Goal: Task Accomplishment & Management: Manage account settings

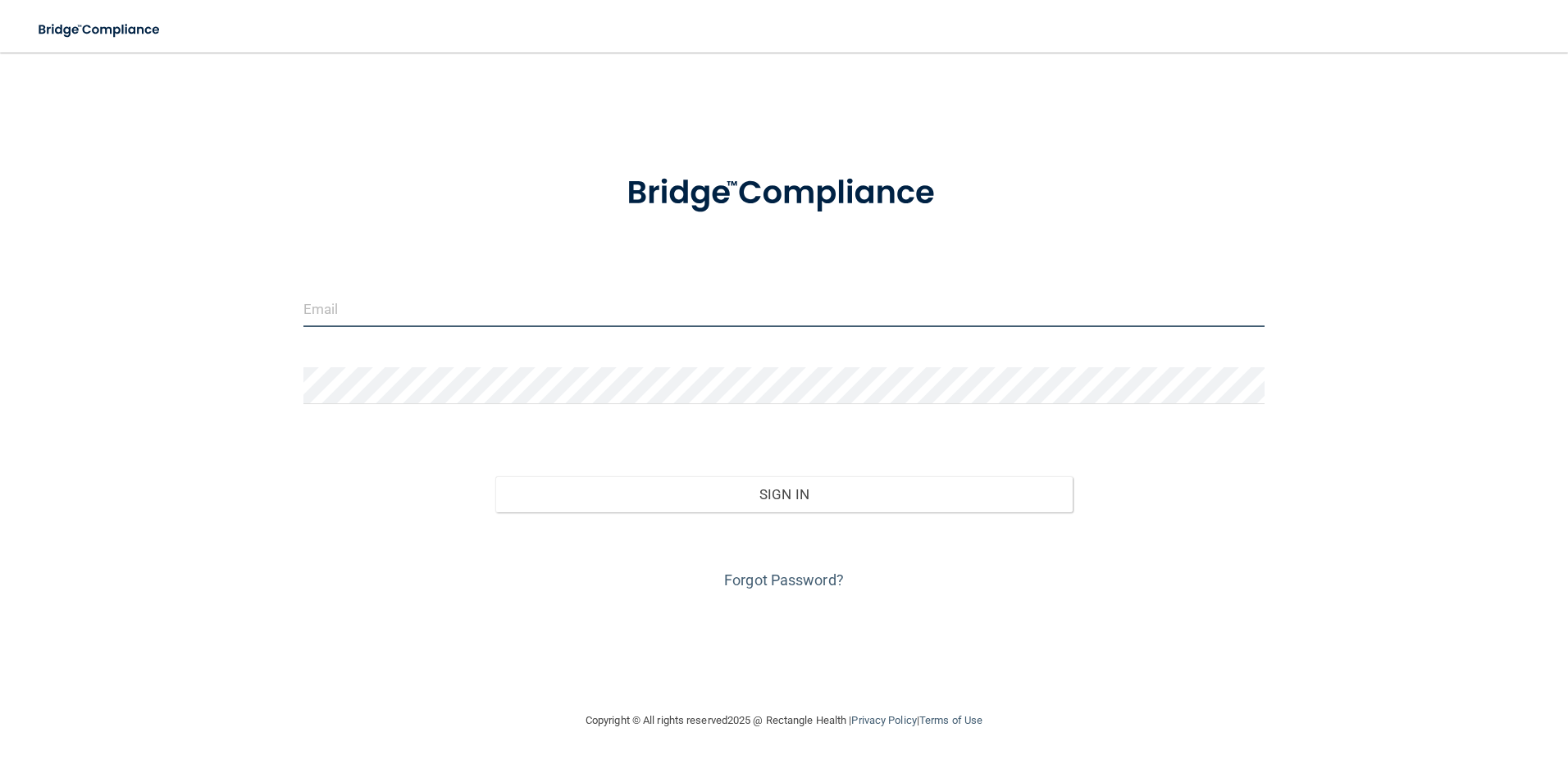
click at [437, 307] on input "email" at bounding box center [785, 309] width 962 height 37
type input "r.diana1614@yahoo.com"
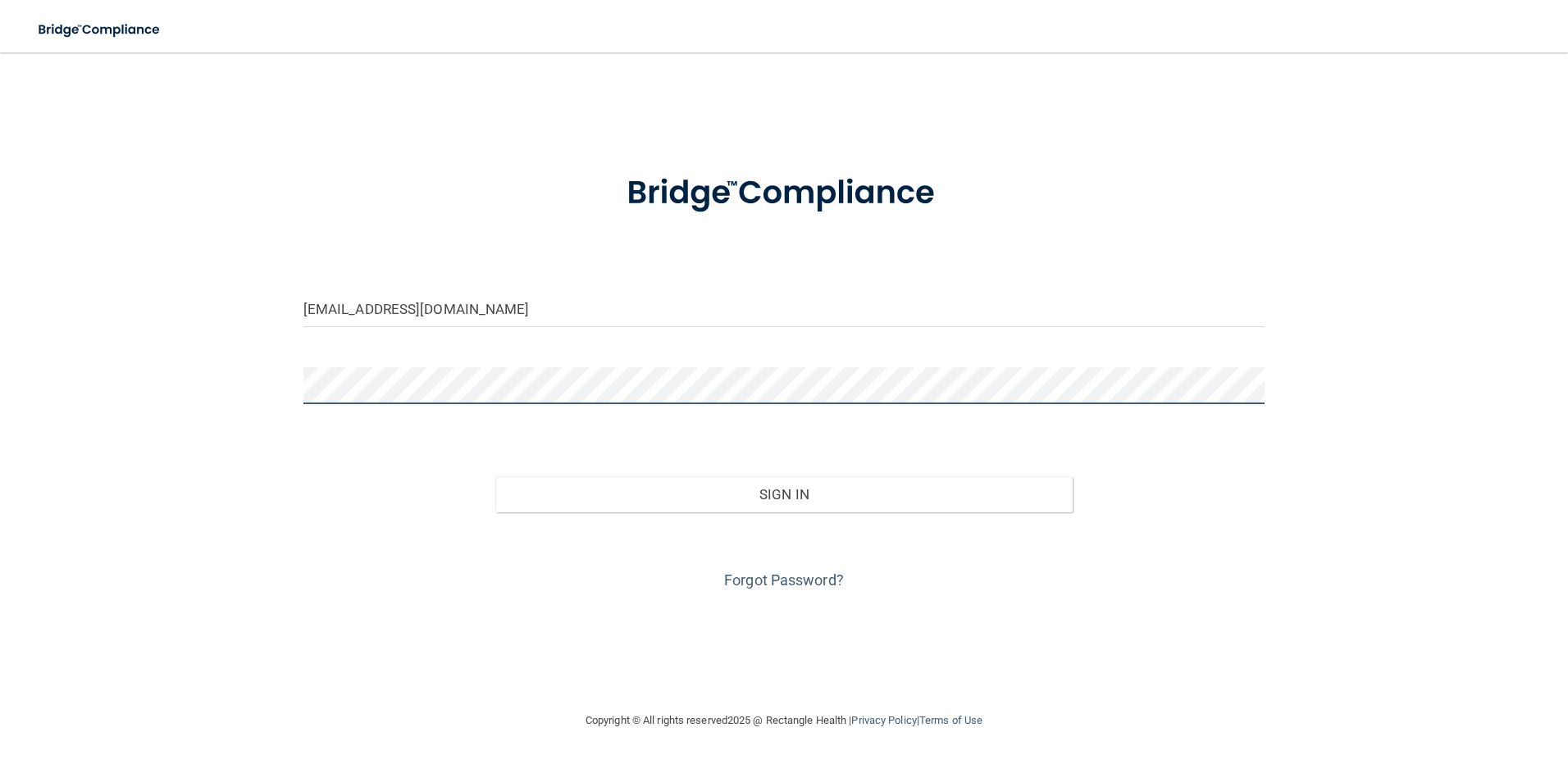
click at [495, 476] on button "Sign In" at bounding box center [783, 494] width 577 height 36
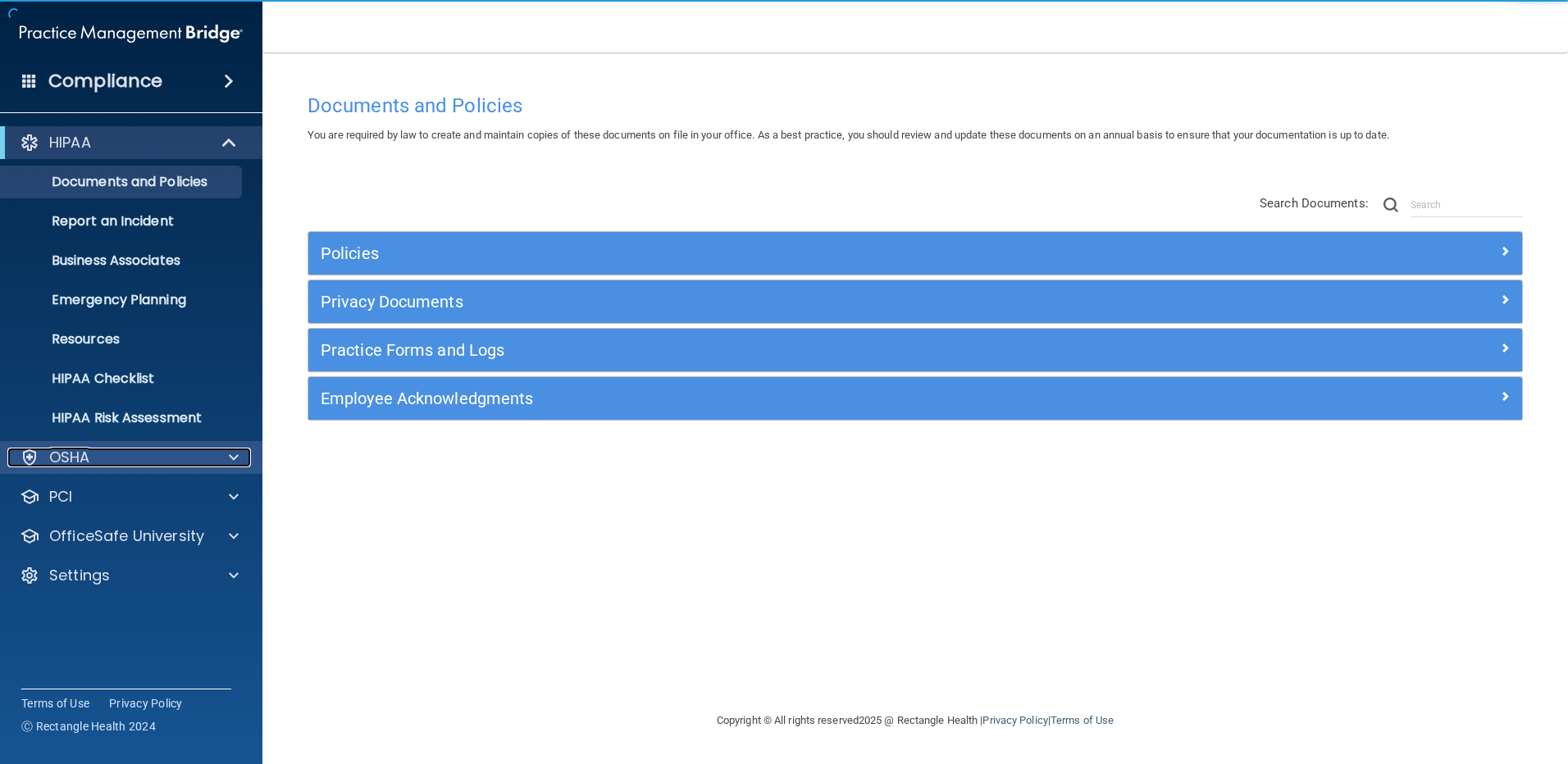
click at [135, 459] on div "OSHA" at bounding box center [109, 457] width 204 height 20
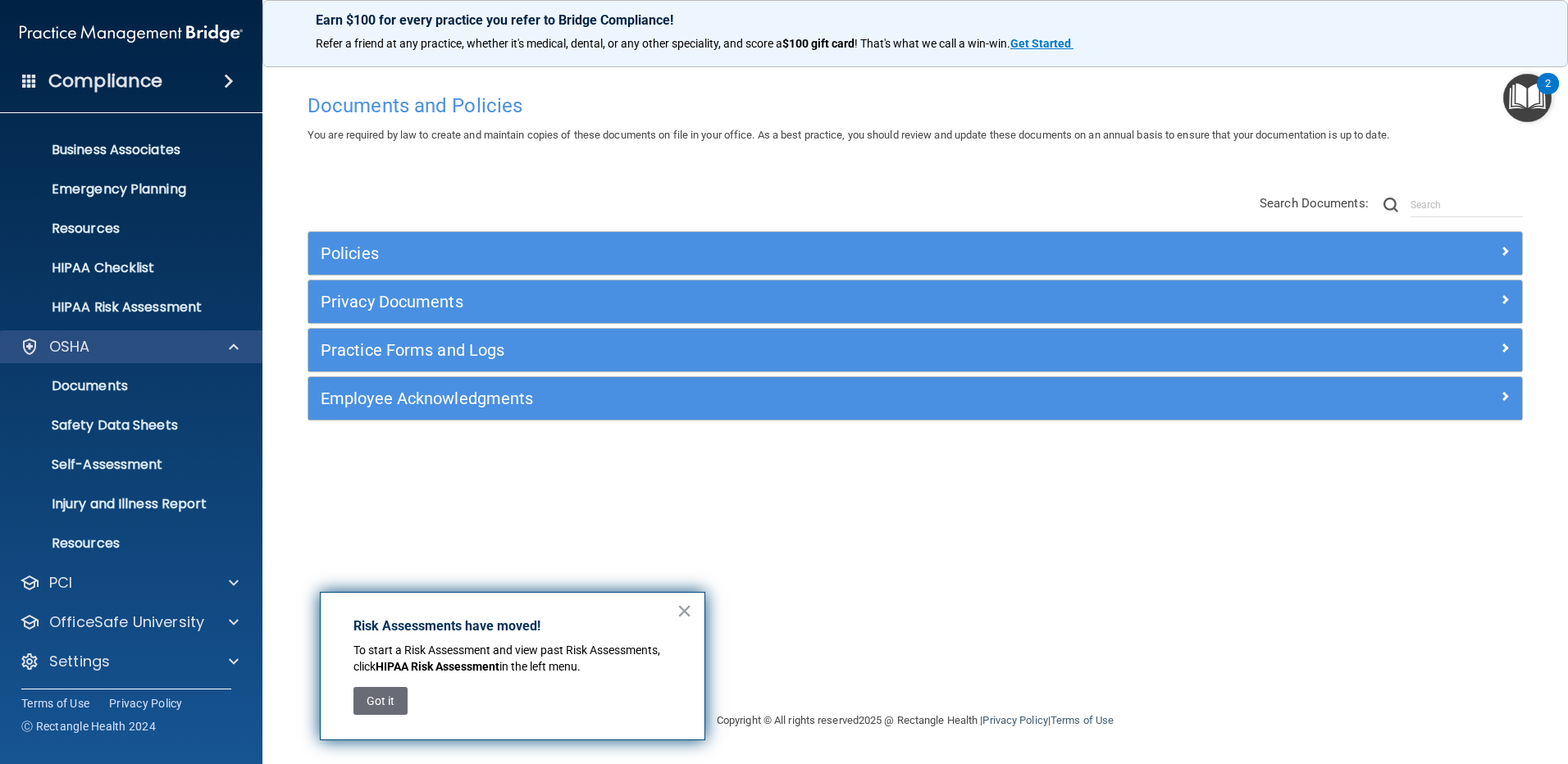
scroll to position [113, 0]
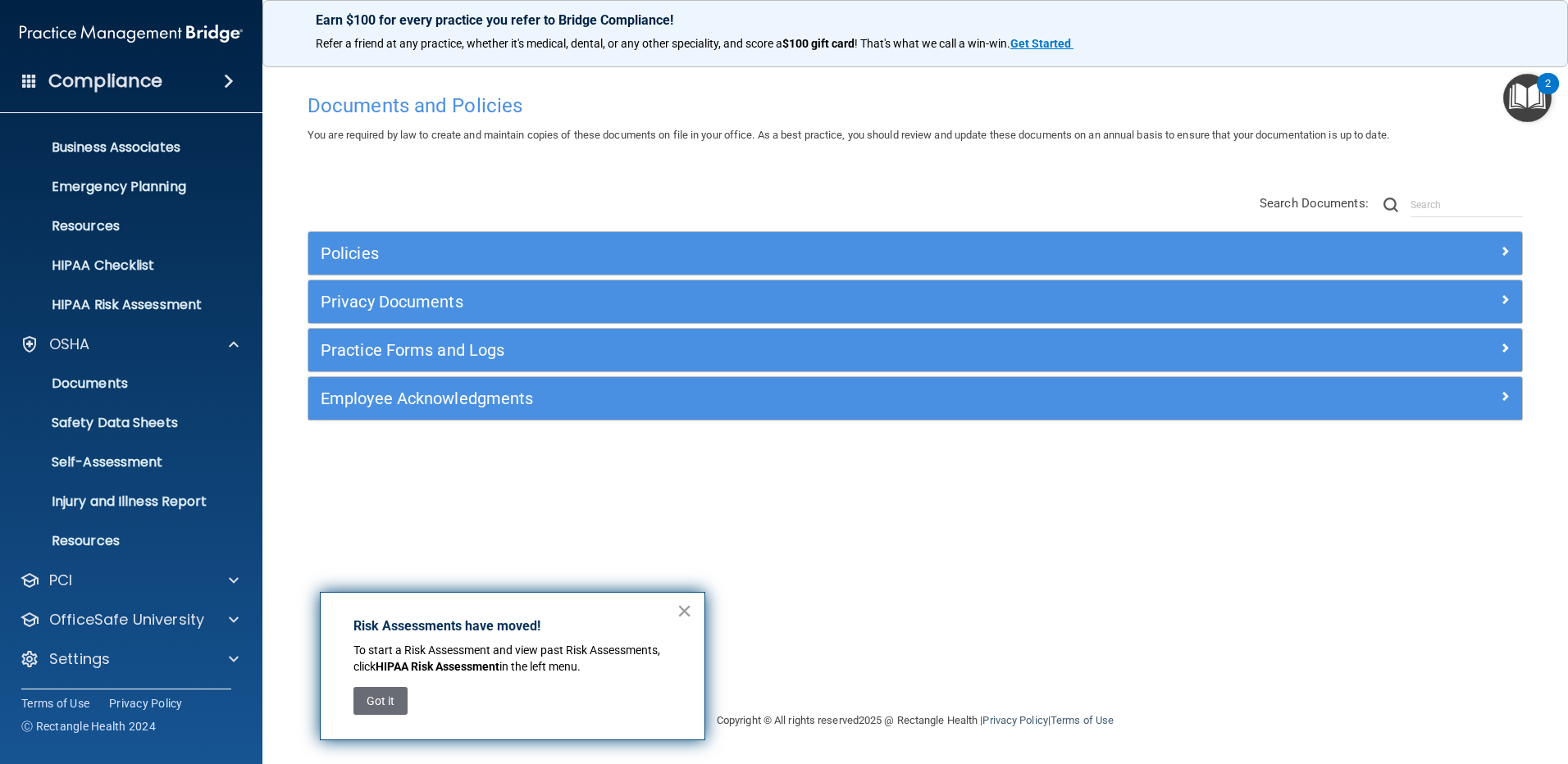
click at [685, 604] on button "×" at bounding box center [684, 611] width 16 height 26
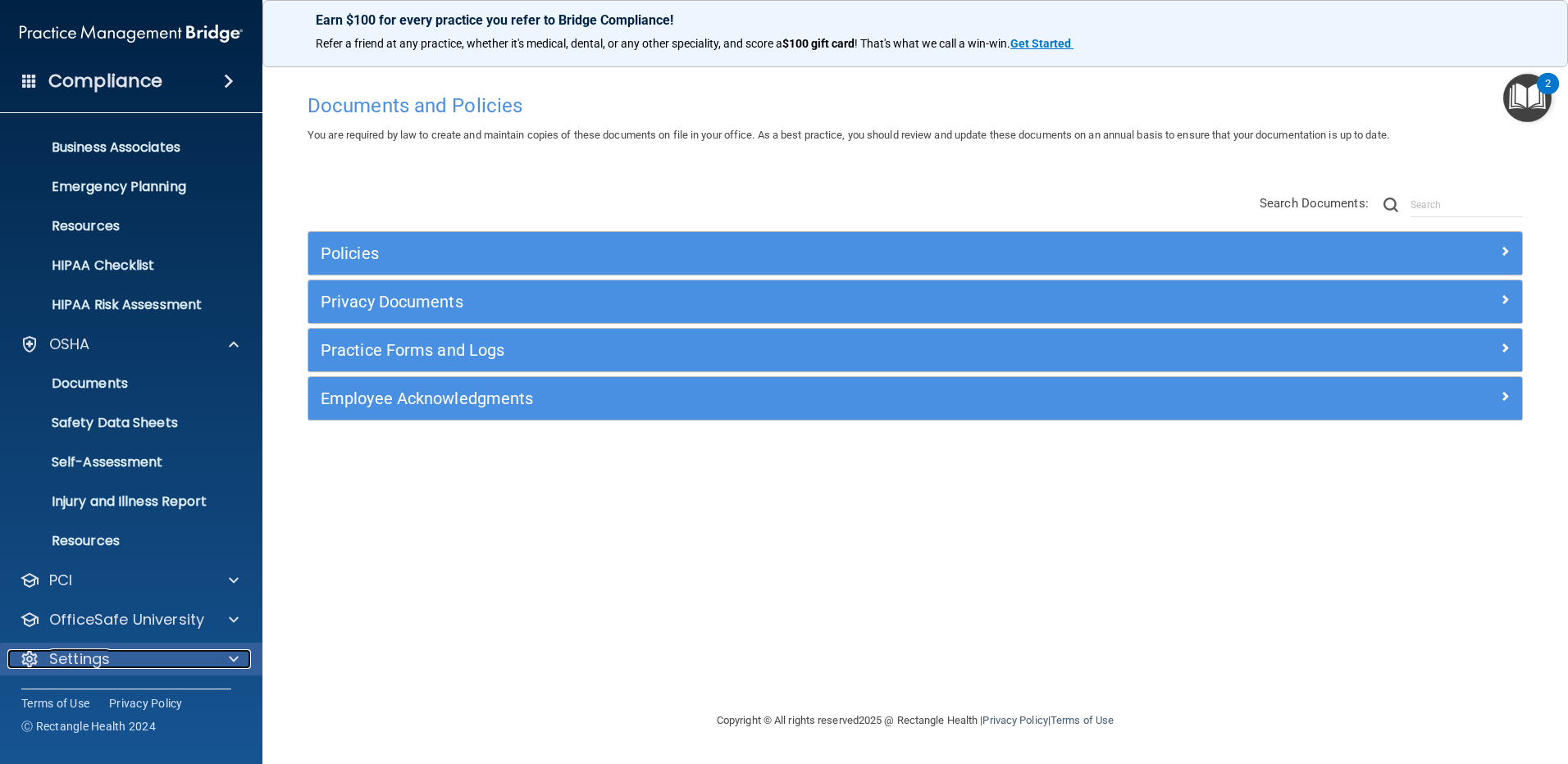
click at [163, 654] on div "Settings" at bounding box center [109, 659] width 204 height 20
click at [215, 652] on div at bounding box center [232, 659] width 41 height 20
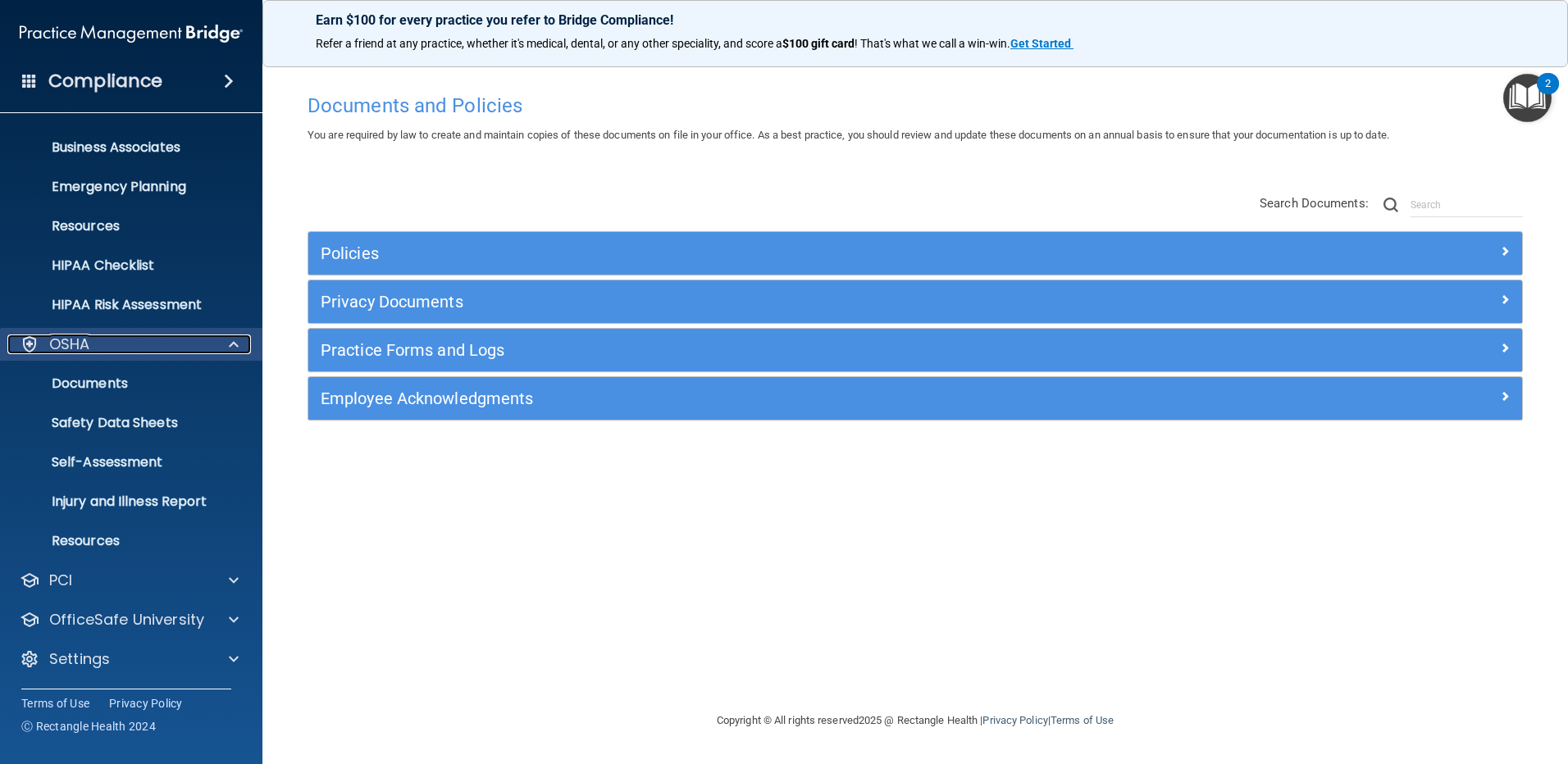
click at [220, 348] on div at bounding box center [232, 345] width 41 height 20
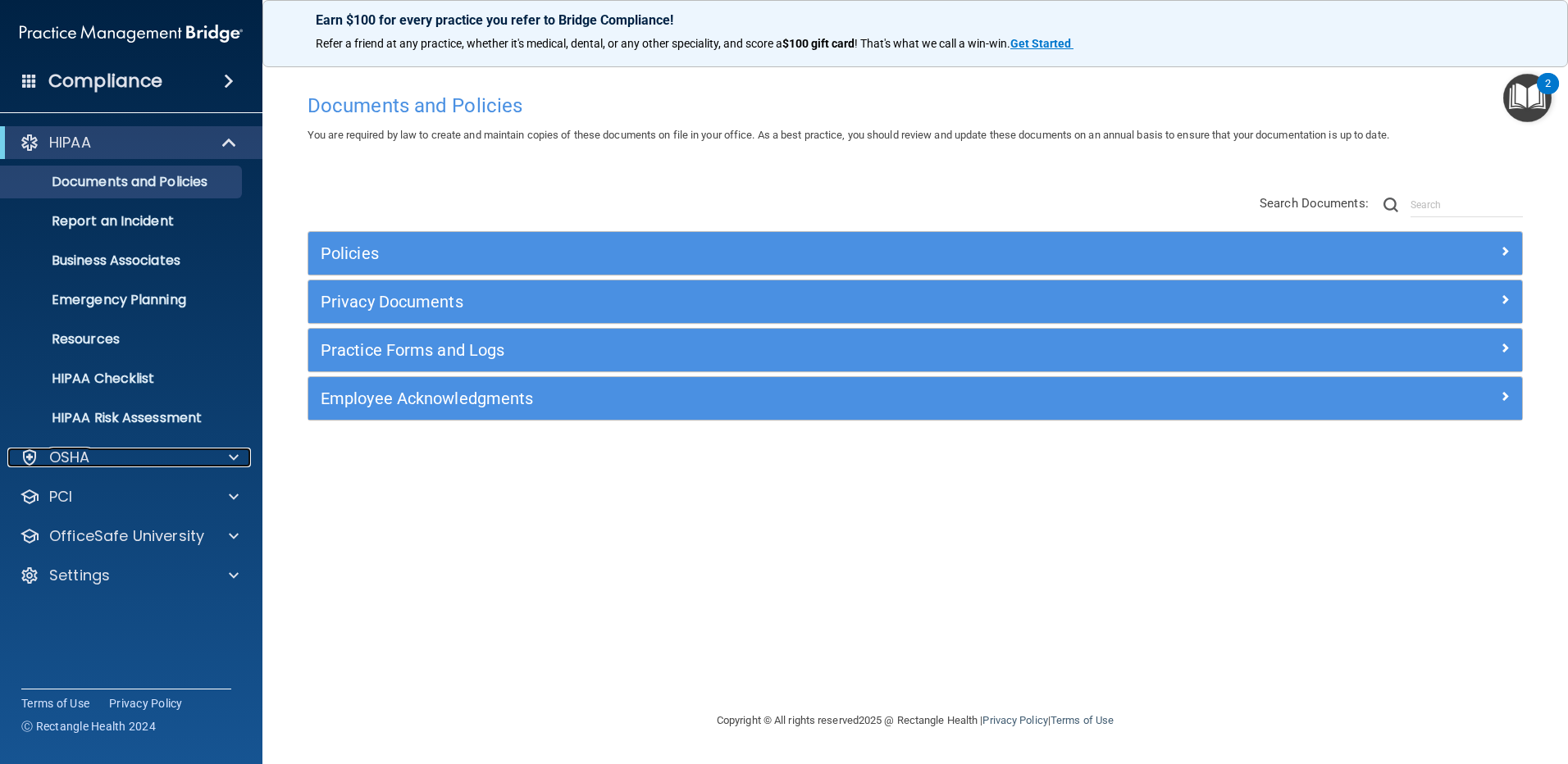
scroll to position [0, 0]
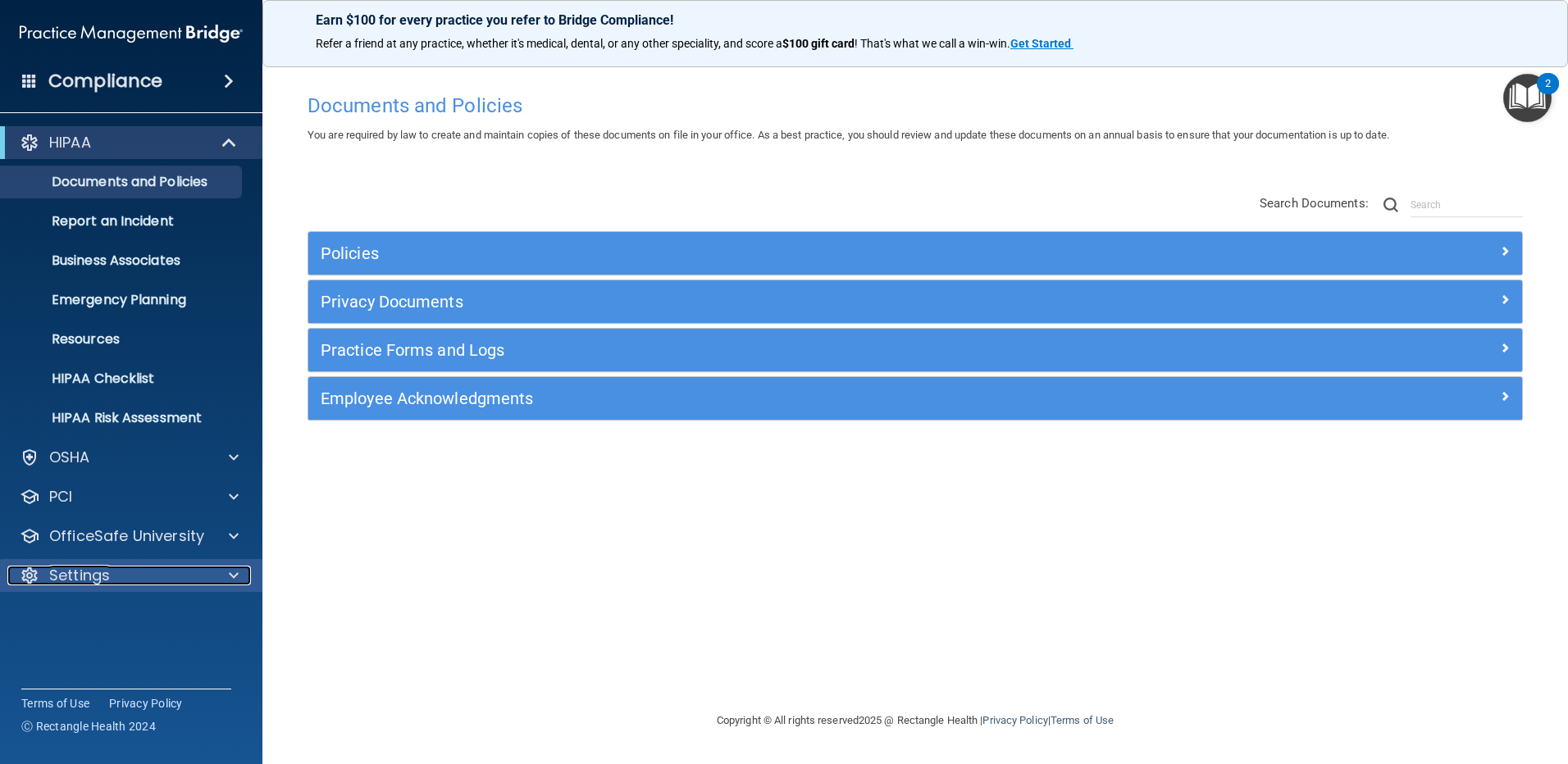
click at [159, 572] on div "Settings" at bounding box center [109, 575] width 204 height 20
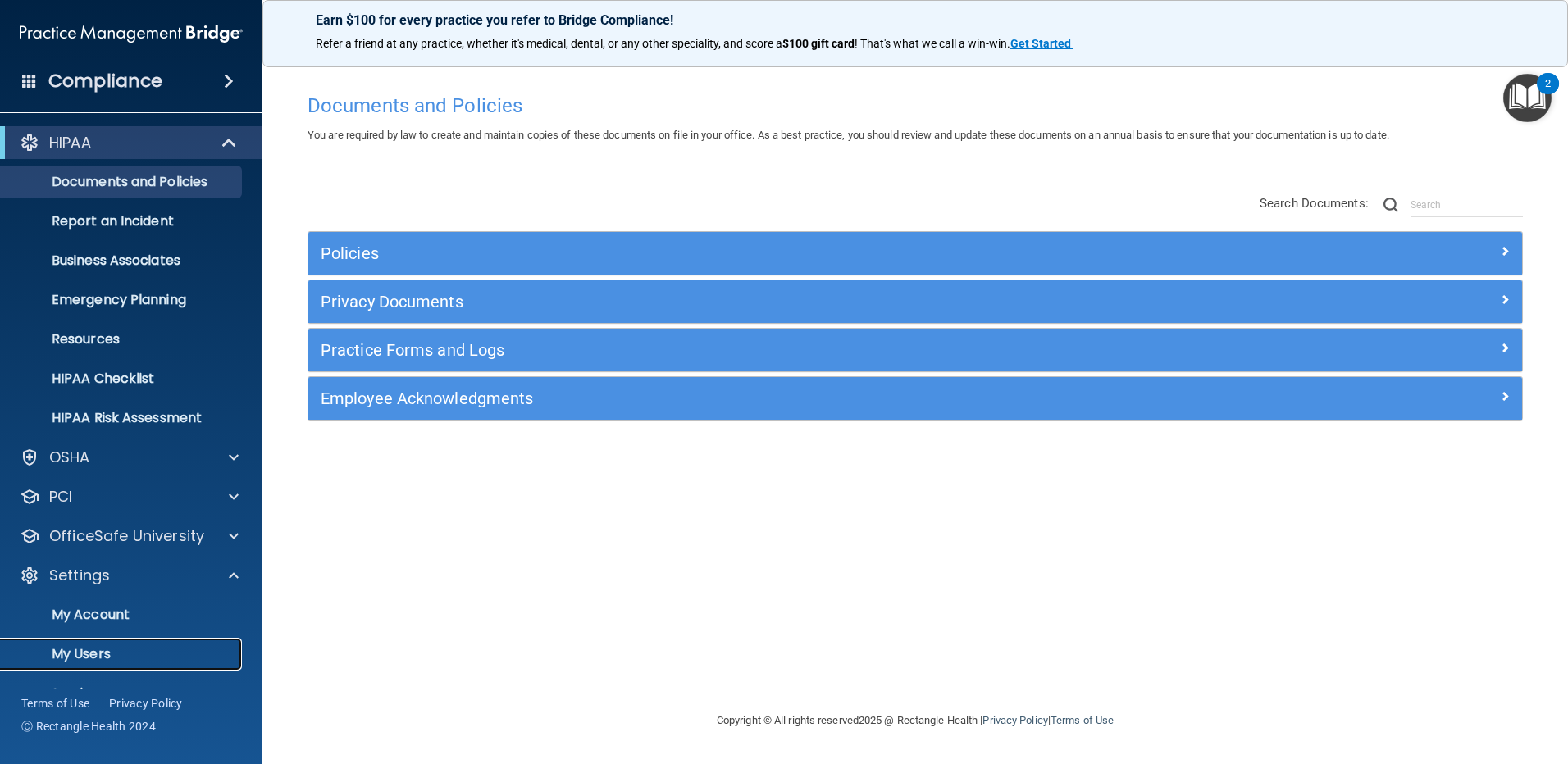
click at [123, 646] on p "My Users" at bounding box center [122, 654] width 224 height 16
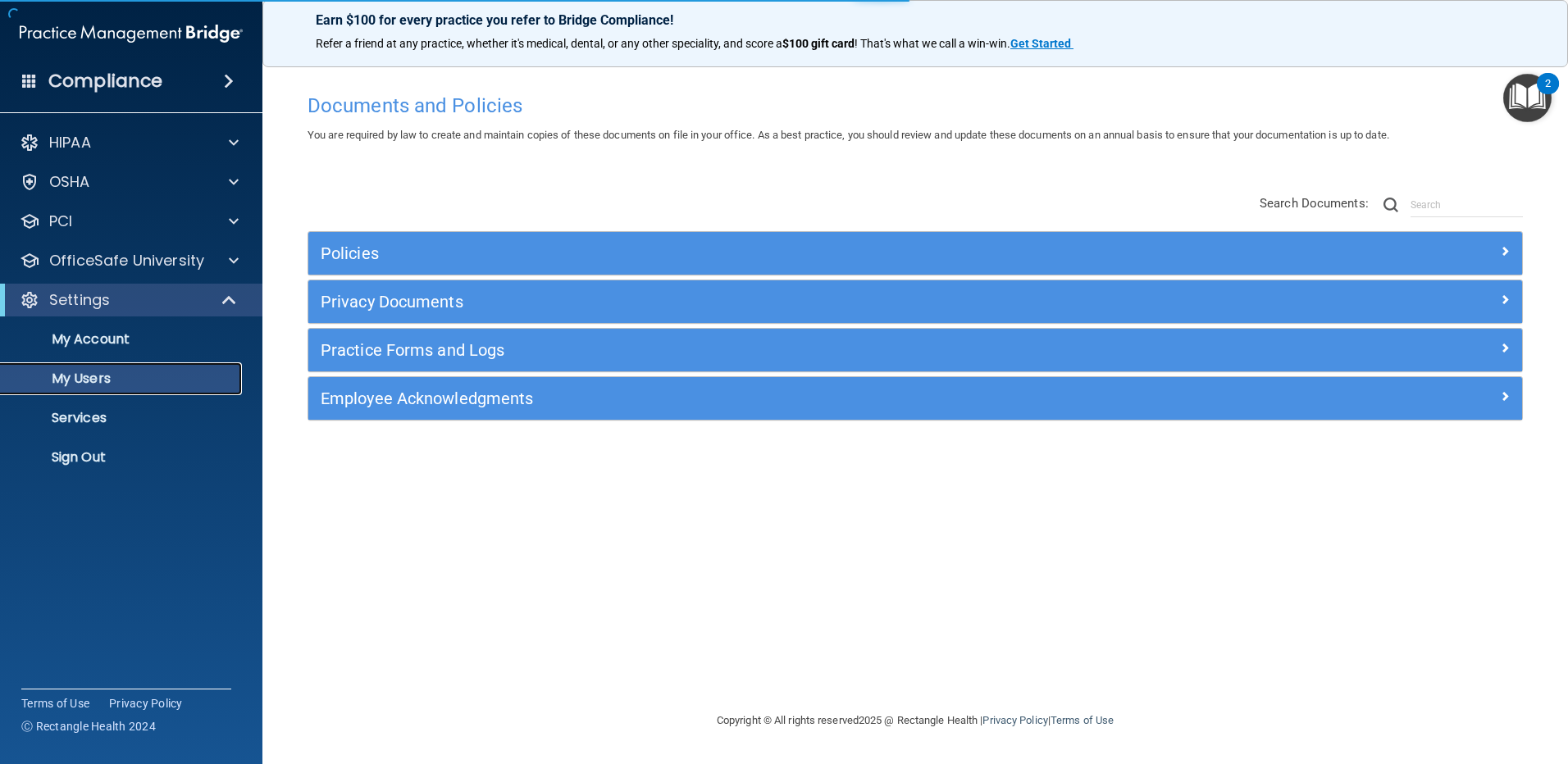
select select "20"
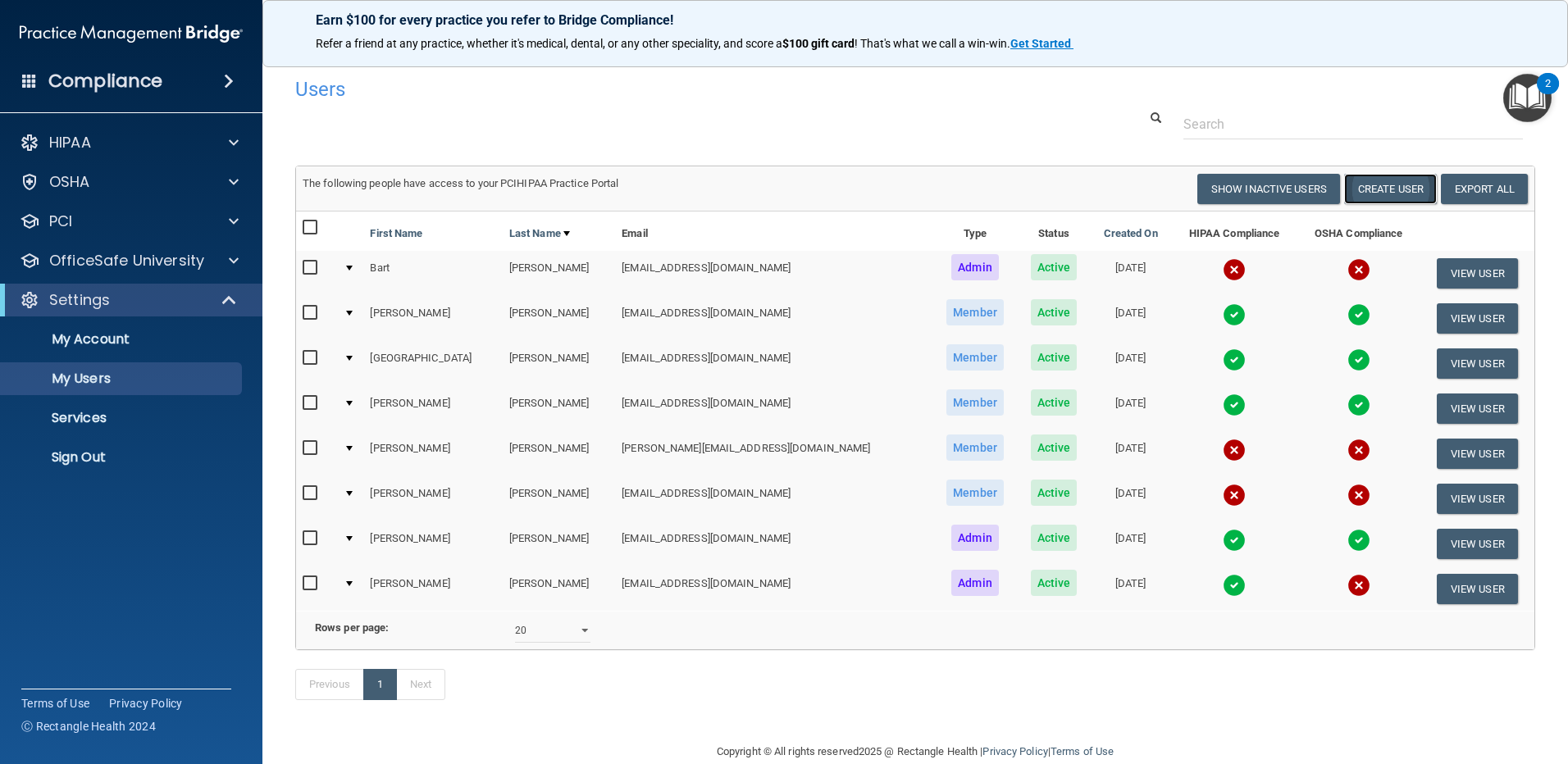
click at [1364, 194] on button "Create User" at bounding box center [1390, 189] width 93 height 30
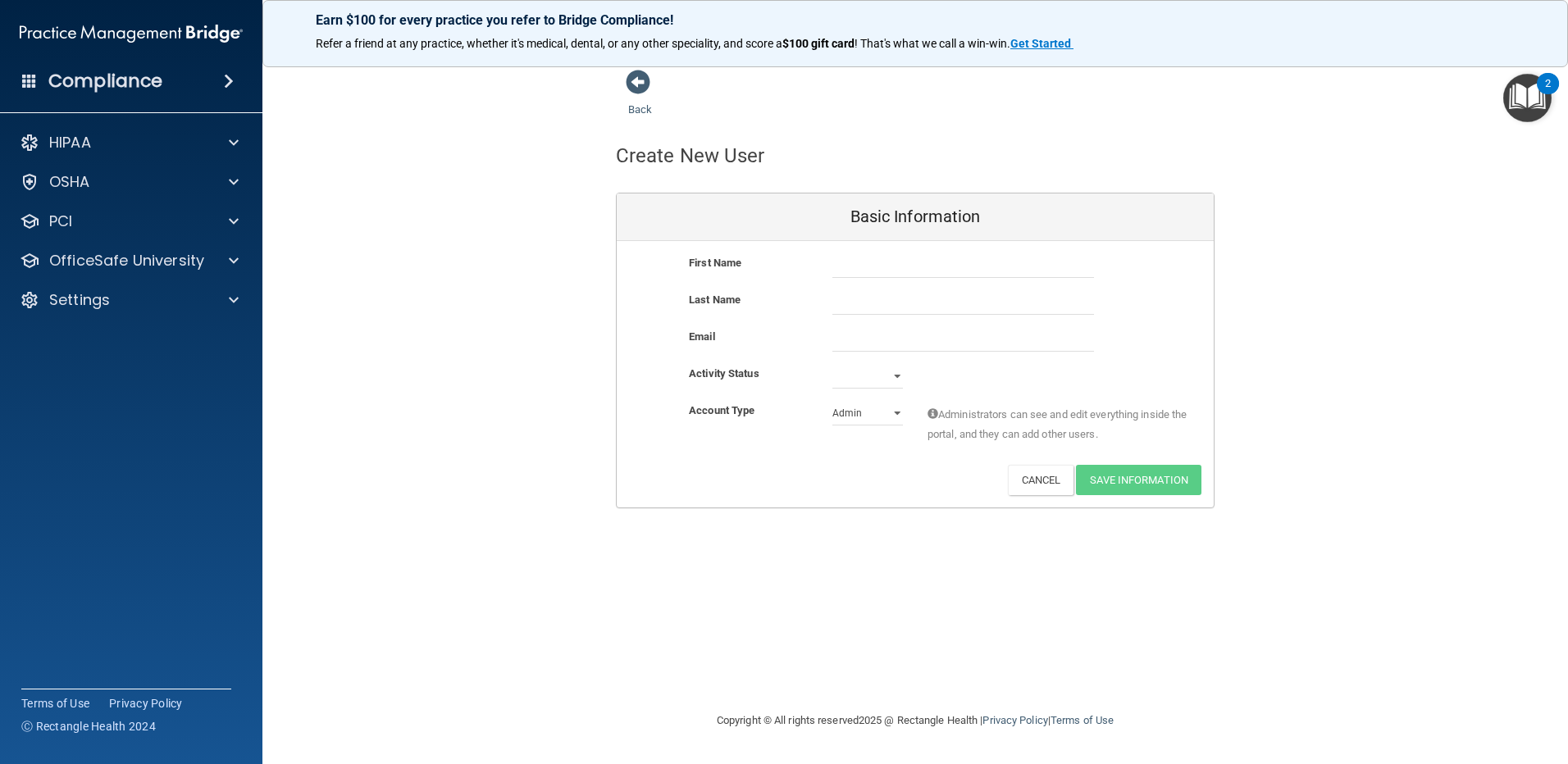
click at [905, 416] on div "Admin Member" at bounding box center [868, 413] width 95 height 25
click at [898, 414] on select "Admin Member" at bounding box center [868, 413] width 71 height 25
select select "practice_member"
click at [832, 400] on select "Admin Member" at bounding box center [868, 413] width 71 height 25
click at [896, 378] on select "Active Inactive" at bounding box center [868, 376] width 71 height 25
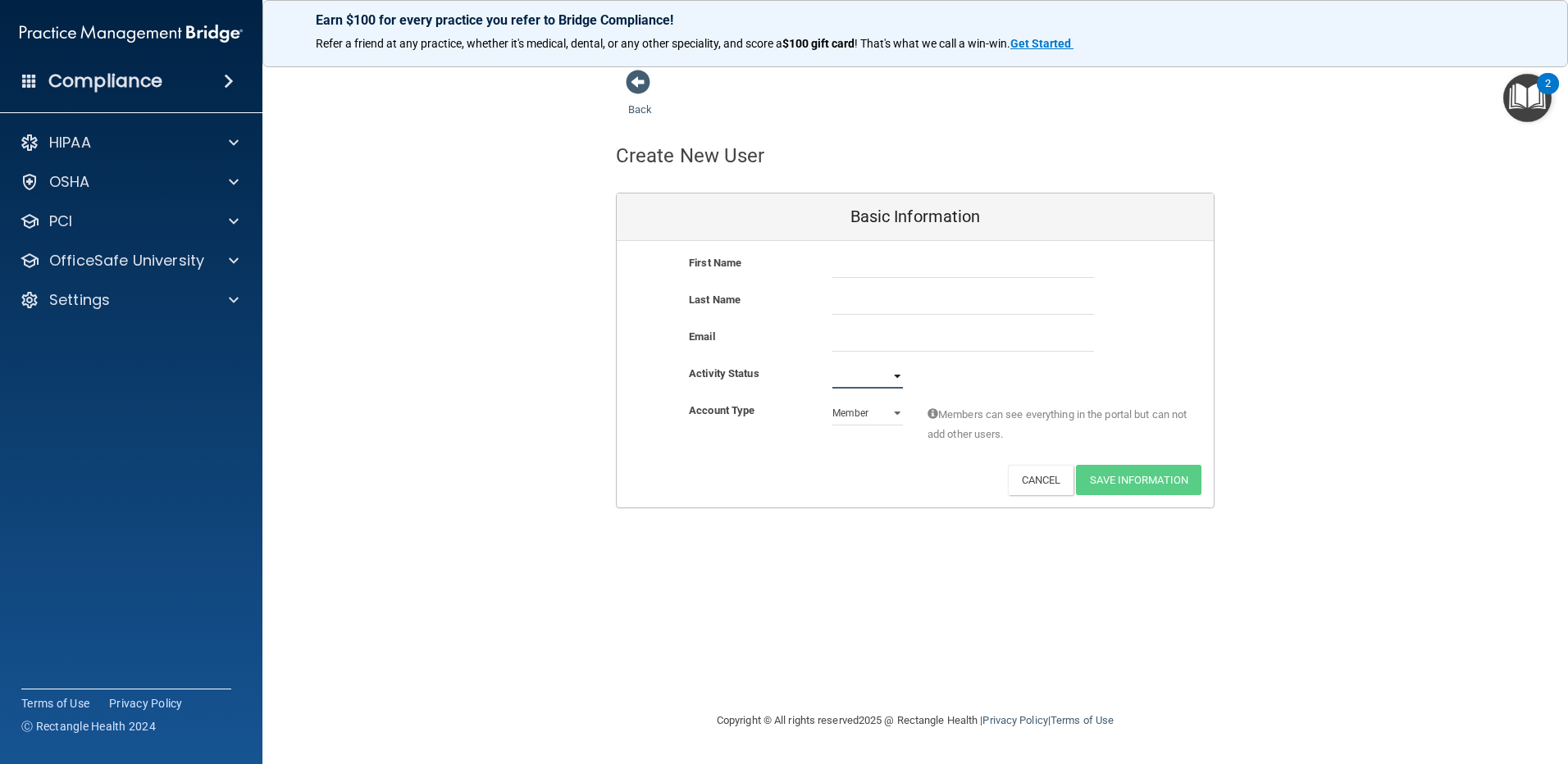
select select "active"
click at [832, 364] on select "Active Inactive" at bounding box center [868, 376] width 71 height 25
click at [860, 268] on input "text" at bounding box center [963, 266] width 262 height 25
type input "cesar"
click at [1022, 305] on input "text" at bounding box center [963, 303] width 262 height 25
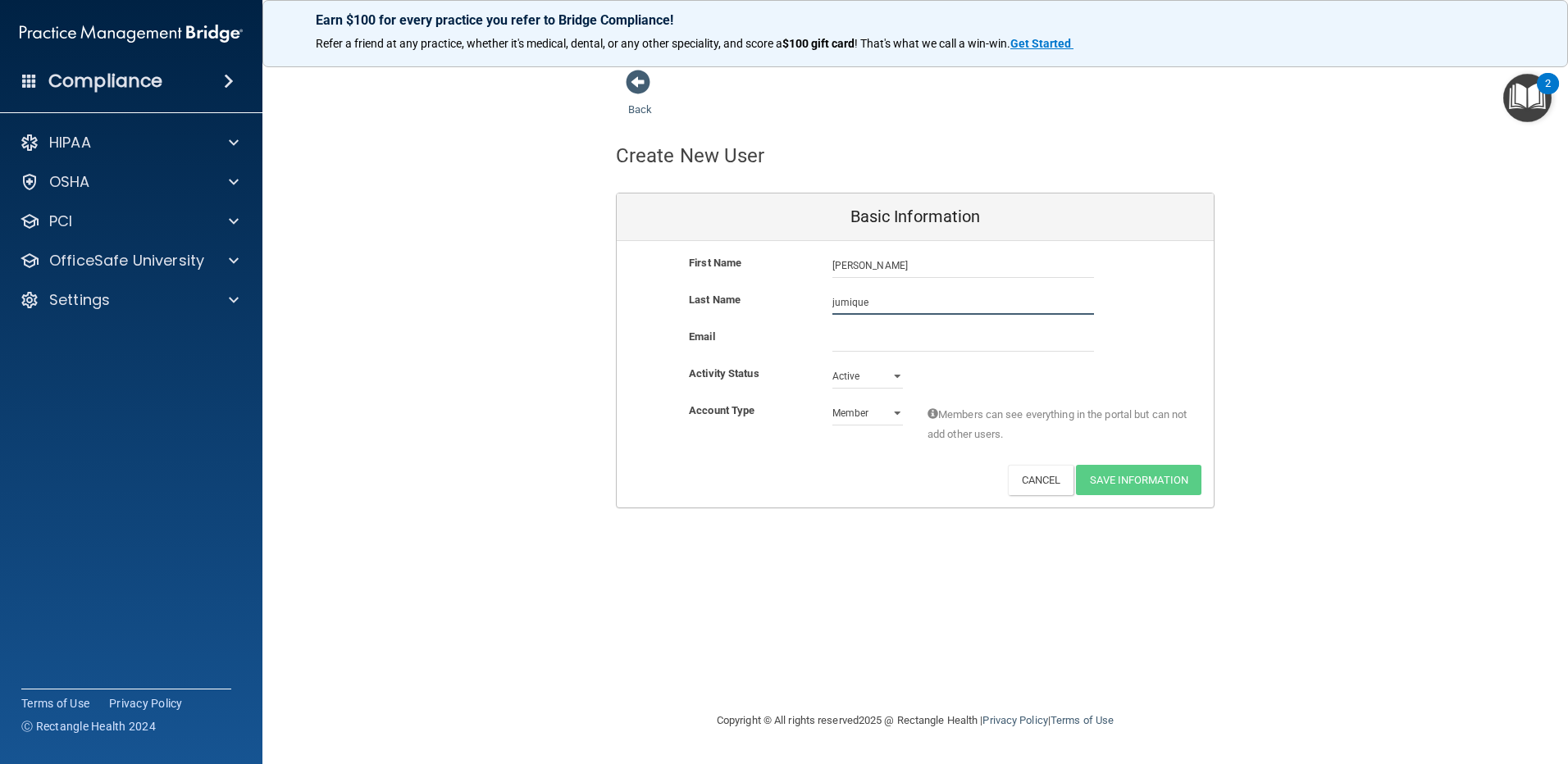
type input "jumique"
click at [883, 340] on input "email" at bounding box center [963, 340] width 262 height 25
type input "cjumique@gmail.com"
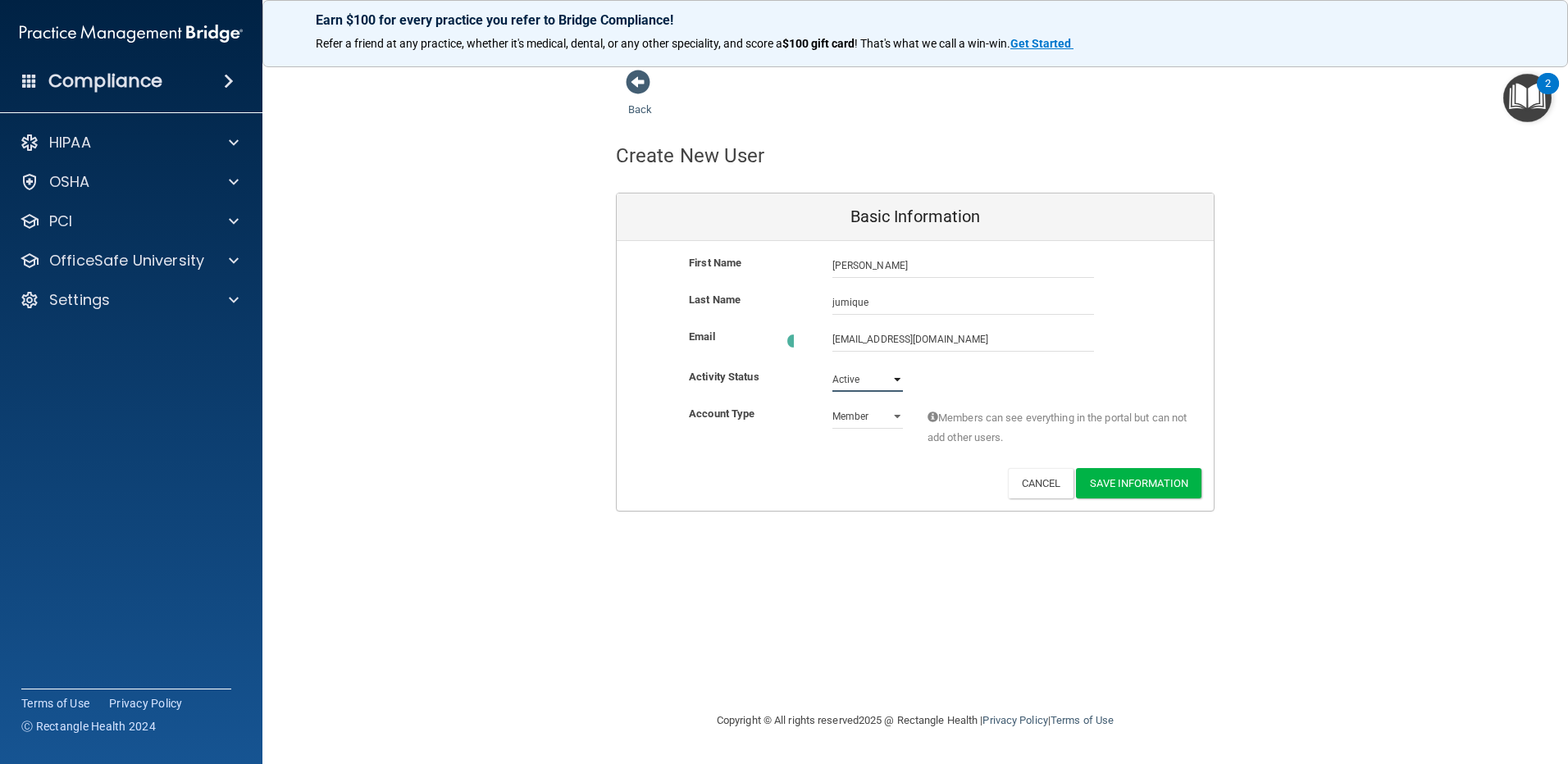
click at [886, 375] on select "Active Inactive" at bounding box center [868, 379] width 71 height 25
click at [951, 371] on div "Activity Status Active Active Inactive" at bounding box center [915, 376] width 597 height 25
click at [898, 410] on select "Admin Member" at bounding box center [868, 413] width 71 height 25
click at [946, 376] on div "Activity Status Active Active Inactive" at bounding box center [915, 376] width 597 height 25
click at [1112, 469] on button "Save Information" at bounding box center [1138, 479] width 126 height 30
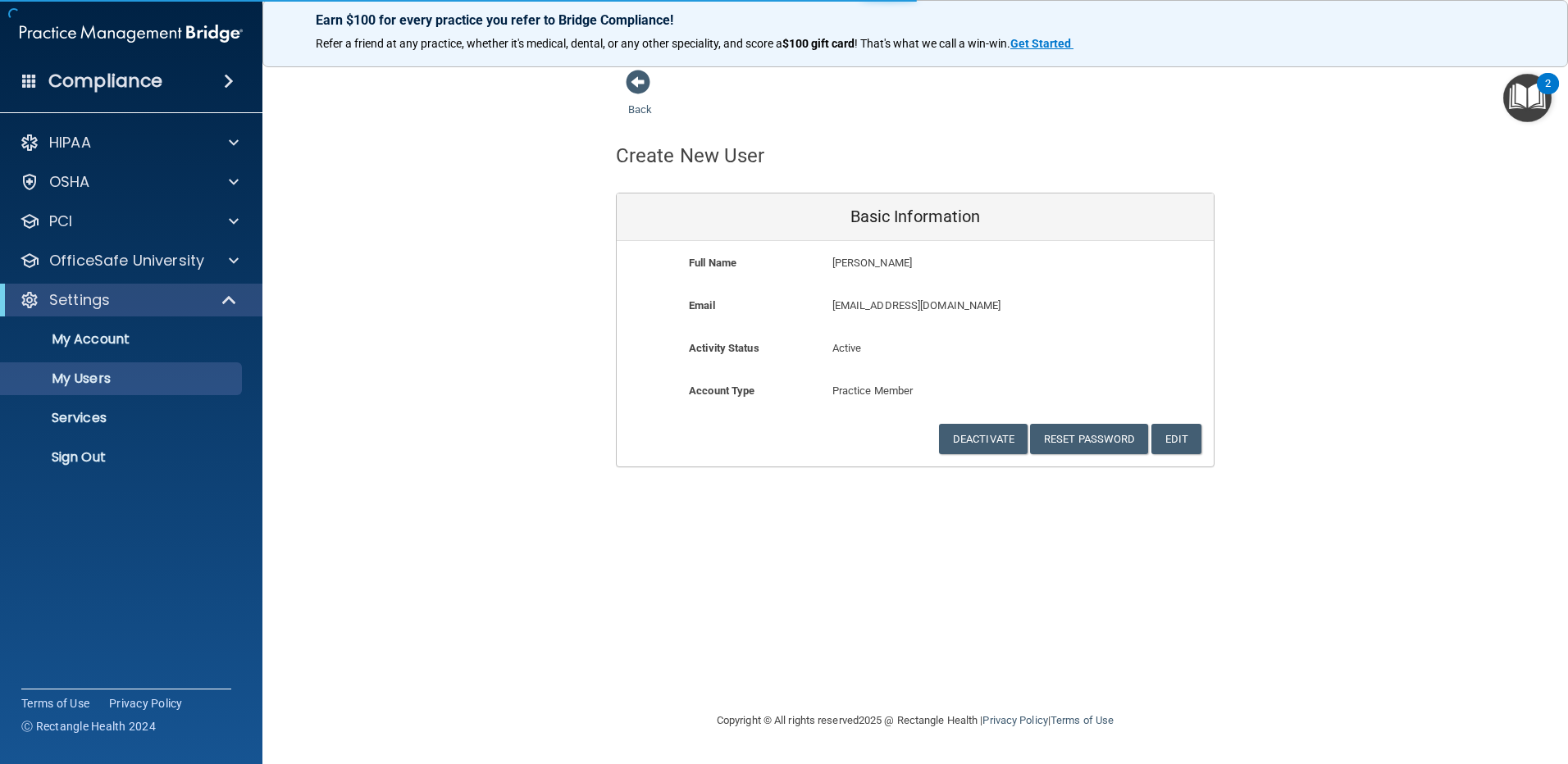
select select "20"
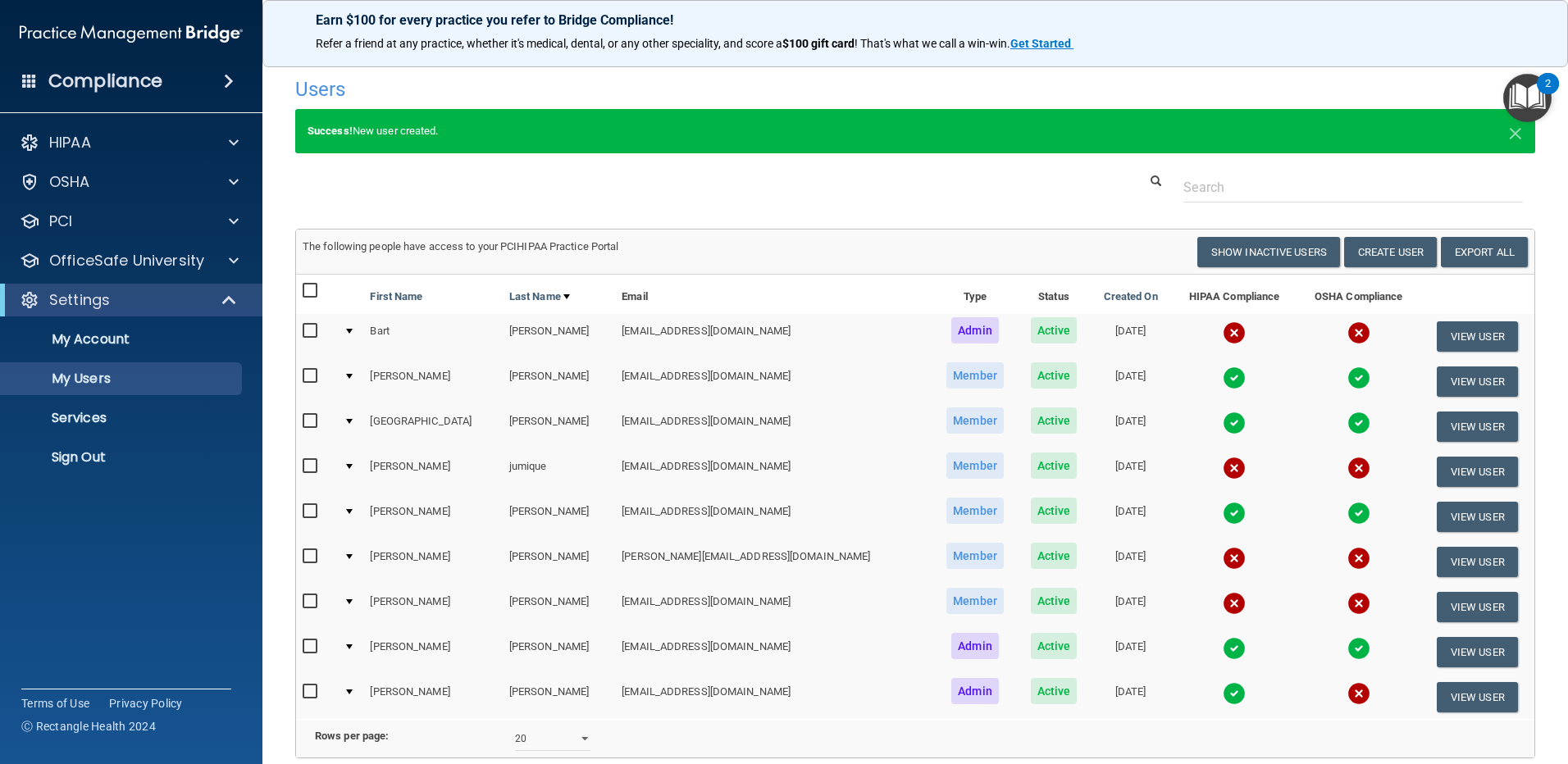
click at [1222, 467] on img at bounding box center [1234, 468] width 23 height 23
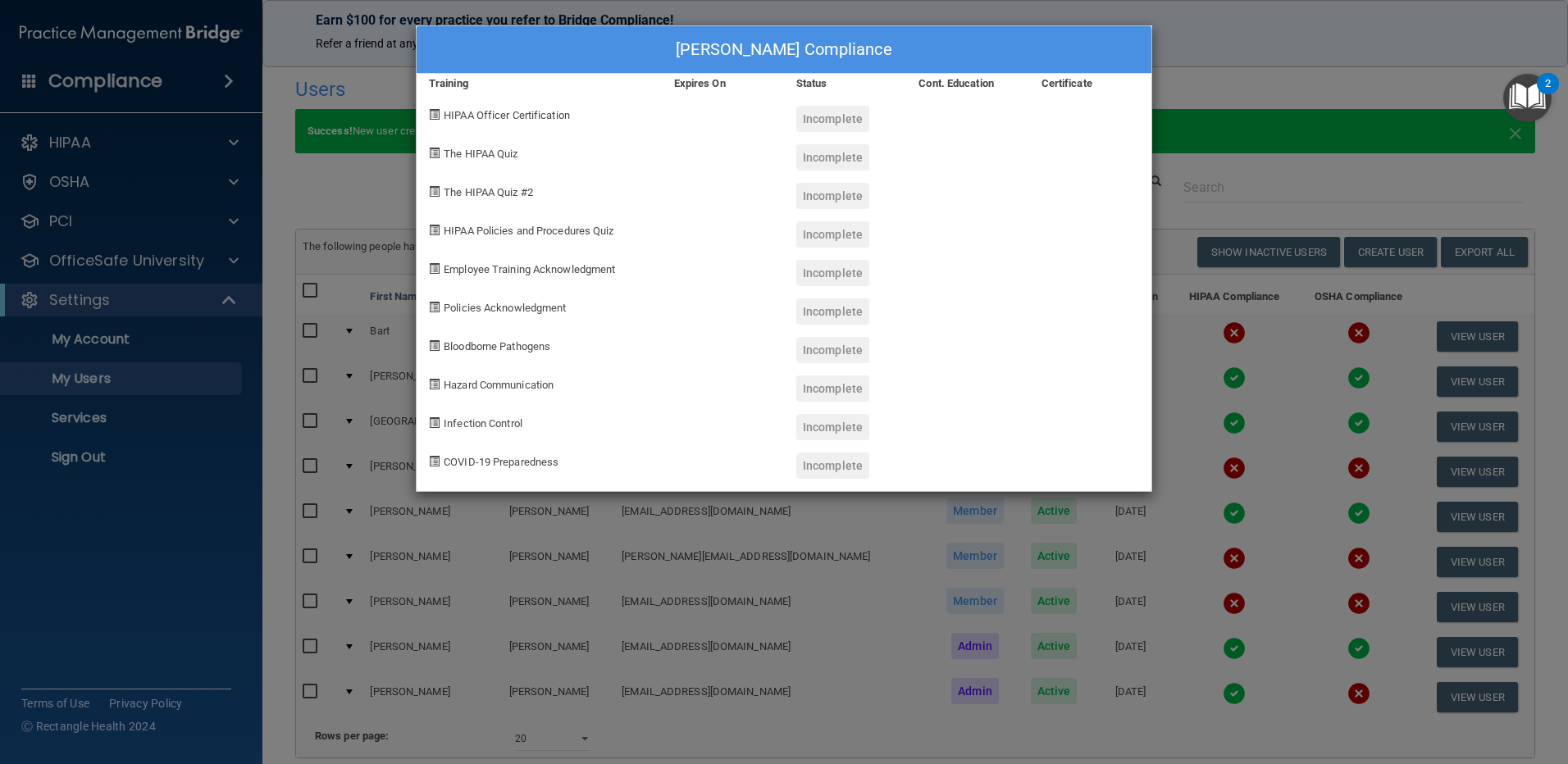
click at [1257, 82] on div "cesar jumique's Compliance Training Expires On Status Cont. Education Certifica…" at bounding box center [784, 382] width 1568 height 764
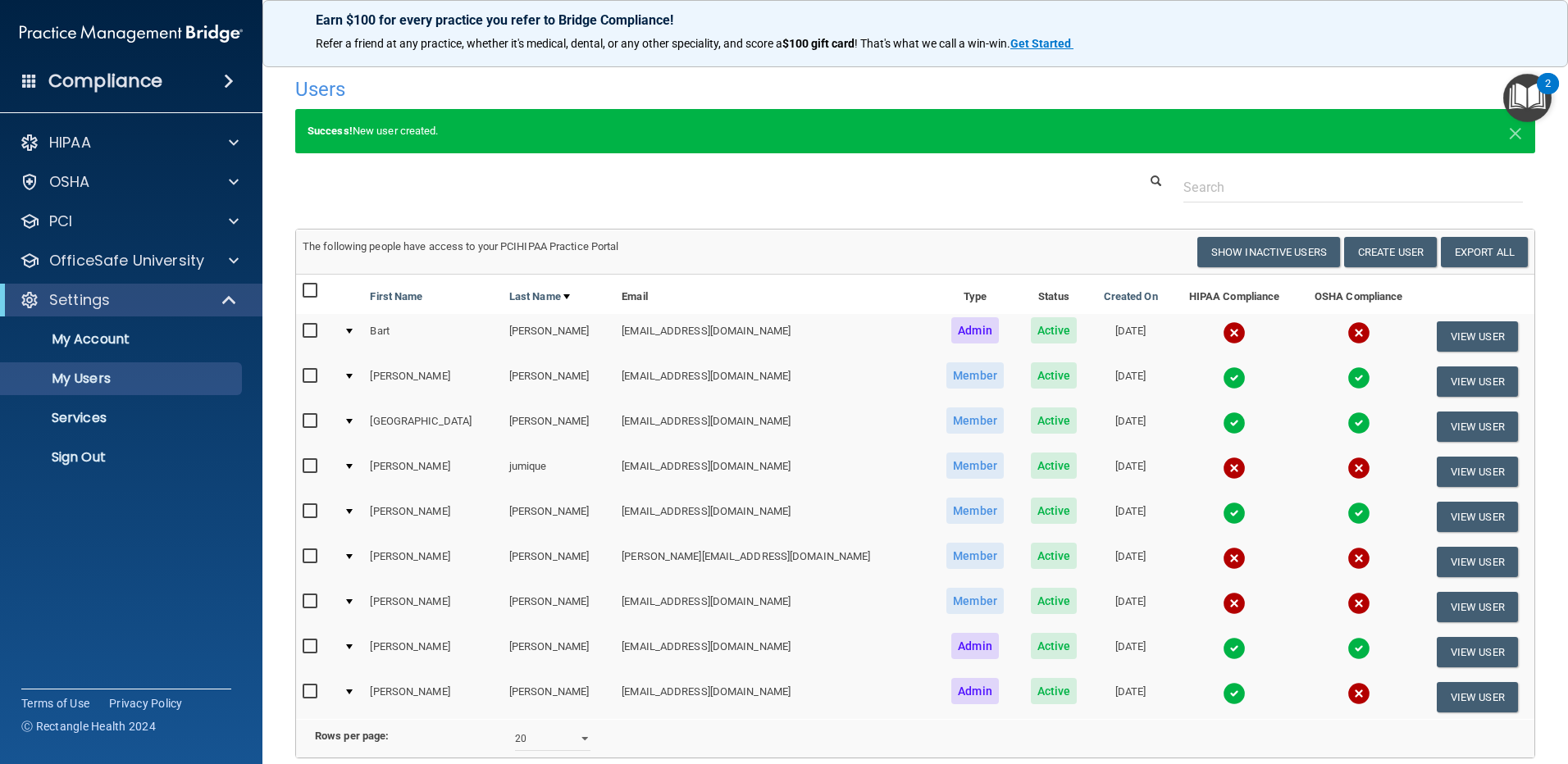
click at [400, 468] on td "cesar" at bounding box center [432, 471] width 139 height 45
click at [357, 460] on td at bounding box center [351, 471] width 27 height 45
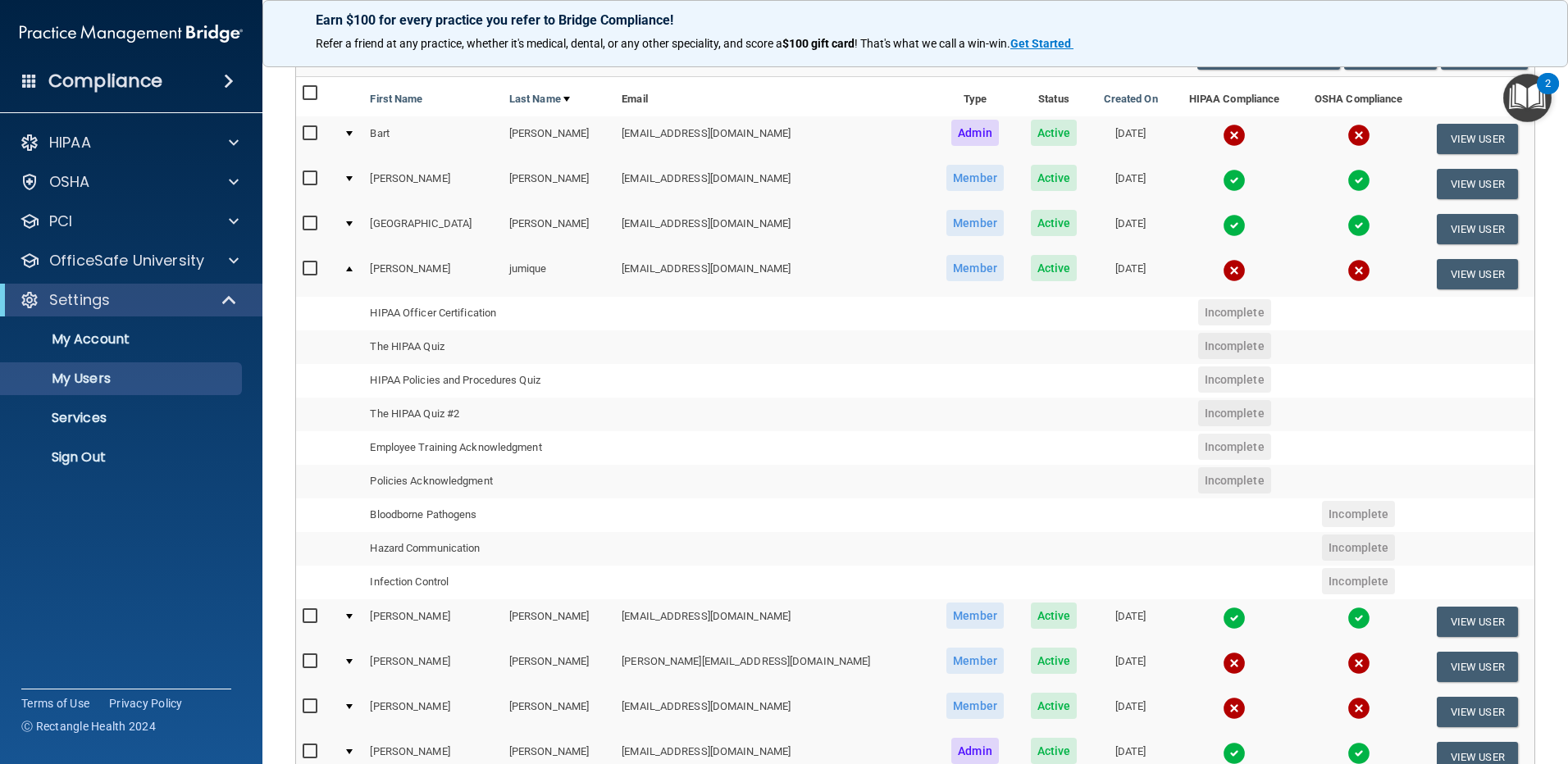
scroll to position [246, 0]
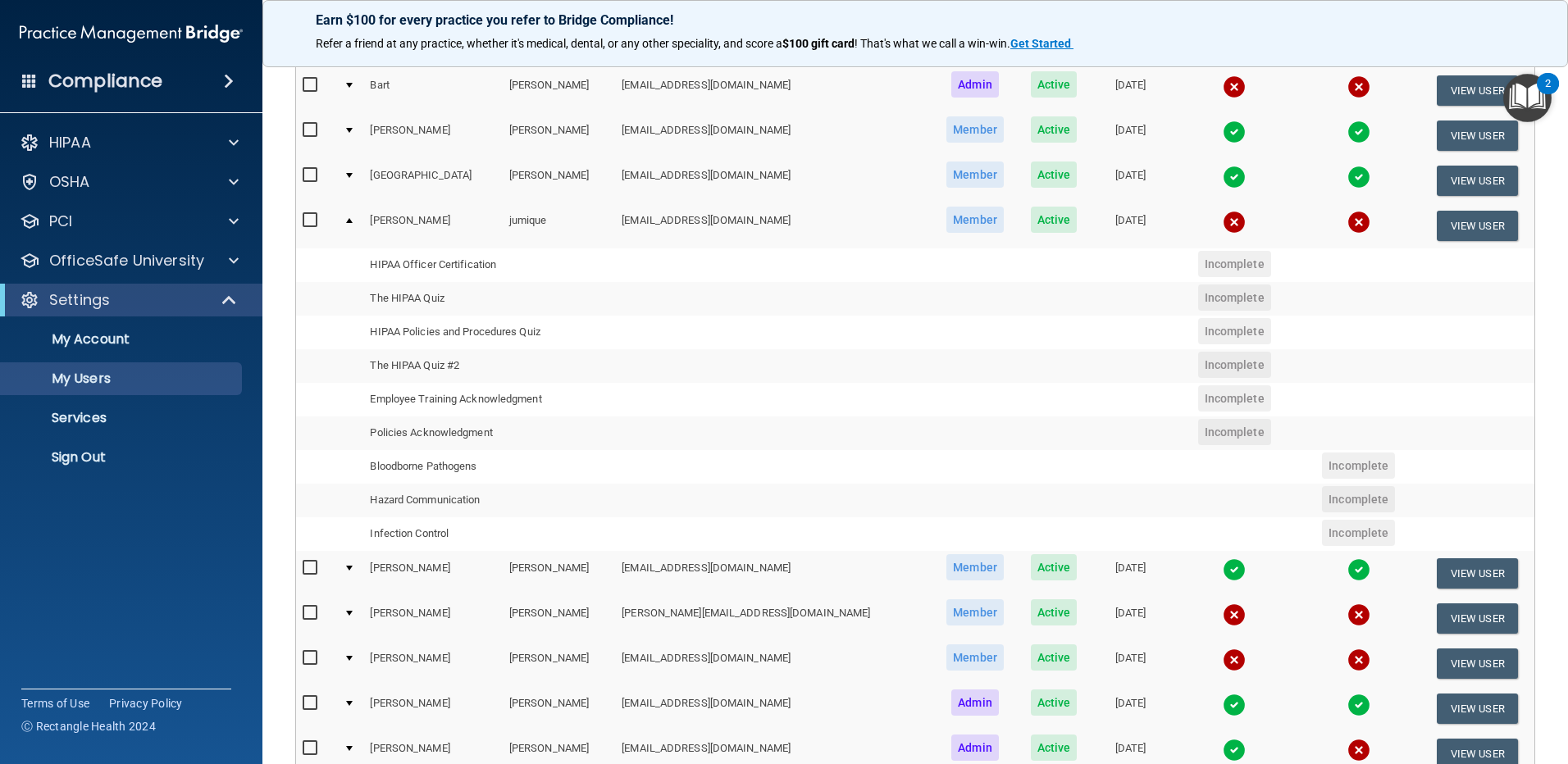
click at [357, 220] on td at bounding box center [351, 226] width 27 height 44
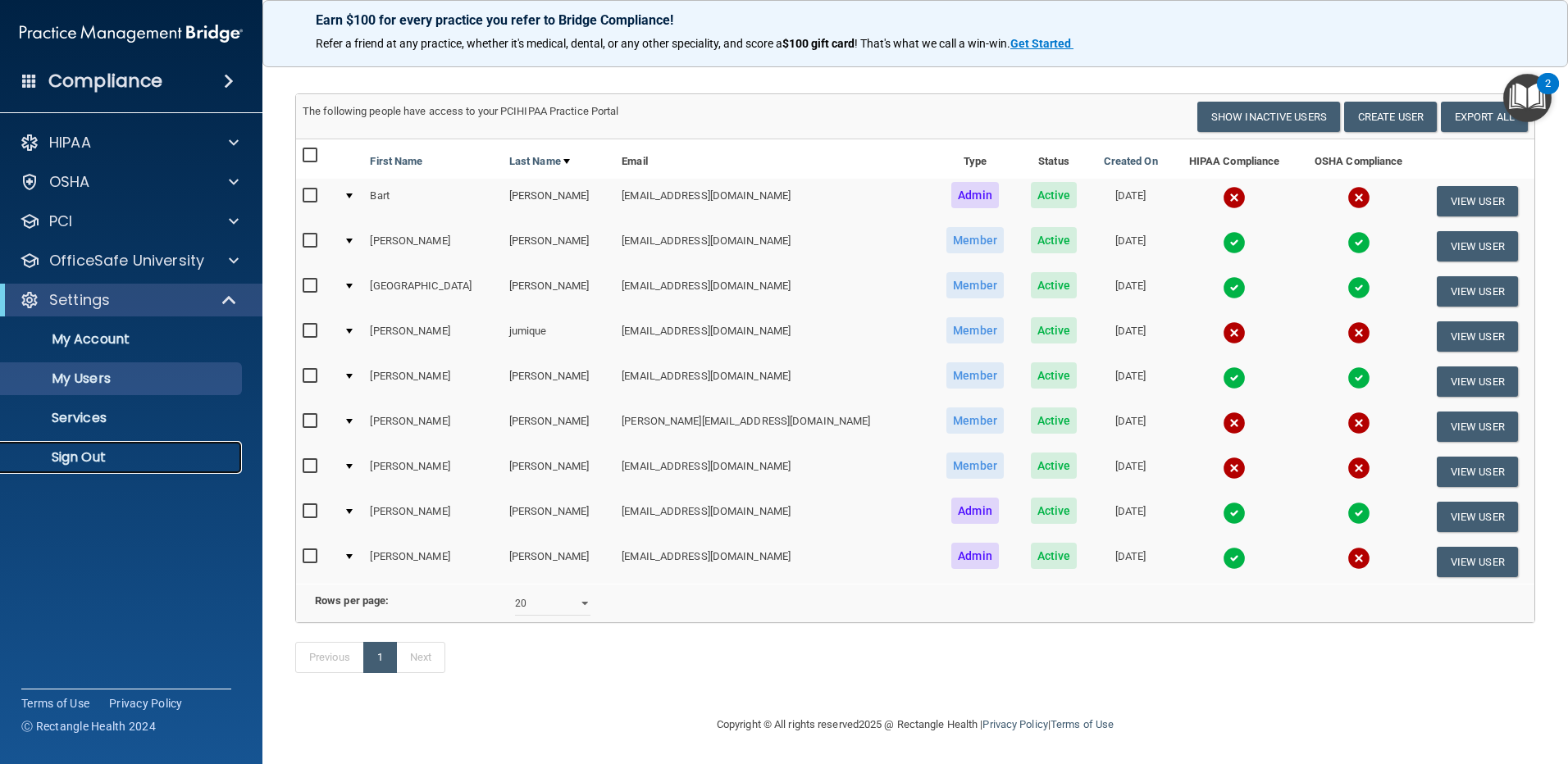
click at [89, 464] on p "Sign Out" at bounding box center [122, 457] width 224 height 16
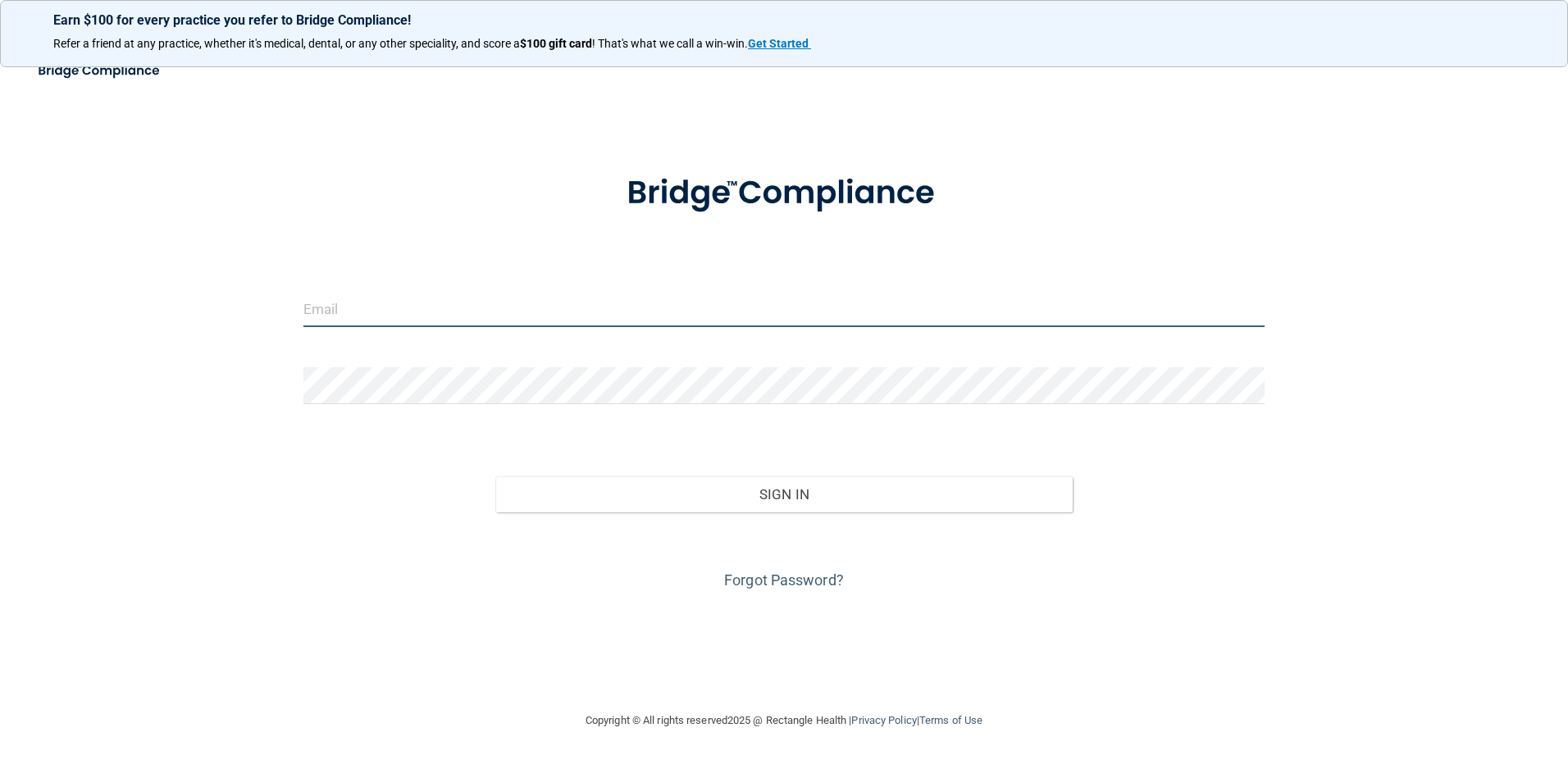
click at [413, 314] on input "email" at bounding box center [785, 309] width 962 height 37
click at [435, 515] on div "Forgot Password?" at bounding box center [785, 553] width 987 height 82
click at [415, 298] on input "email" at bounding box center [785, 309] width 962 height 37
type input "cjumique@gmail.com"
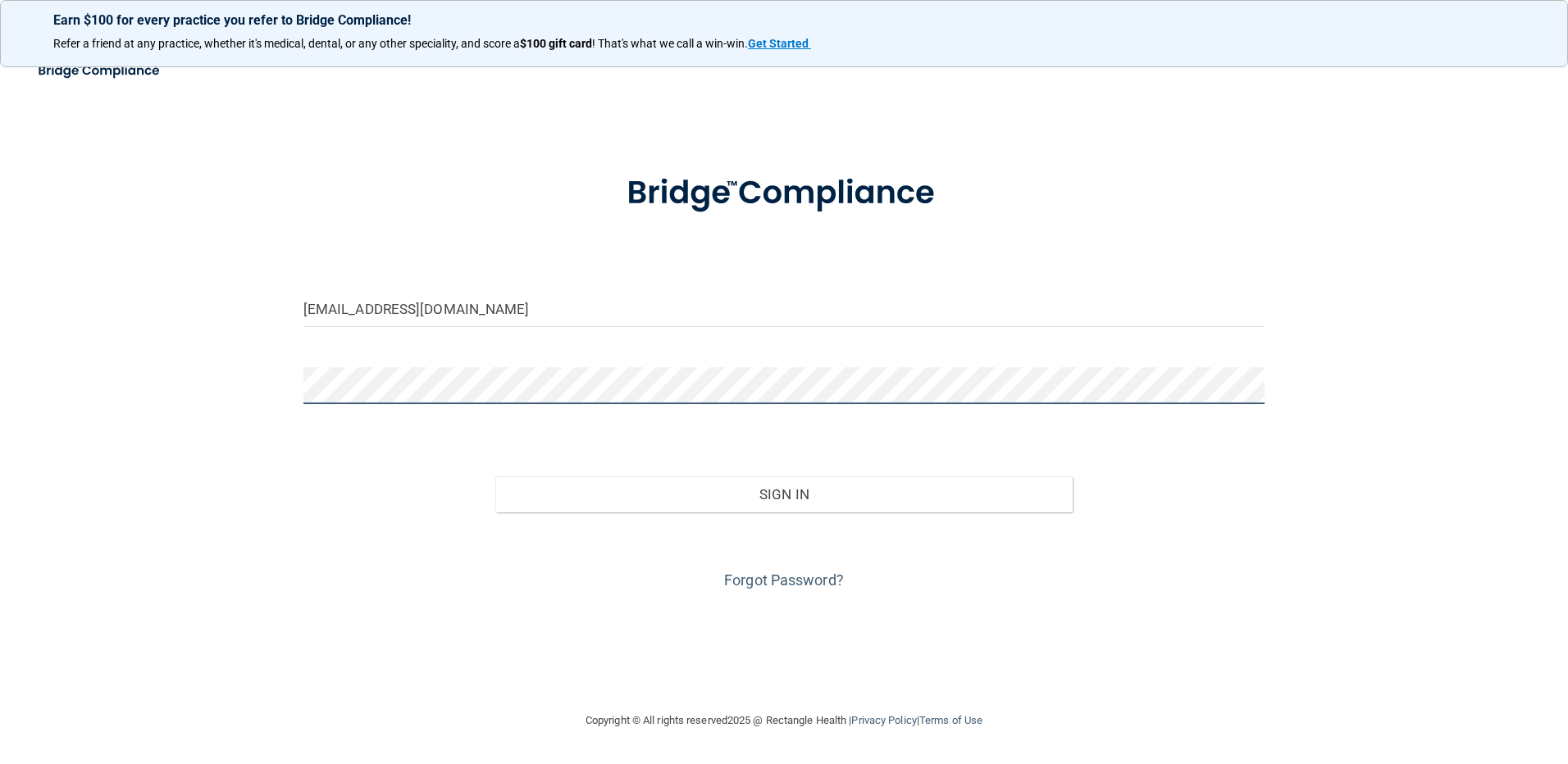
click at [495, 476] on button "Sign In" at bounding box center [783, 494] width 577 height 36
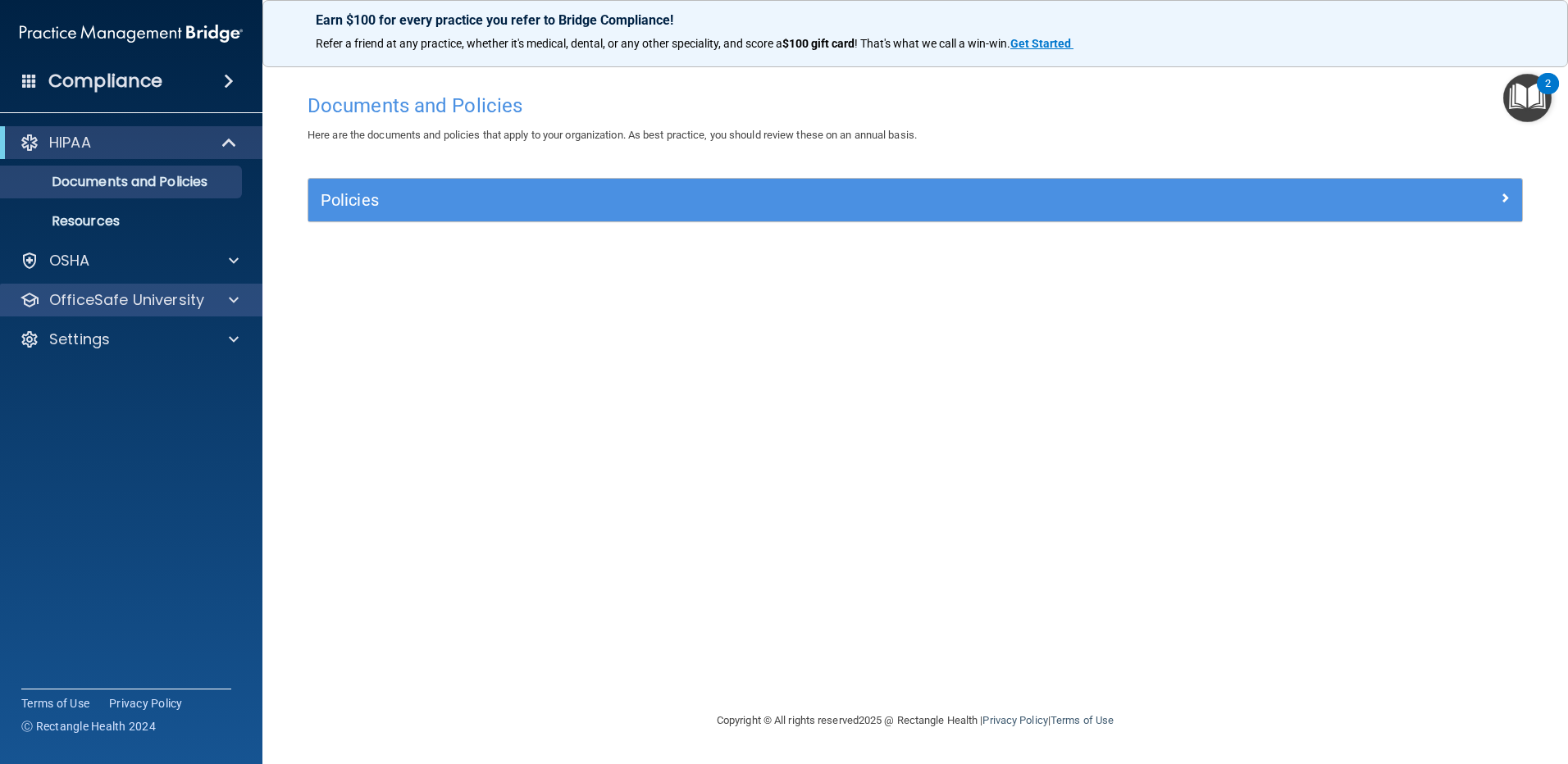
click at [207, 310] on div "OfficeSafe University" at bounding box center [131, 300] width 264 height 33
click at [224, 311] on div "OfficeSafe University" at bounding box center [131, 300] width 264 height 33
click at [234, 304] on span at bounding box center [234, 300] width 10 height 20
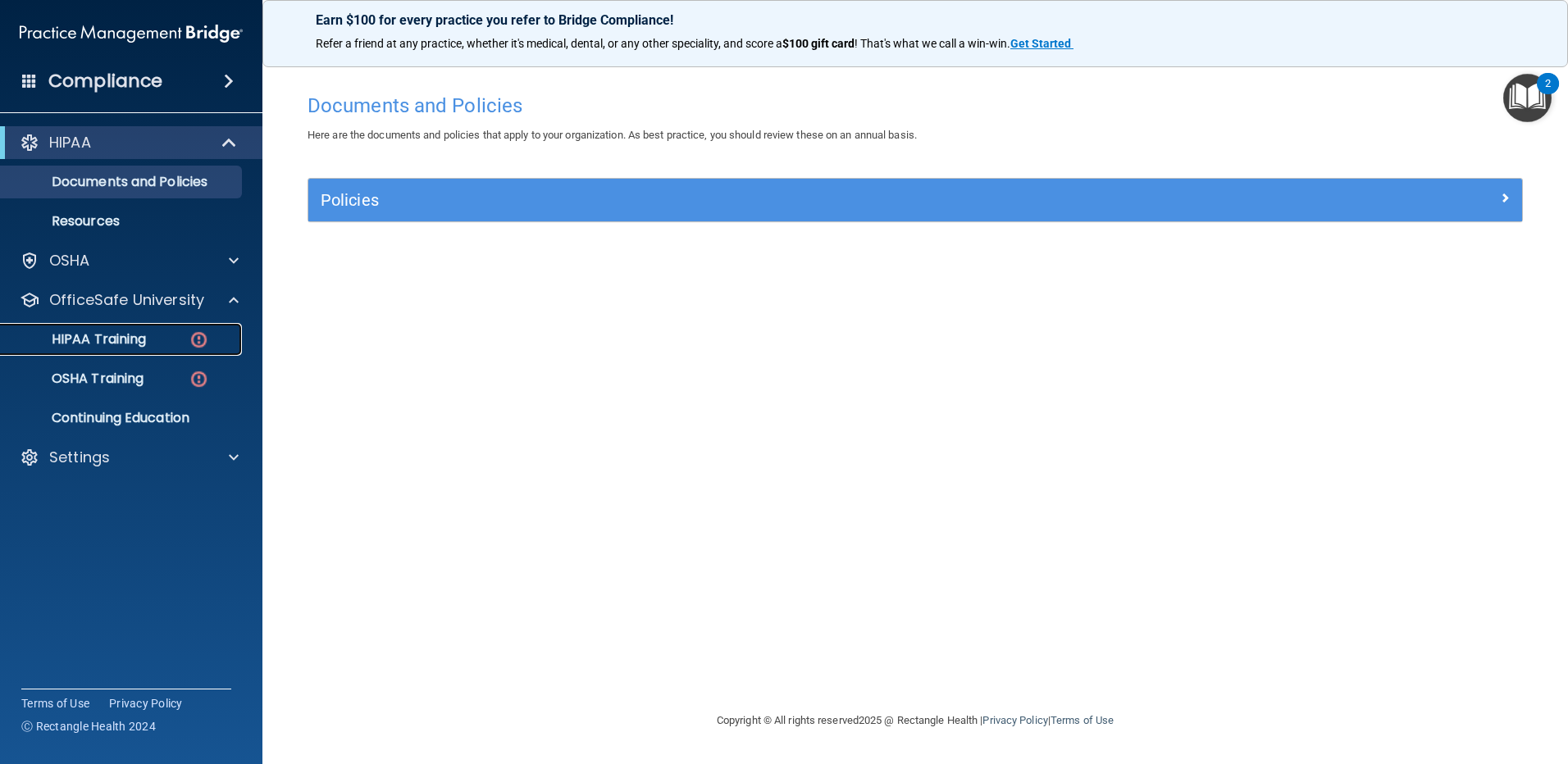
click at [167, 333] on div "HIPAA Training" at bounding box center [122, 340] width 224 height 16
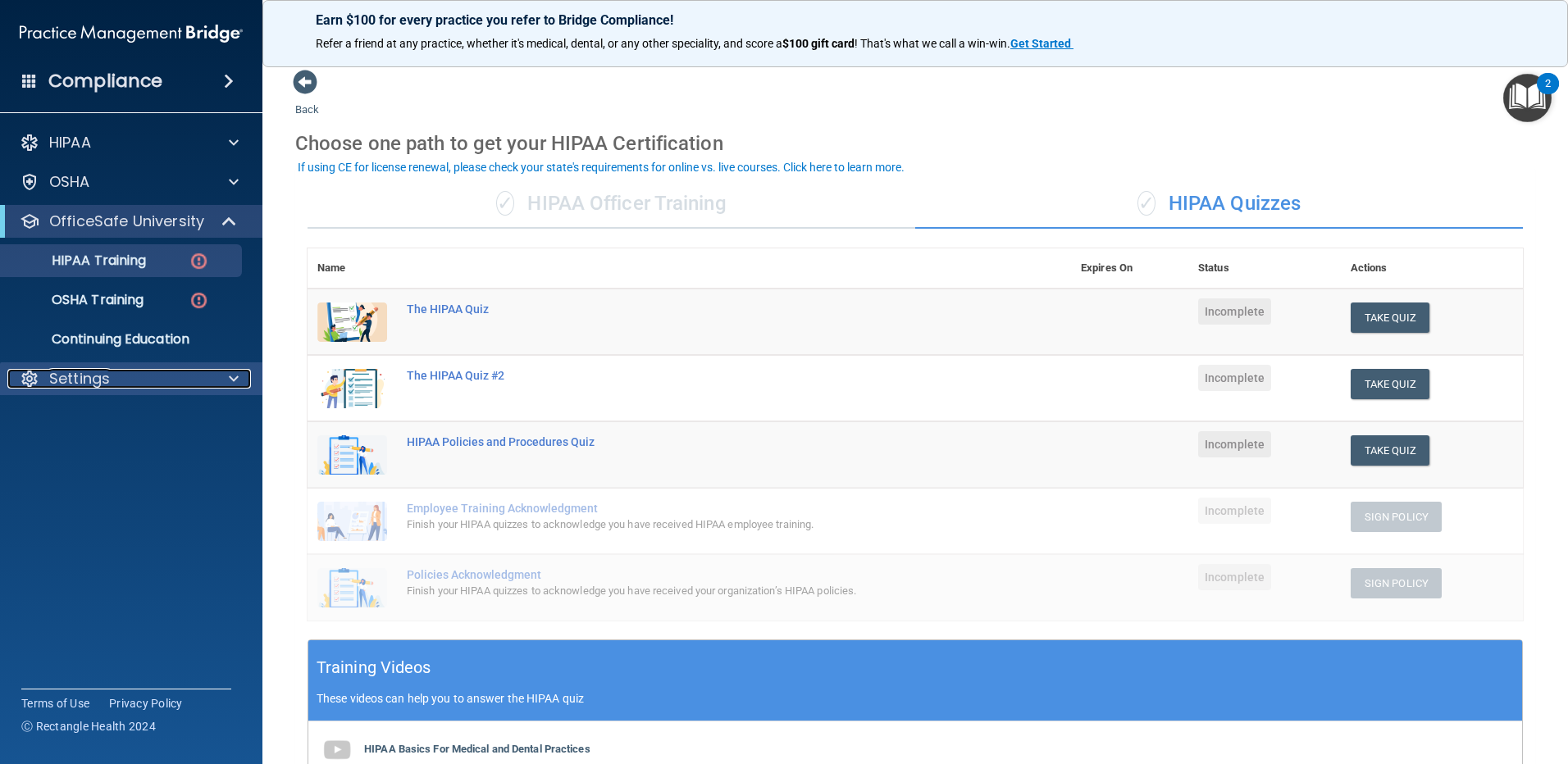
click at [103, 384] on p "Settings" at bounding box center [80, 378] width 61 height 20
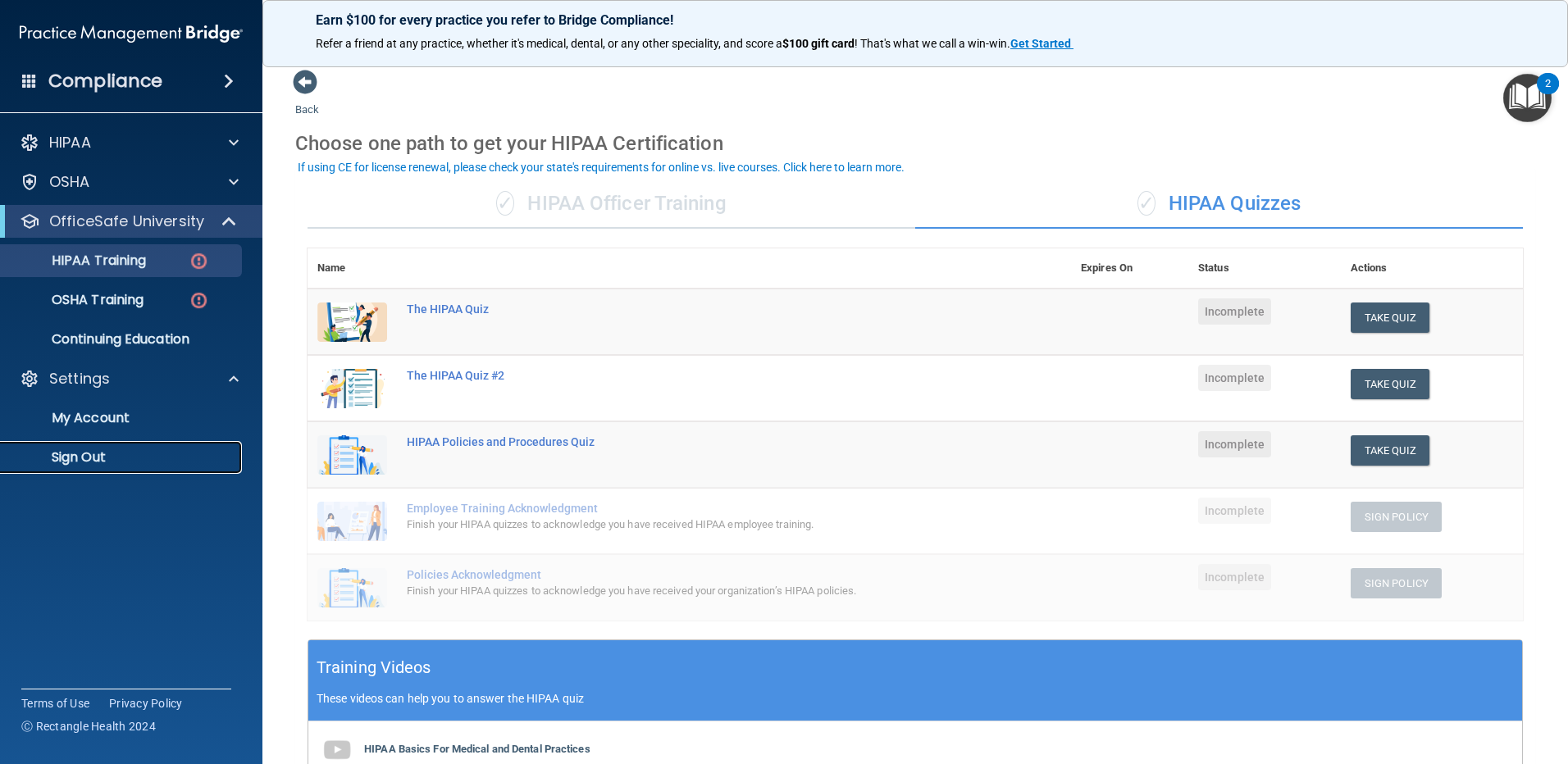
click at [92, 459] on p "Sign Out" at bounding box center [122, 457] width 224 height 16
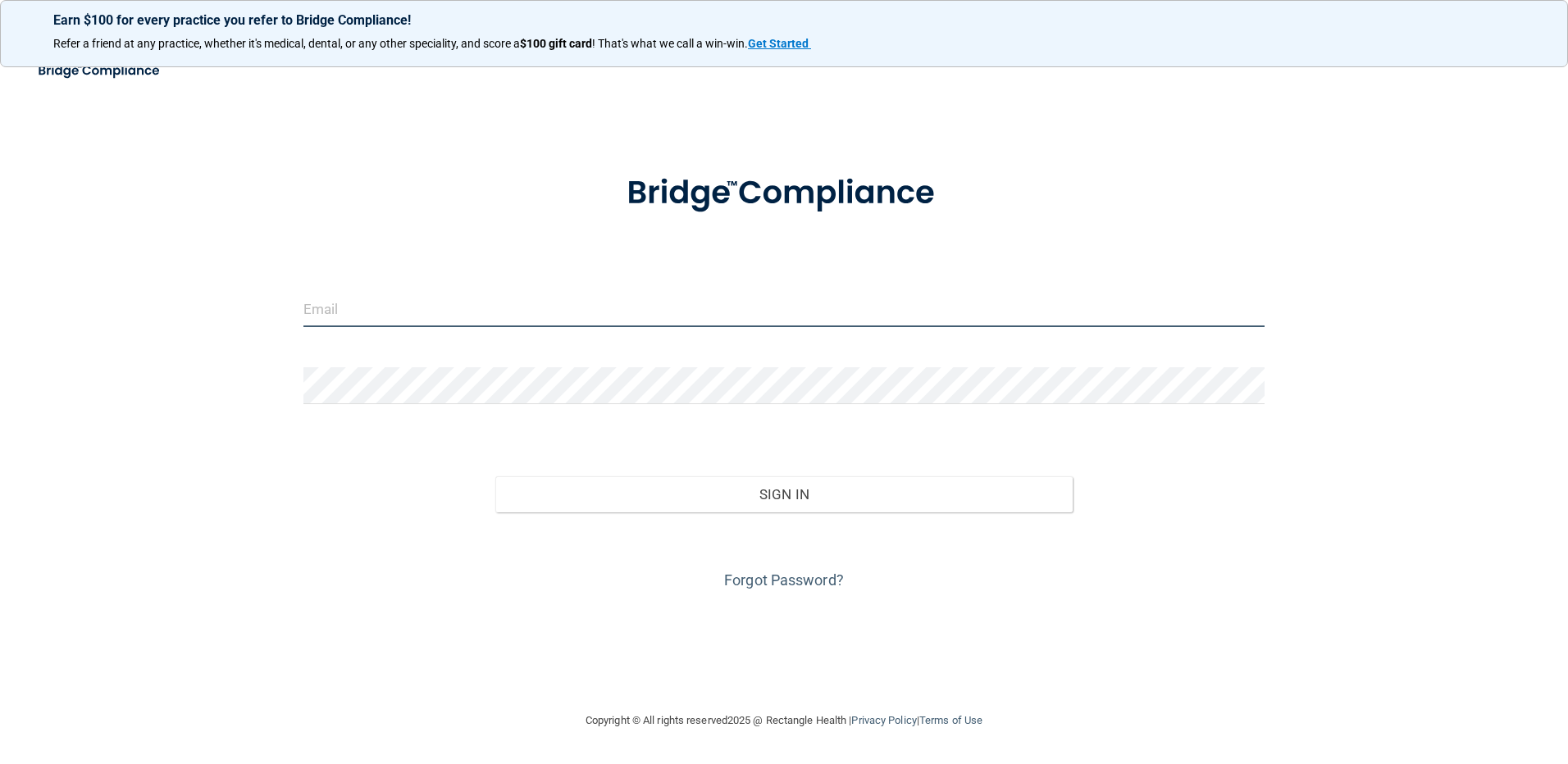
click at [718, 313] on input "email" at bounding box center [785, 309] width 962 height 37
type input "r.diana1614@yahoo.com"
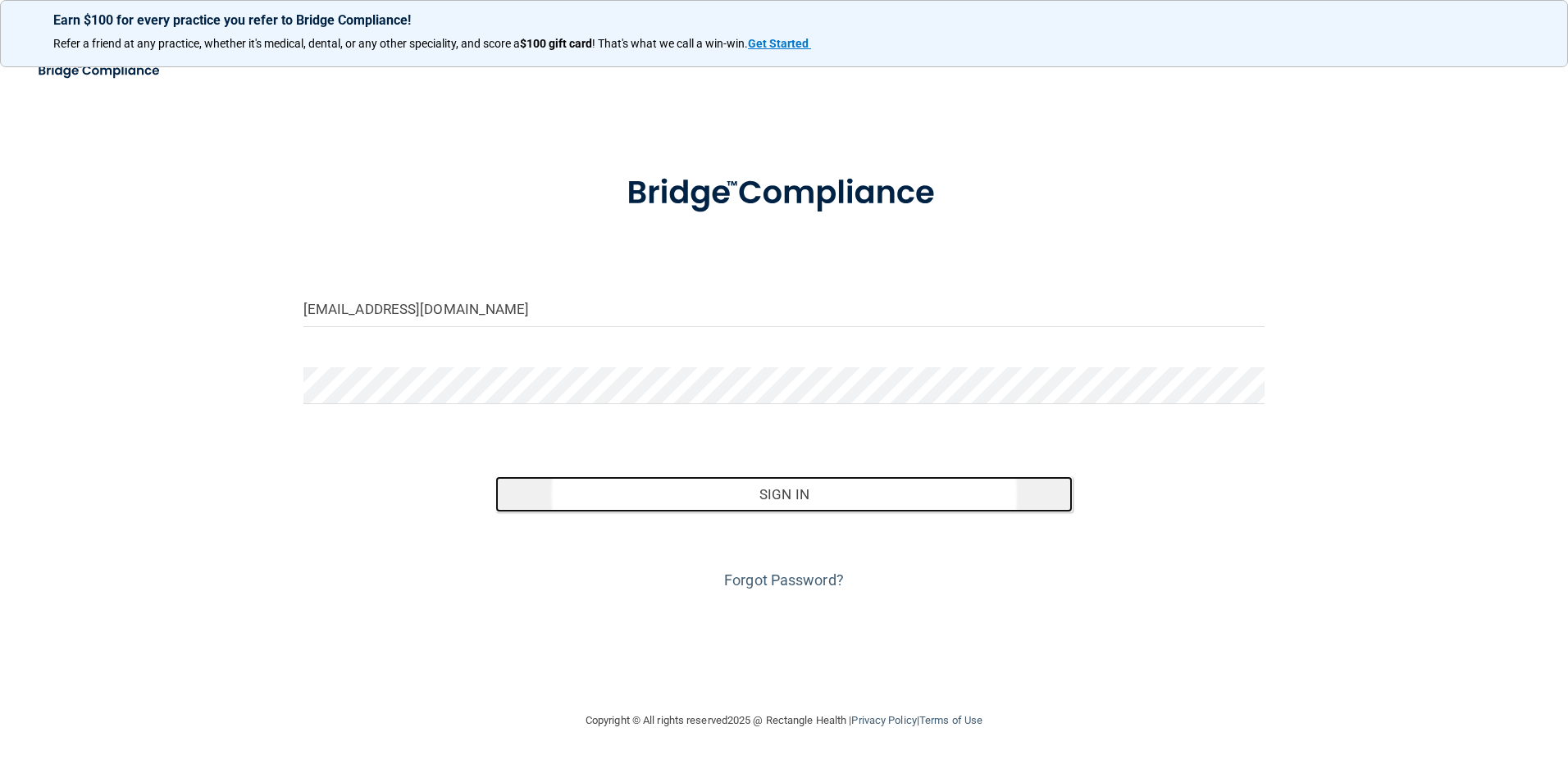
click at [736, 501] on button "Sign In" at bounding box center [783, 494] width 577 height 36
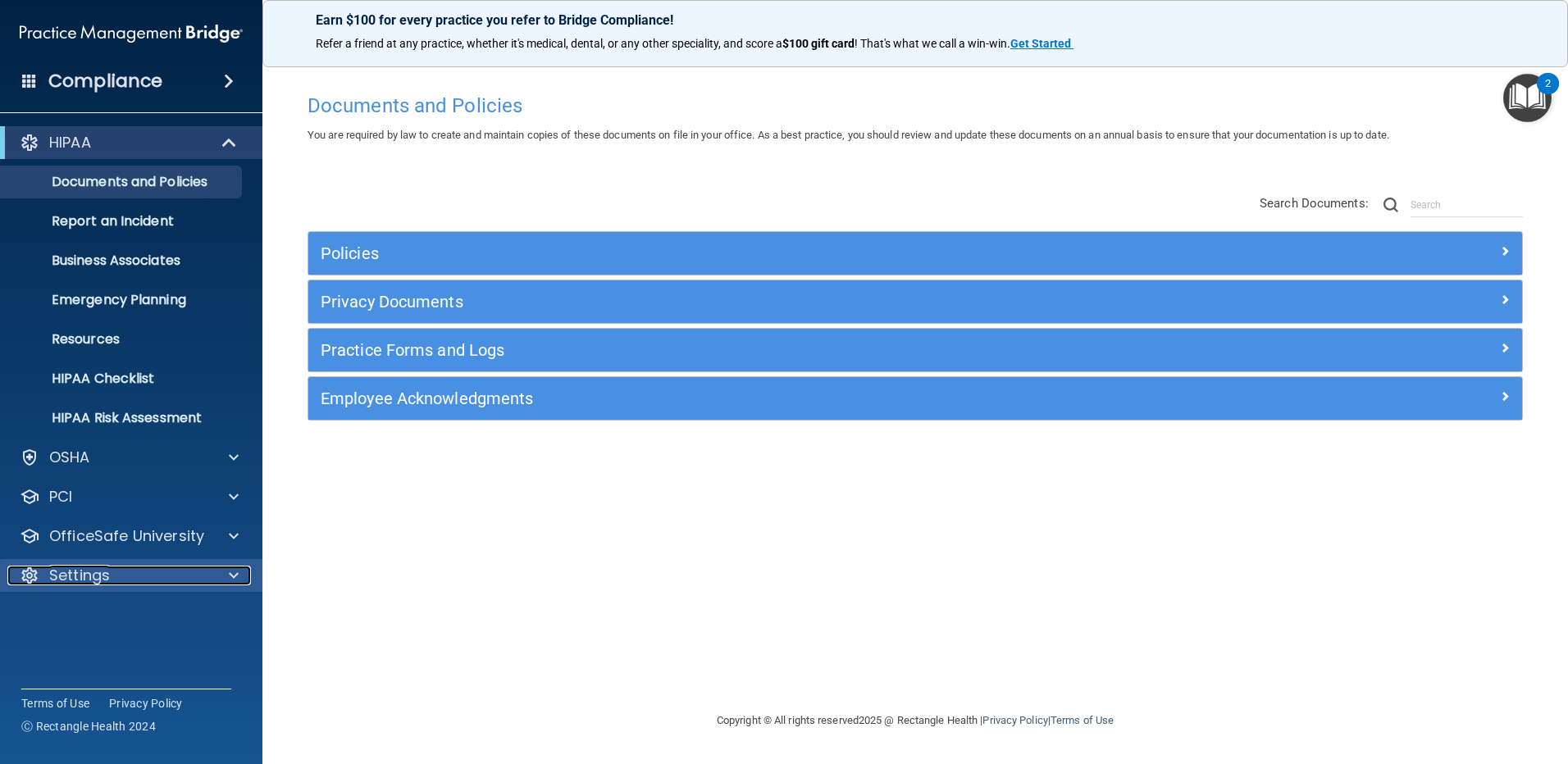
click at [134, 569] on div "Settings" at bounding box center [109, 575] width 204 height 20
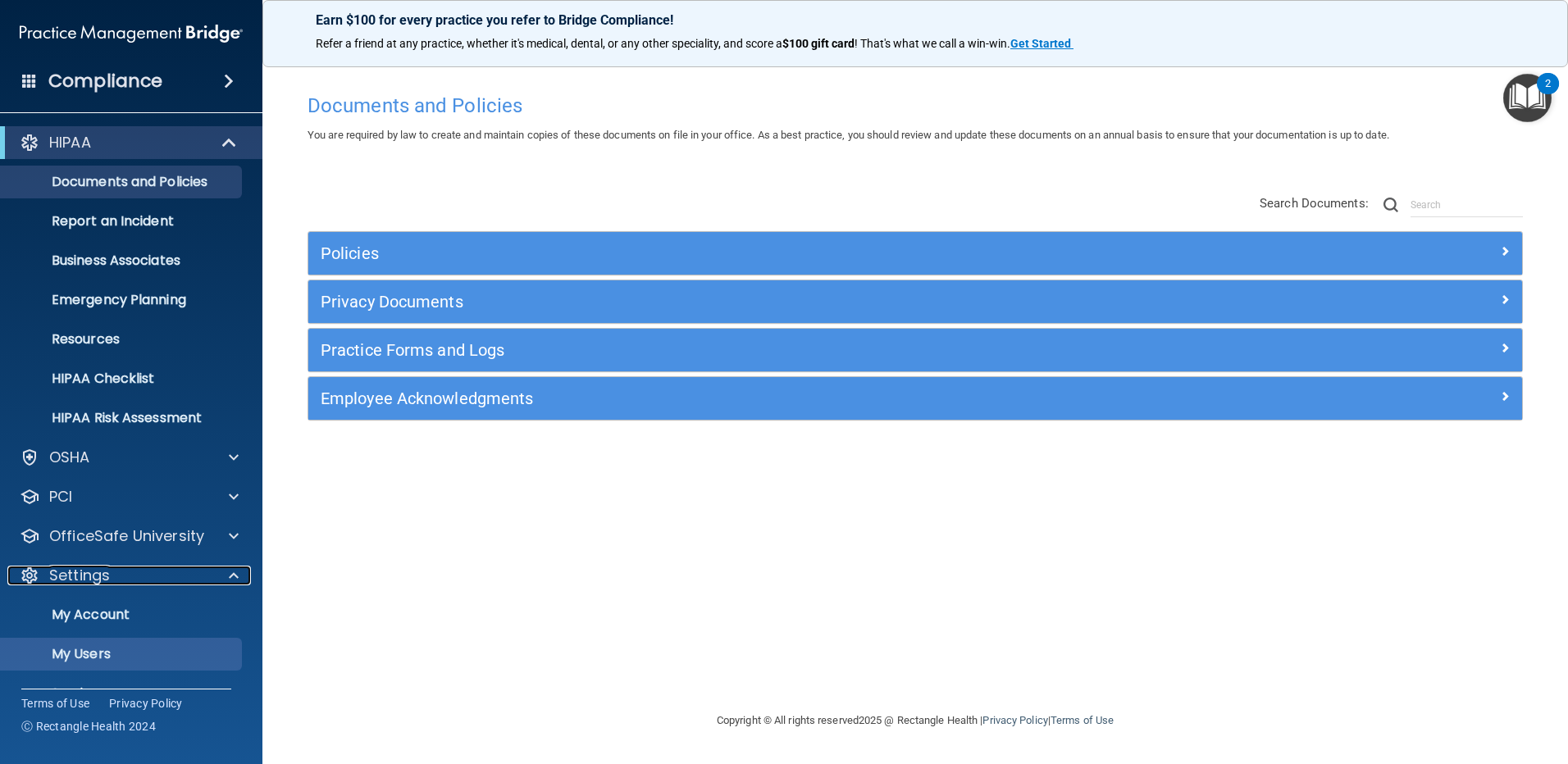
scroll to position [74, 0]
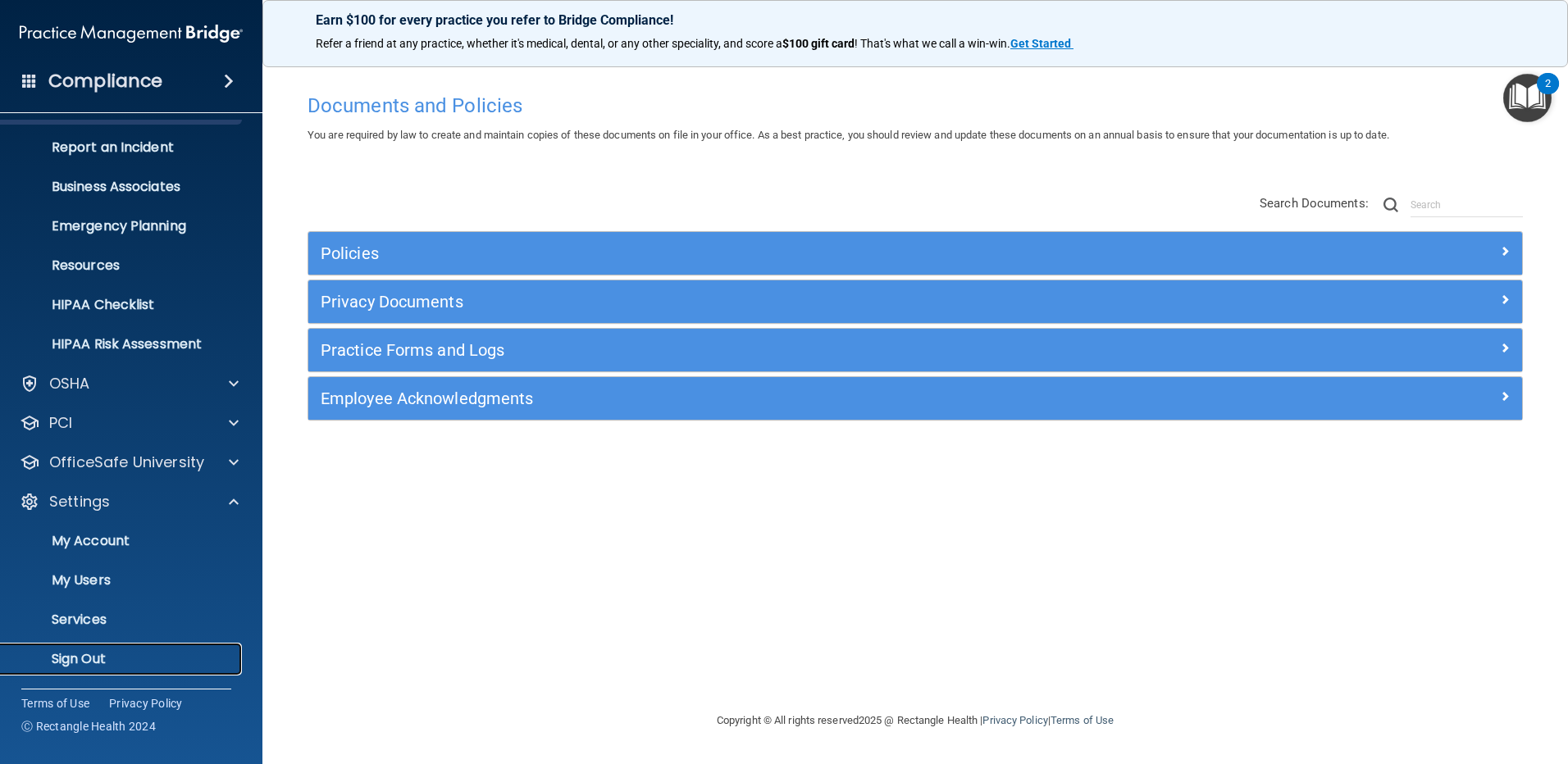
click at [115, 652] on p "Sign Out" at bounding box center [122, 659] width 224 height 16
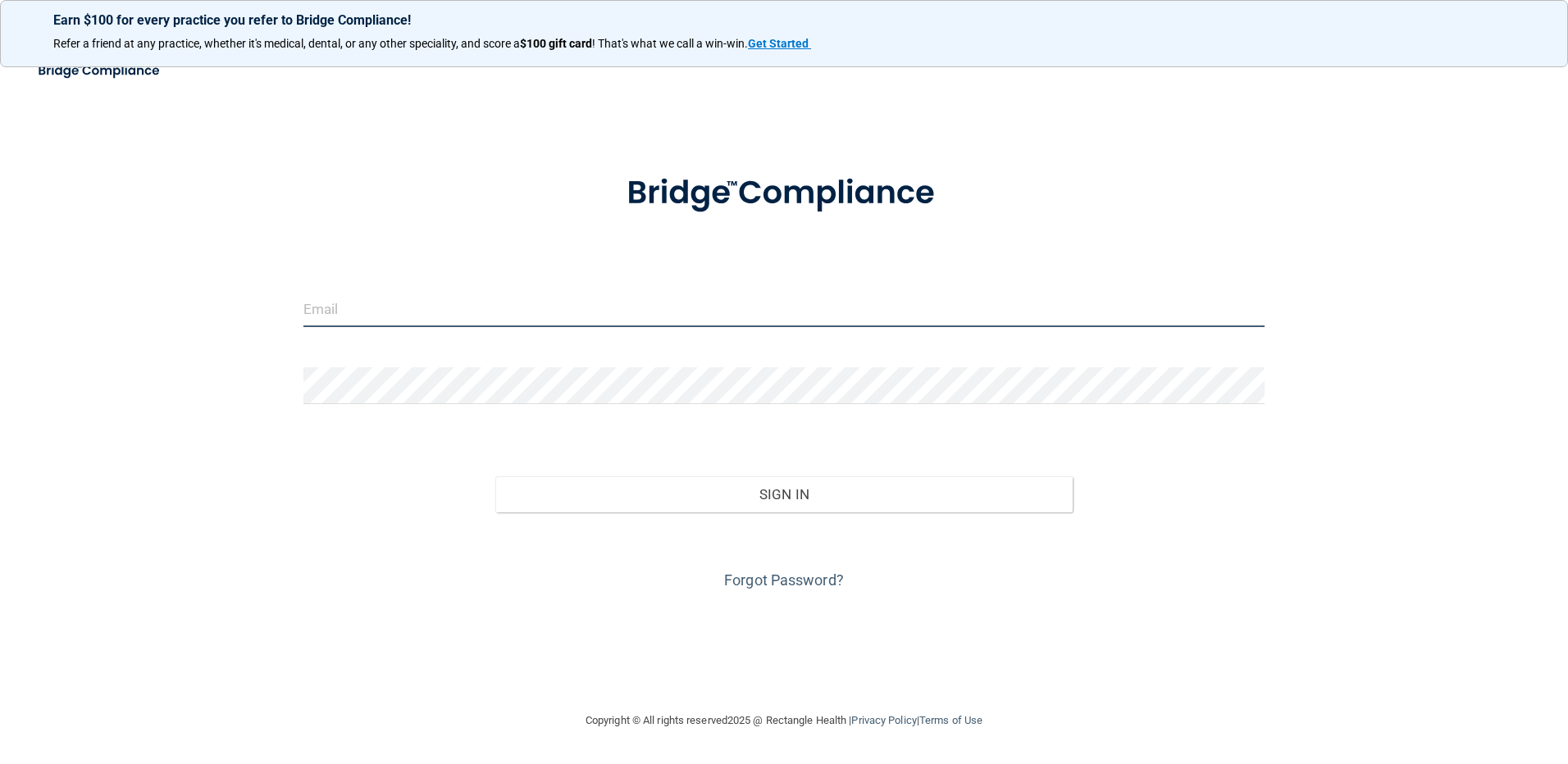
click at [400, 300] on input "email" at bounding box center [785, 309] width 962 height 37
type input "trisahart3@yahoo.com"
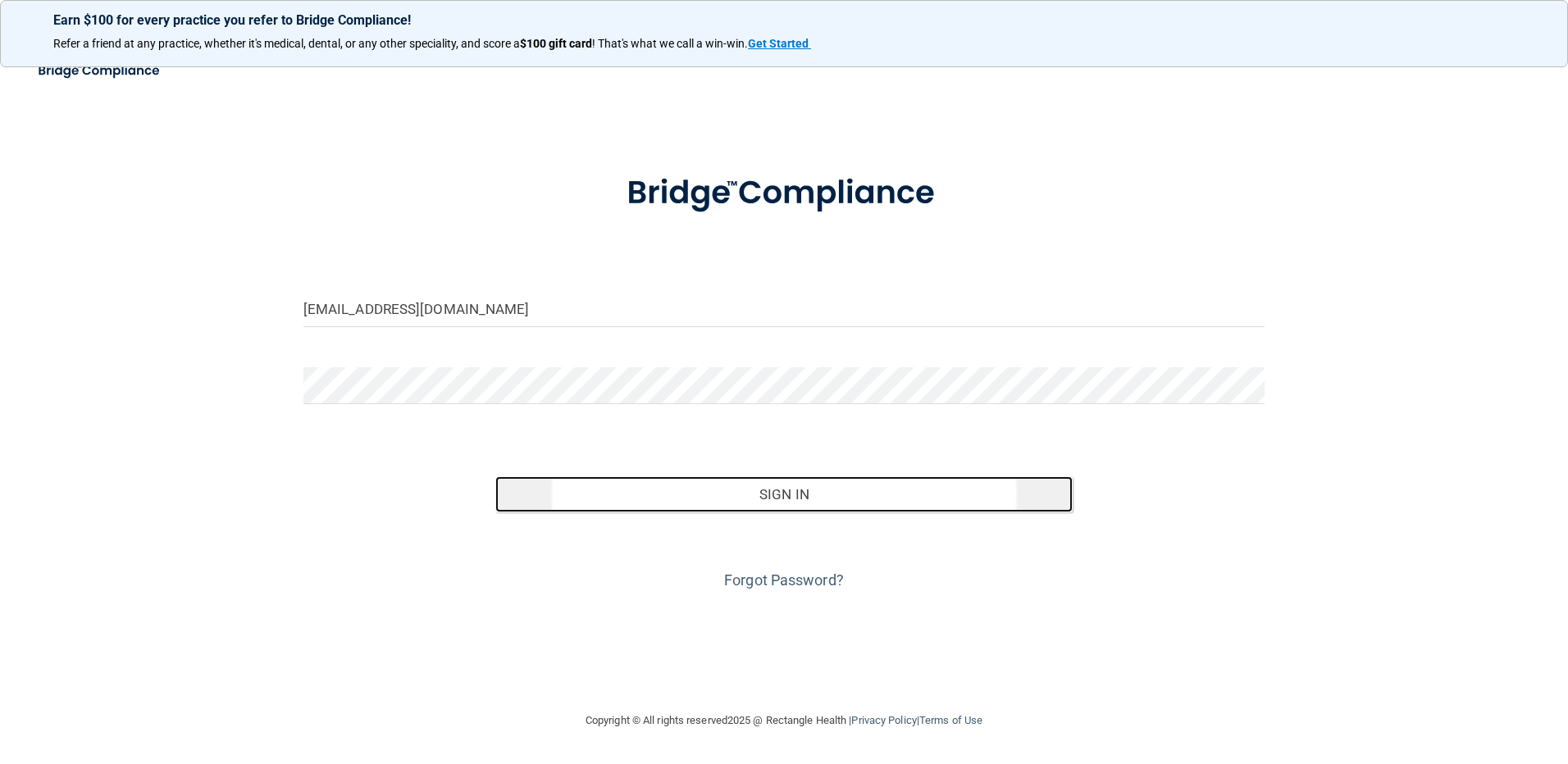
click at [755, 492] on button "Sign In" at bounding box center [783, 494] width 577 height 36
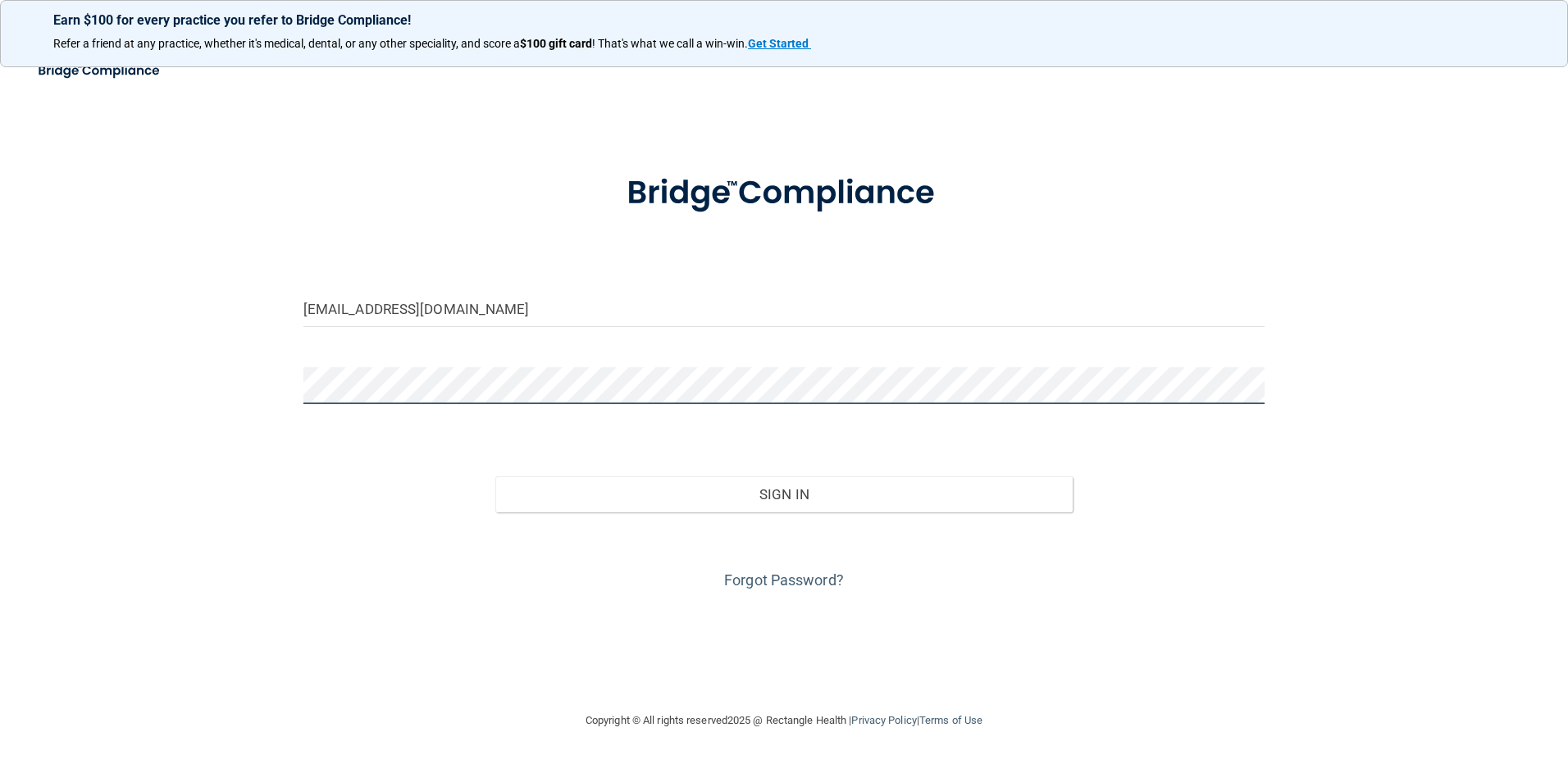
click at [495, 476] on button "Sign In" at bounding box center [783, 494] width 577 height 36
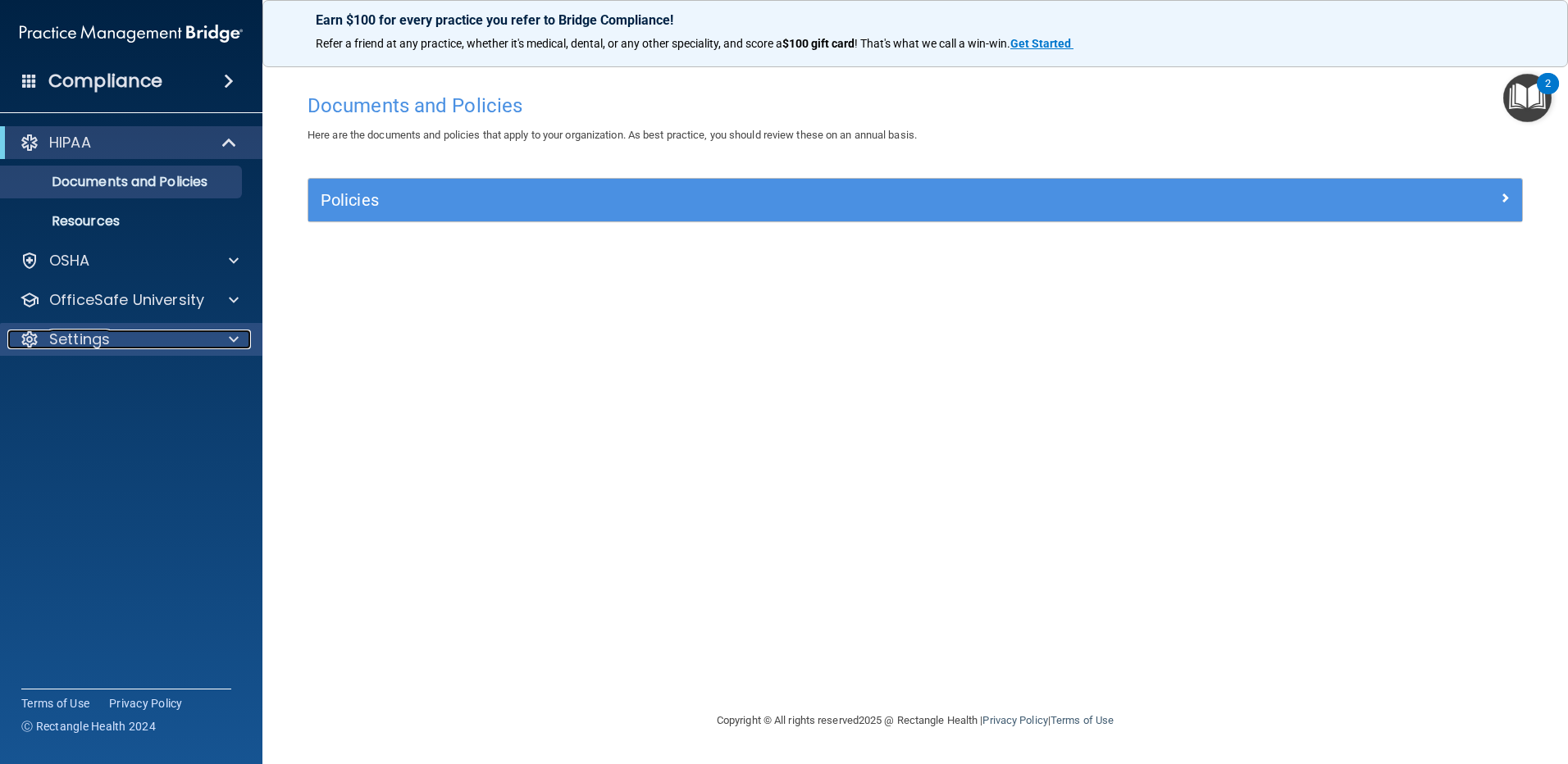
click at [131, 345] on div "Settings" at bounding box center [109, 340] width 204 height 20
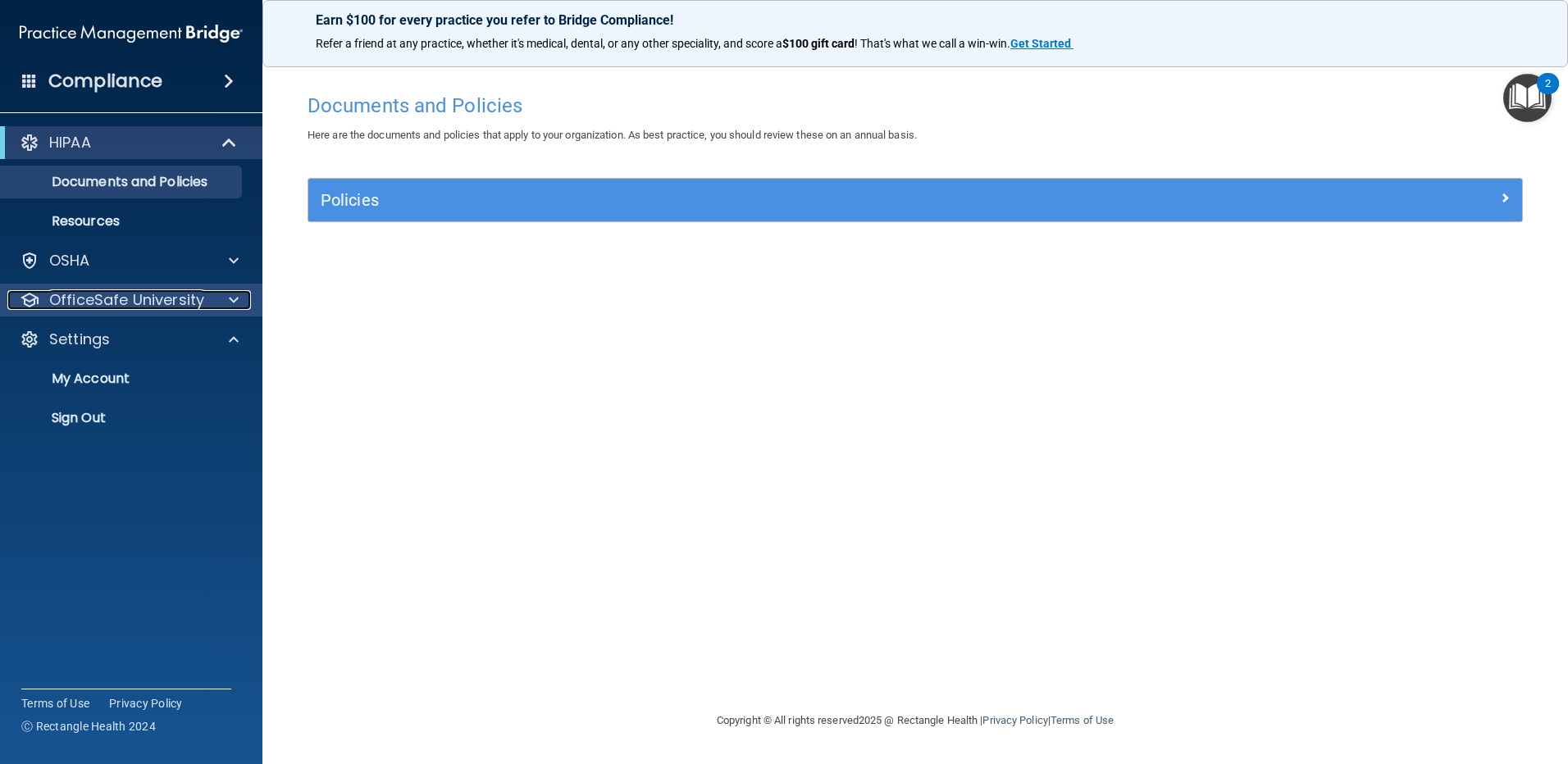
click at [151, 309] on p "OfficeSafe University" at bounding box center [126, 300] width 155 height 20
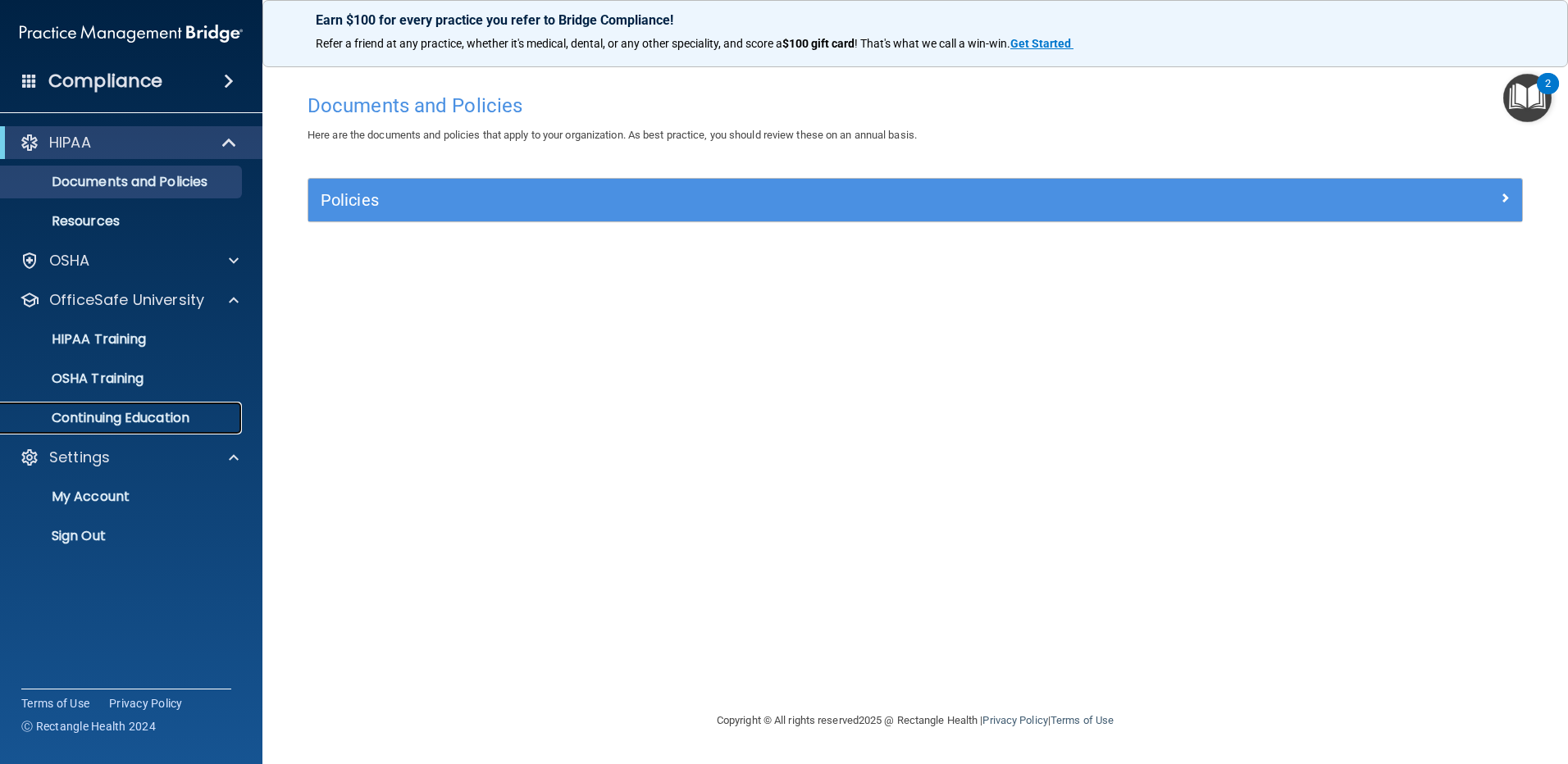
click at [99, 414] on p "Continuing Education" at bounding box center [122, 418] width 224 height 16
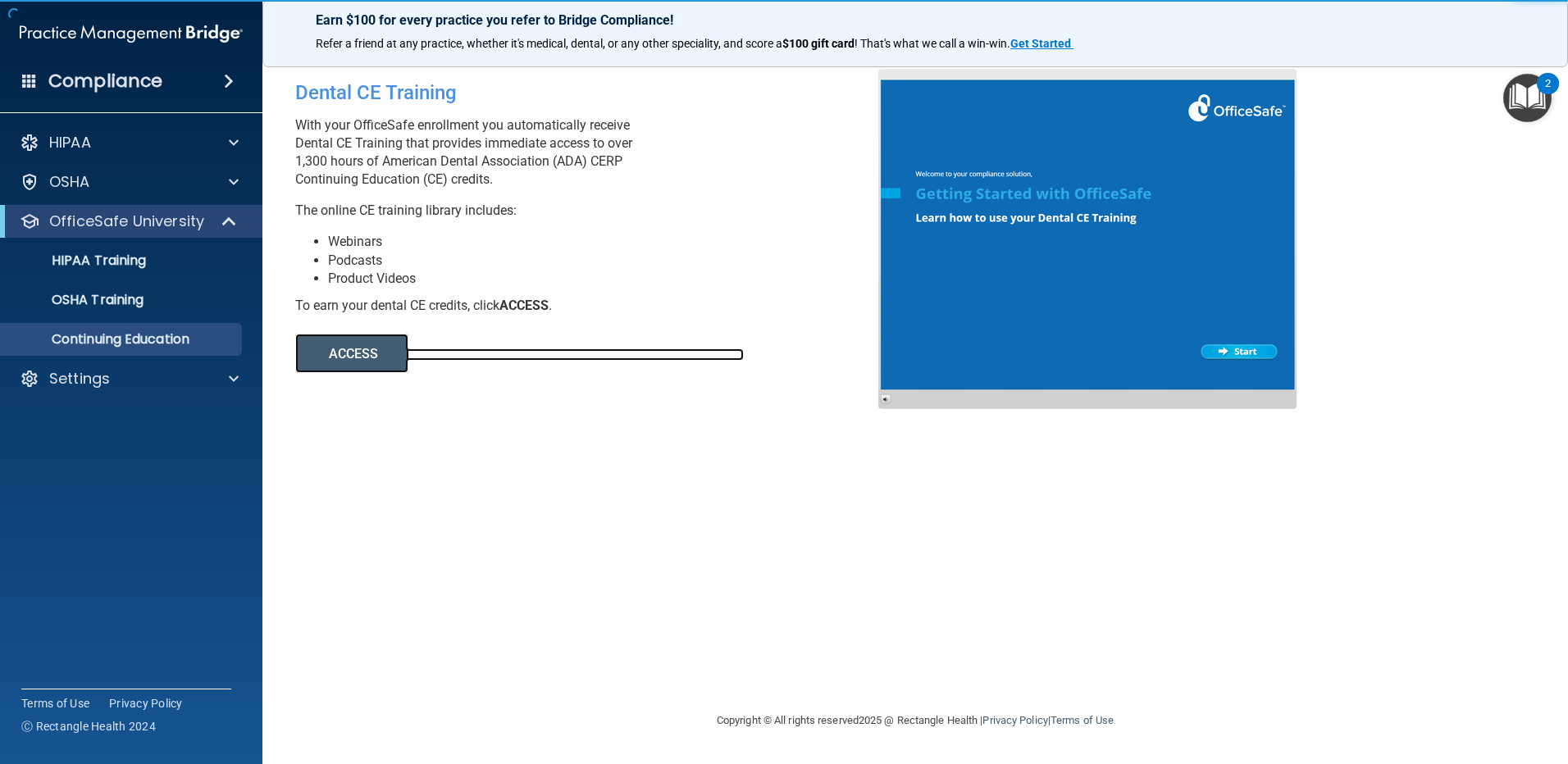
click at [475, 359] on link "ACCESS" at bounding box center [520, 354] width 448 height 12
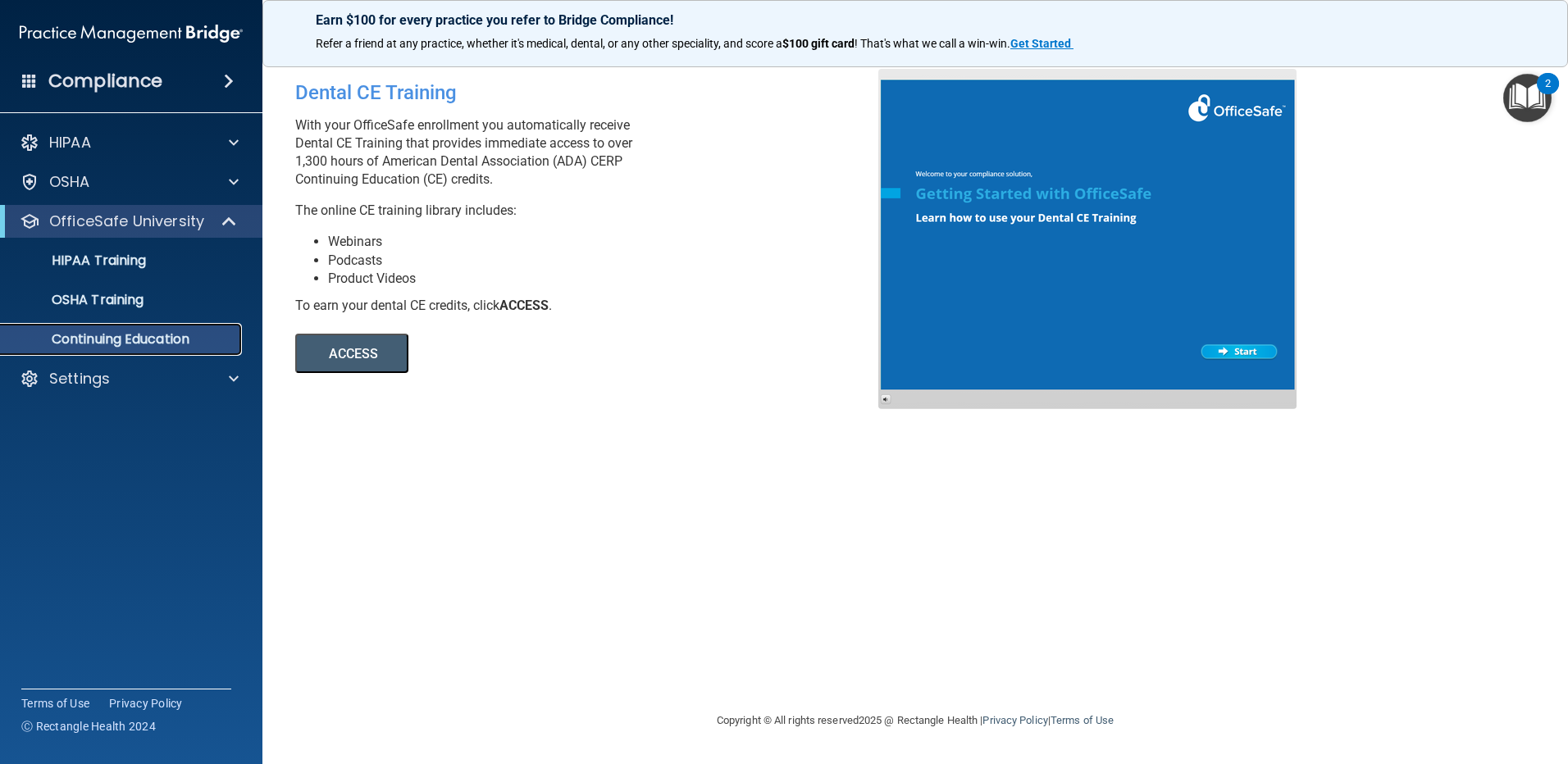
click at [109, 345] on p "Continuing Education" at bounding box center [122, 340] width 224 height 16
click at [175, 236] on div "OfficeSafe University" at bounding box center [131, 222] width 263 height 33
click at [224, 218] on span at bounding box center [231, 222] width 14 height 20
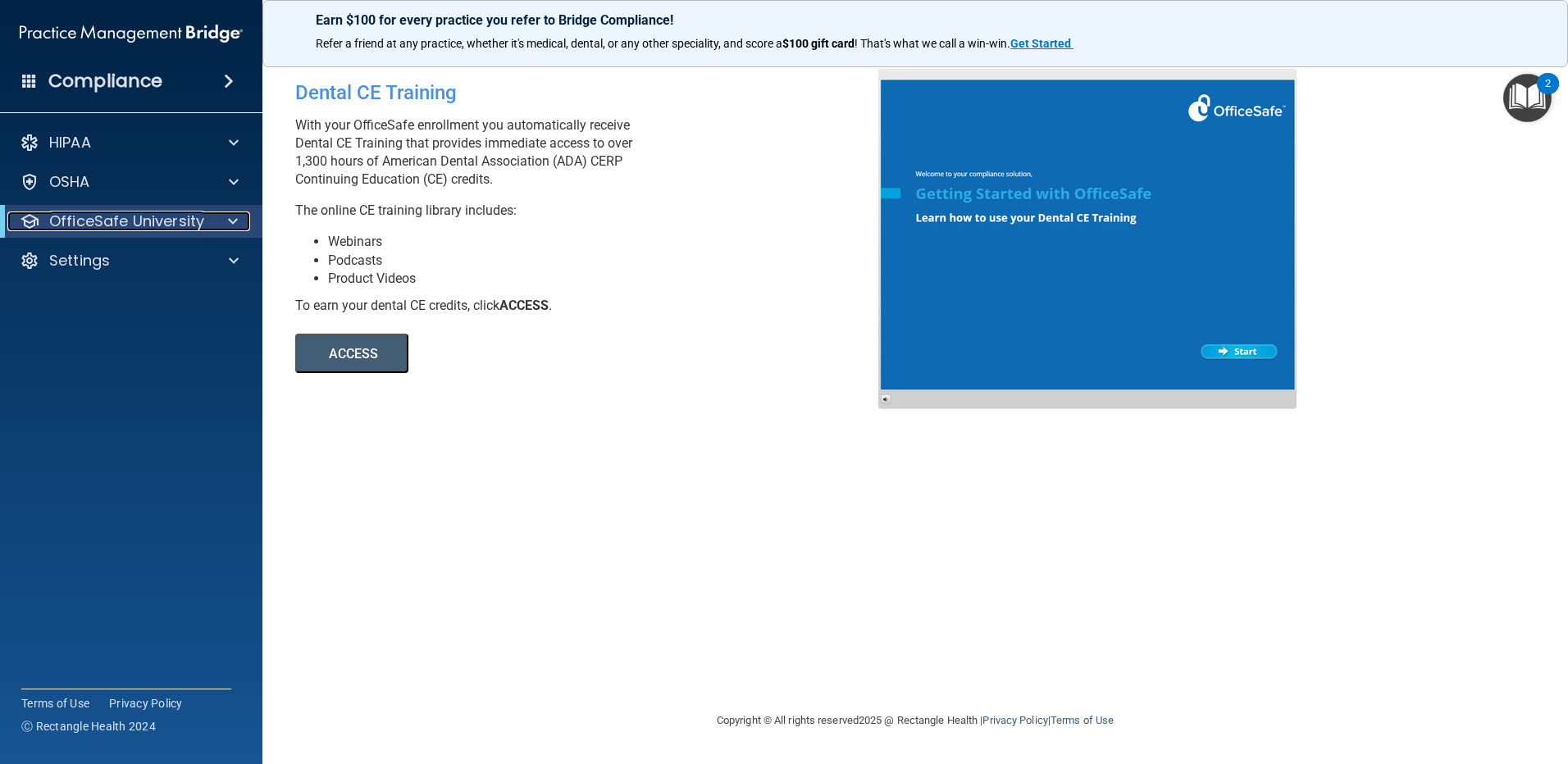
click at [141, 219] on p "OfficeSafe University" at bounding box center [126, 222] width 155 height 20
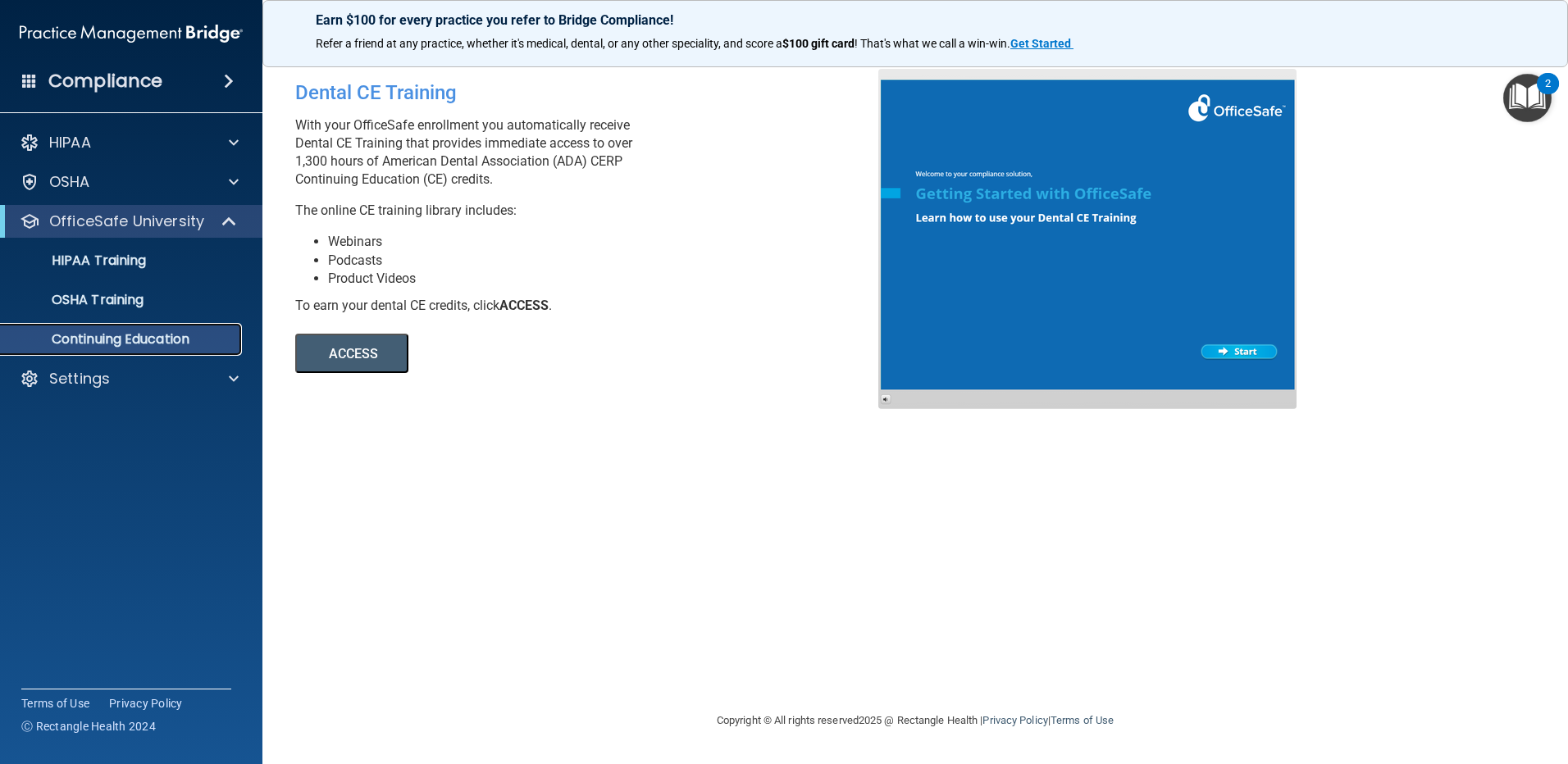
click at [108, 333] on p "Continuing Education" at bounding box center [122, 340] width 224 height 16
click at [335, 357] on button "ACCESS" at bounding box center [352, 354] width 113 height 39
click at [379, 357] on button "ACCESS" at bounding box center [352, 354] width 113 height 39
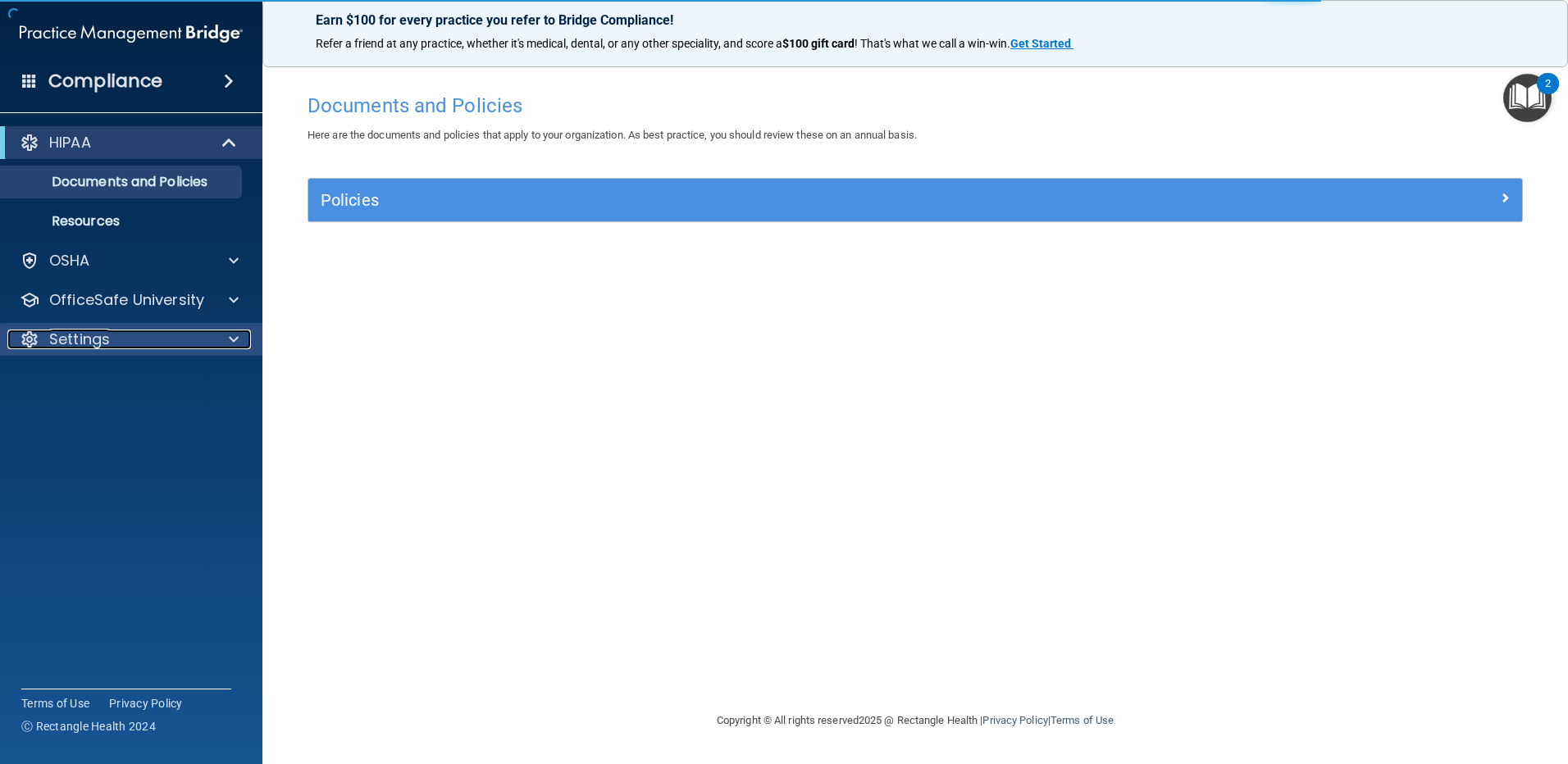
click at [144, 339] on div "Settings" at bounding box center [109, 340] width 204 height 20
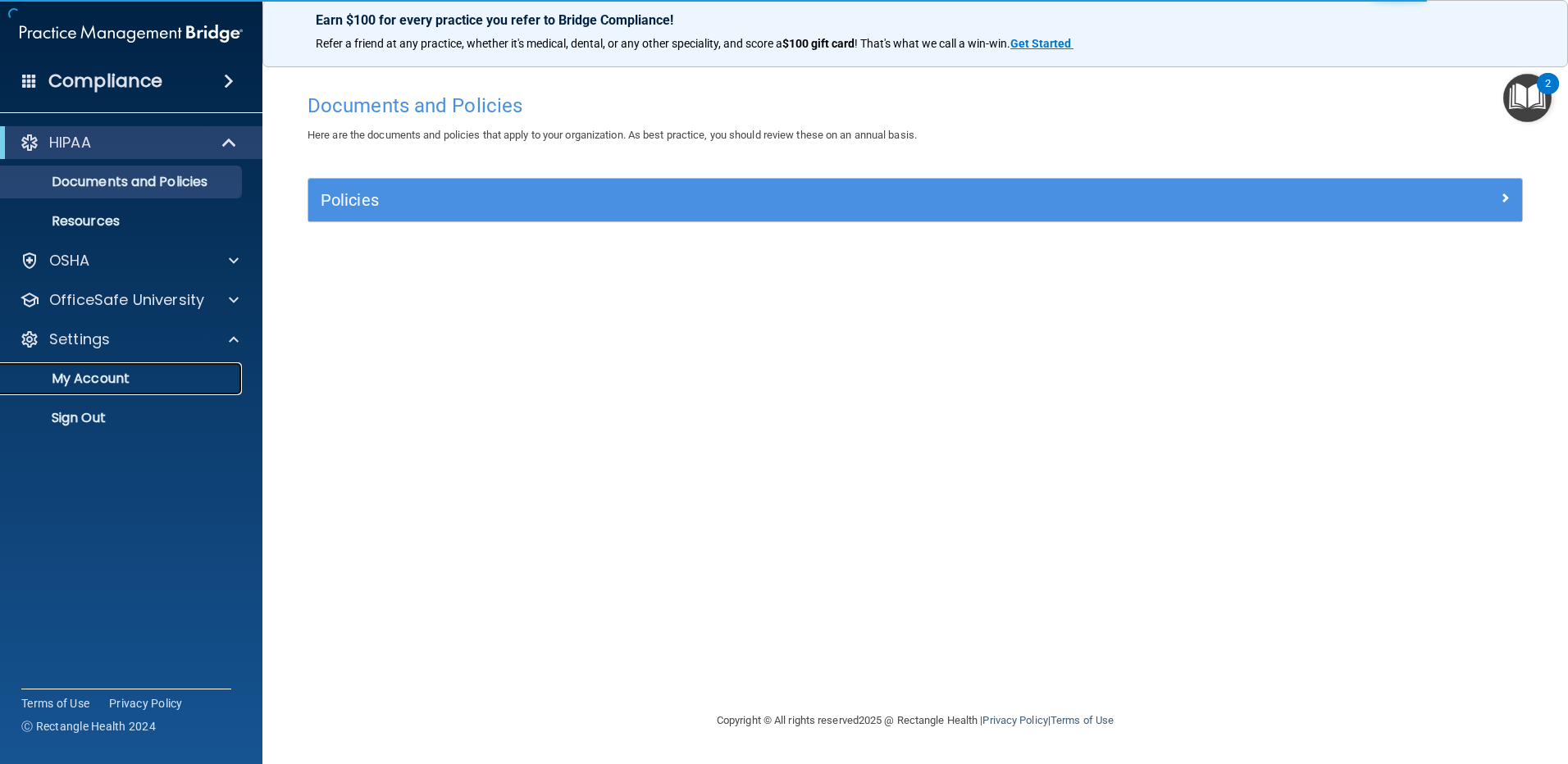
click at [136, 377] on p "My Account" at bounding box center [122, 378] width 224 height 16
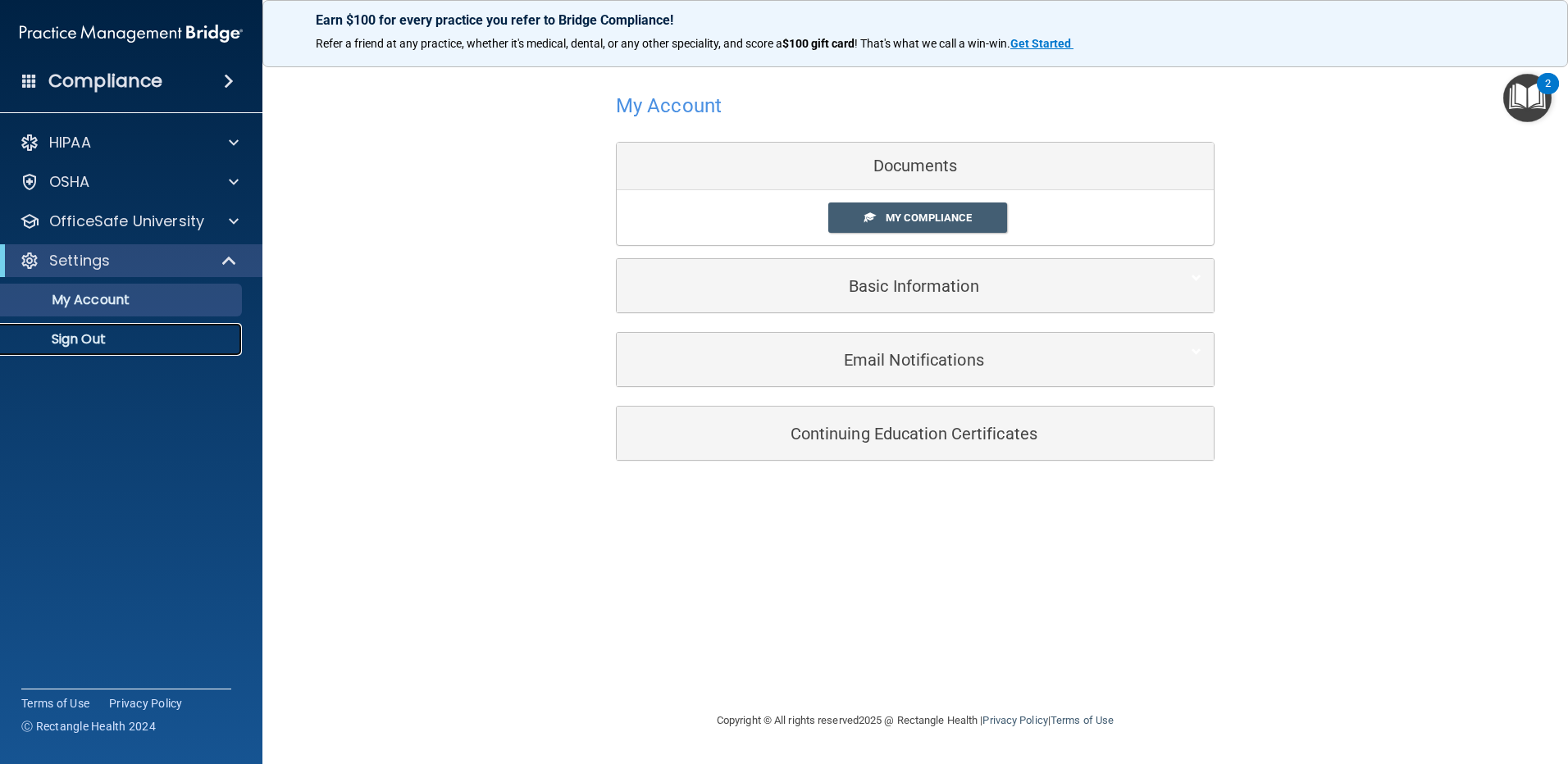
click at [74, 335] on p "Sign Out" at bounding box center [122, 340] width 224 height 16
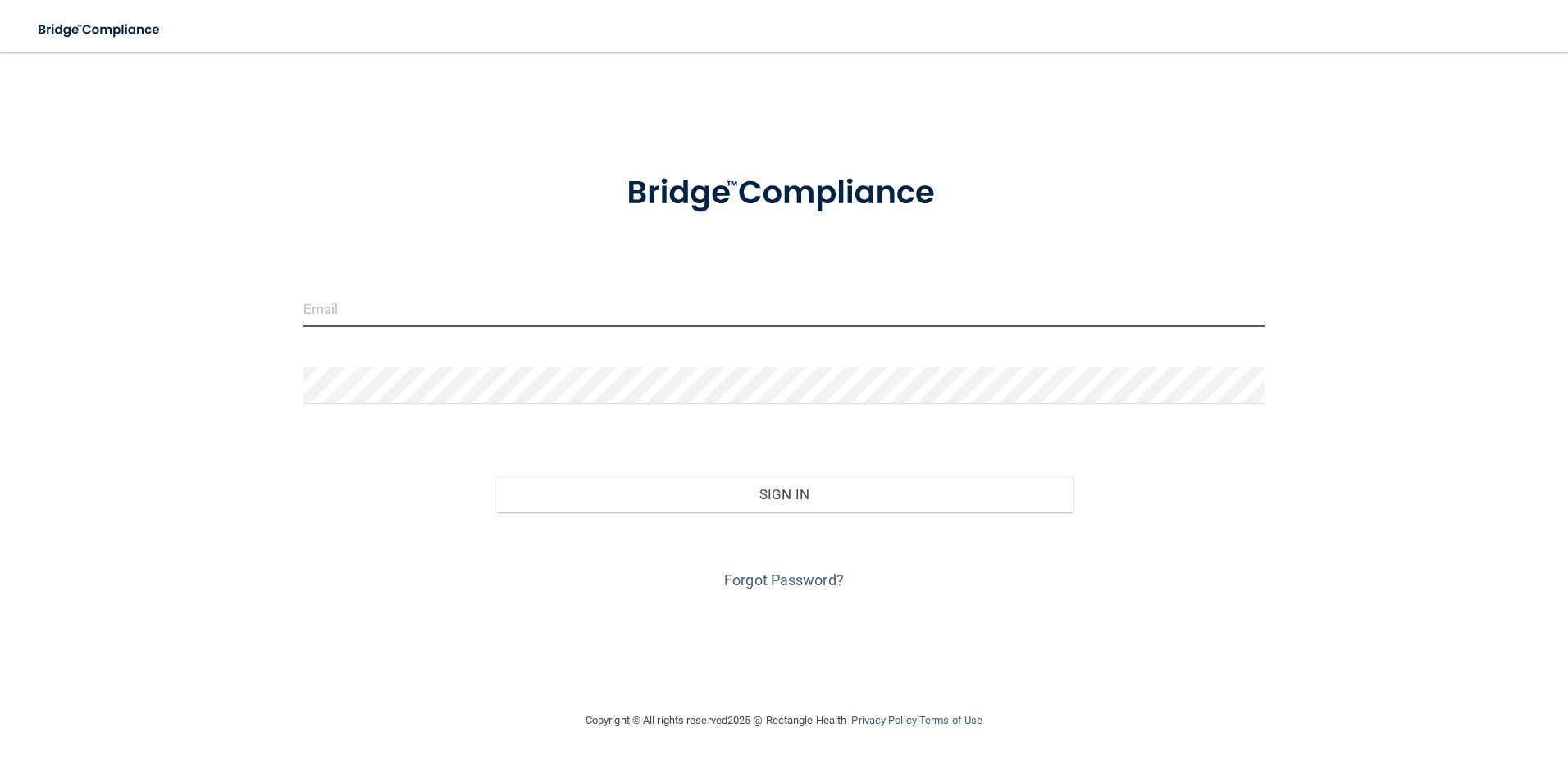
click at [447, 319] on input "email" at bounding box center [785, 309] width 962 height 37
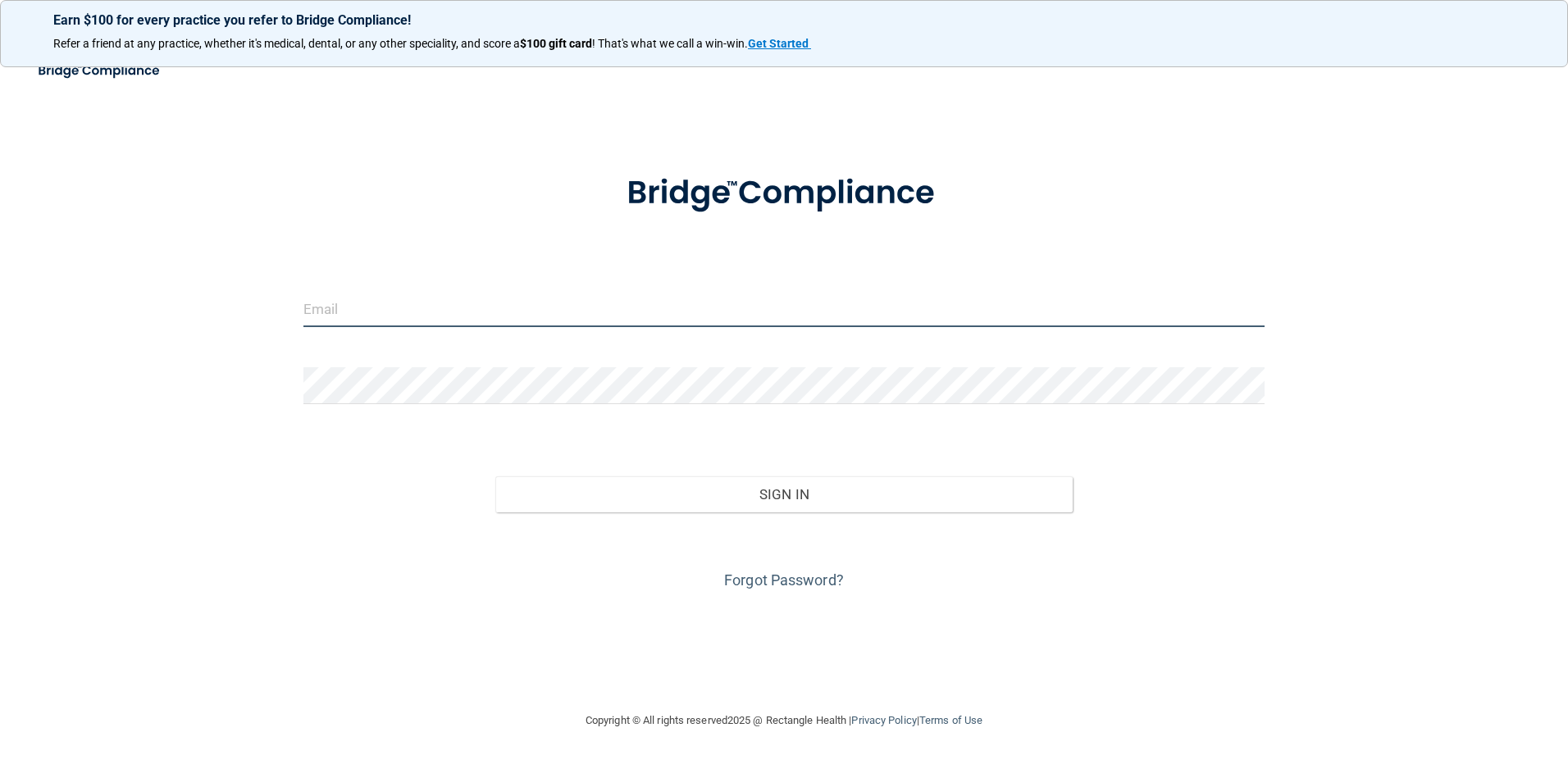
type input "r.diana1614@yahoo.com"
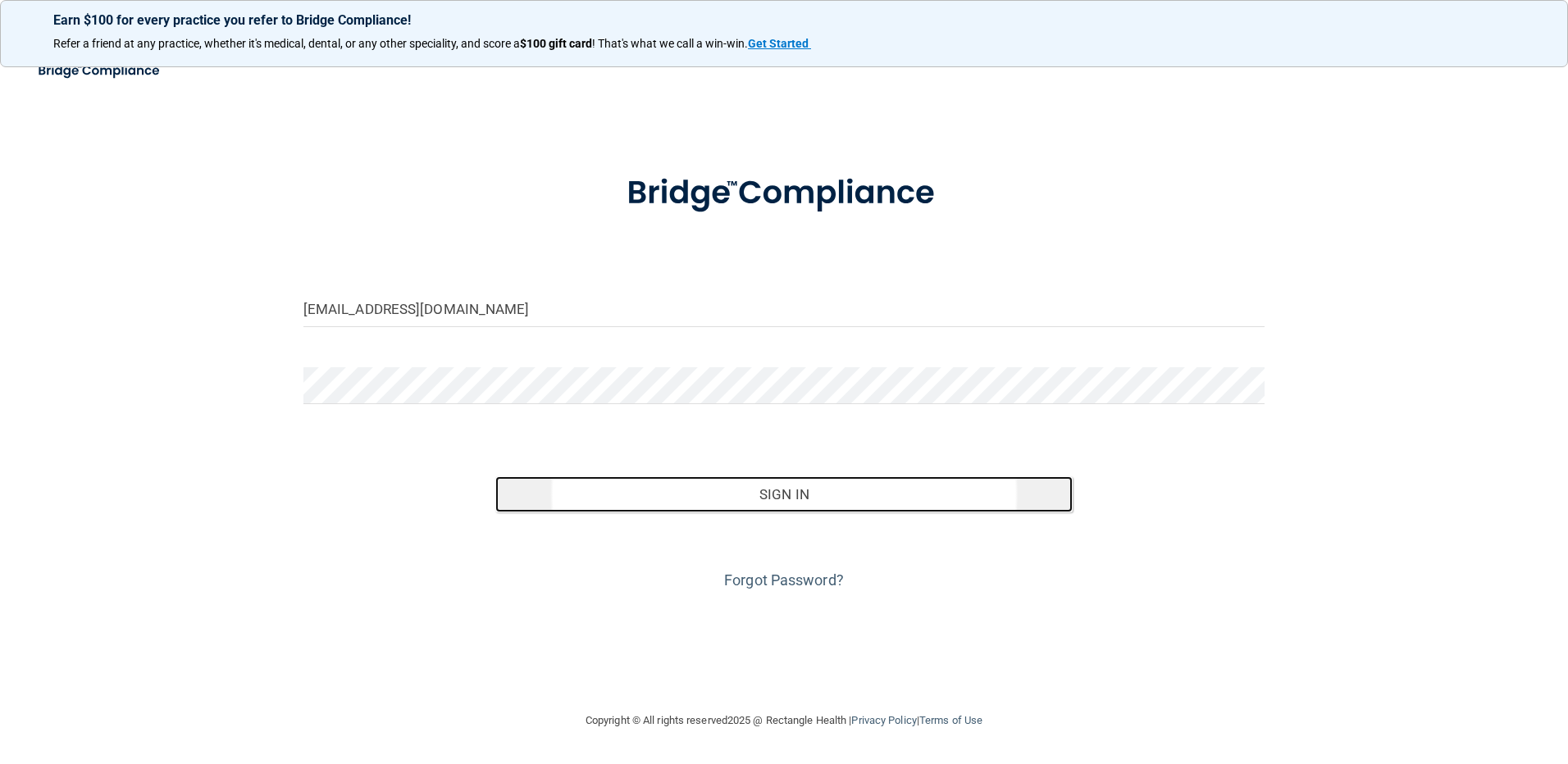
click at [832, 487] on button "Sign In" at bounding box center [783, 494] width 577 height 36
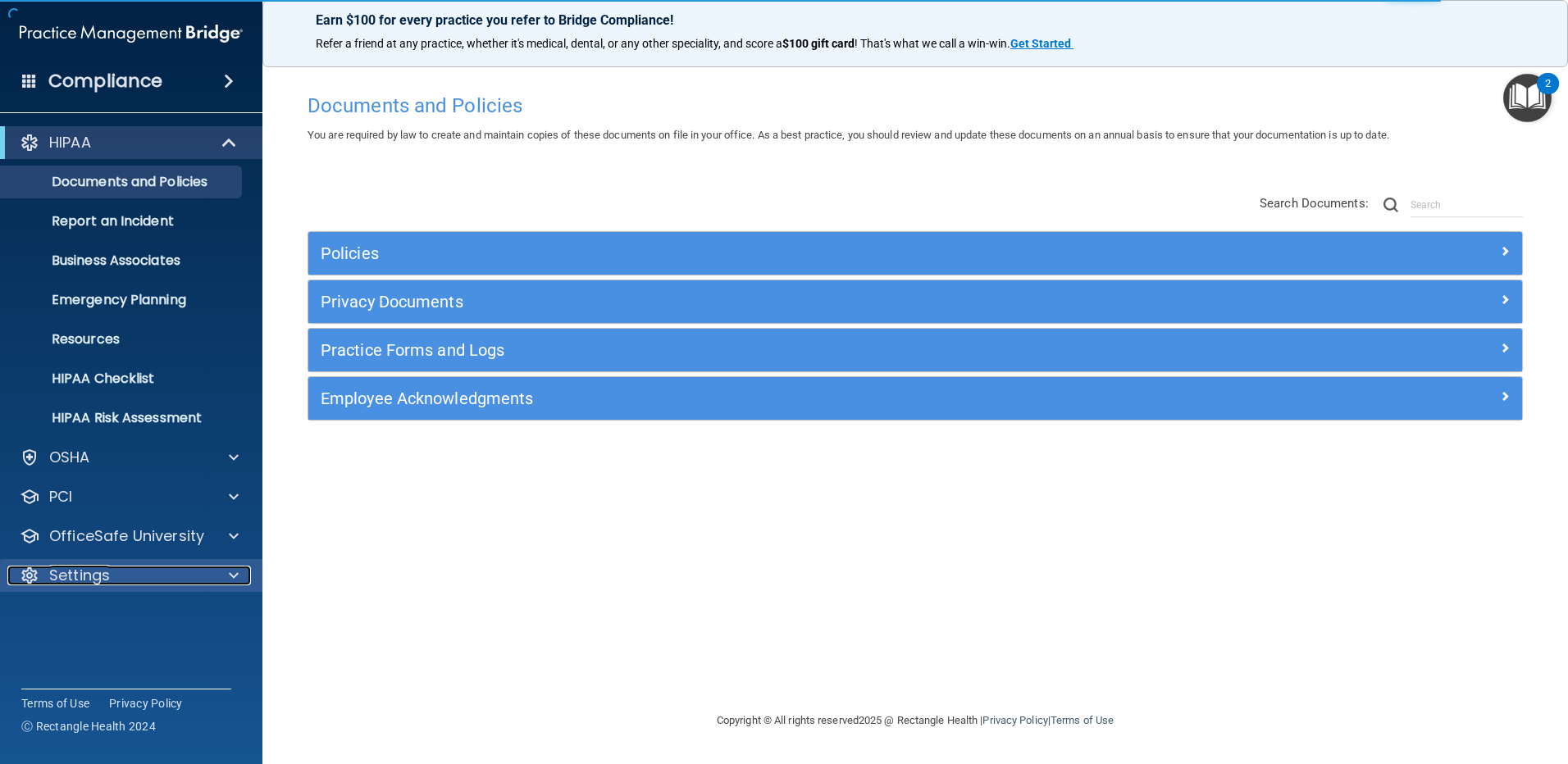
click at [111, 577] on div "Settings" at bounding box center [109, 575] width 204 height 20
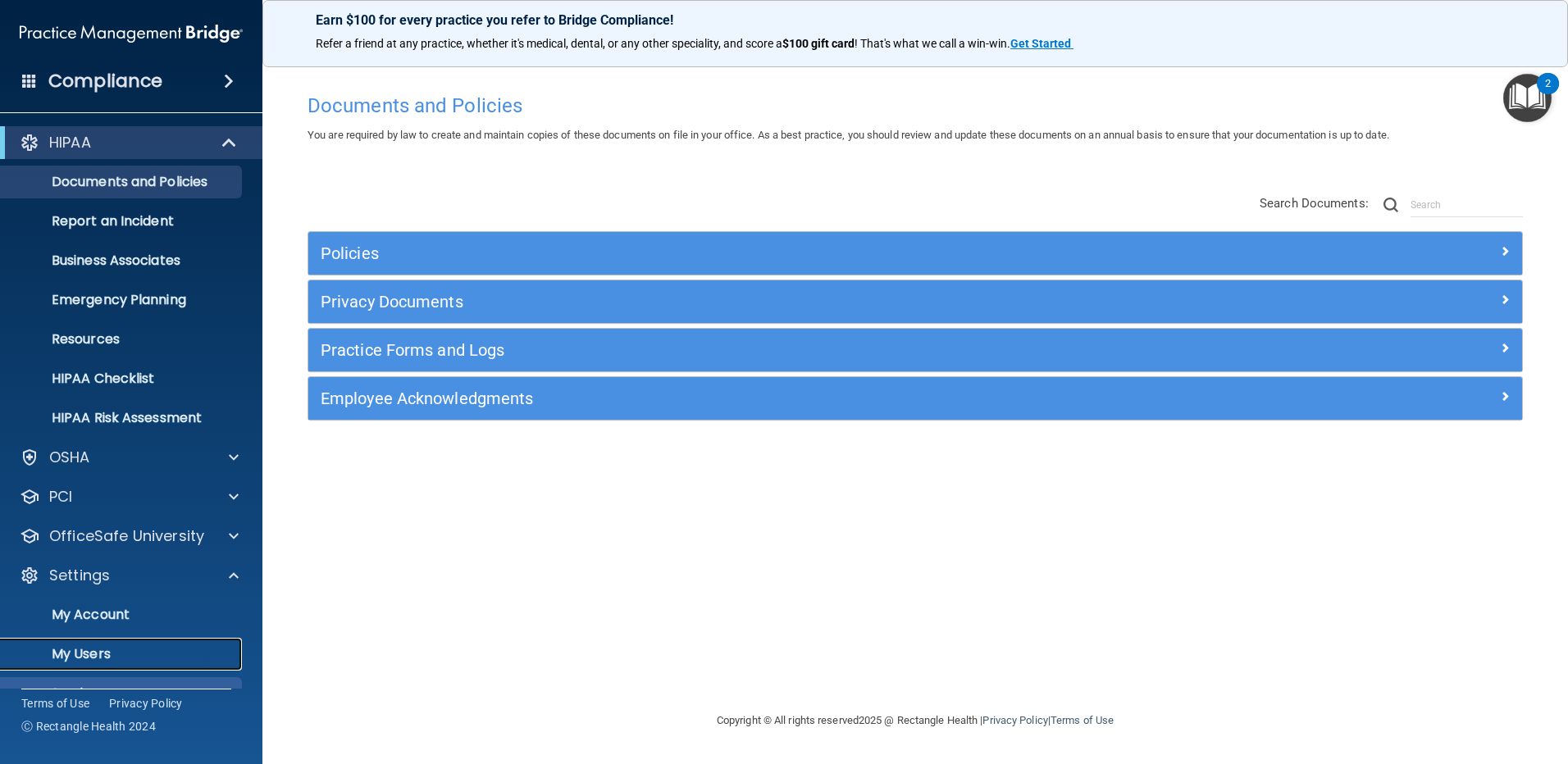
click at [110, 653] on p "My Users" at bounding box center [122, 654] width 224 height 16
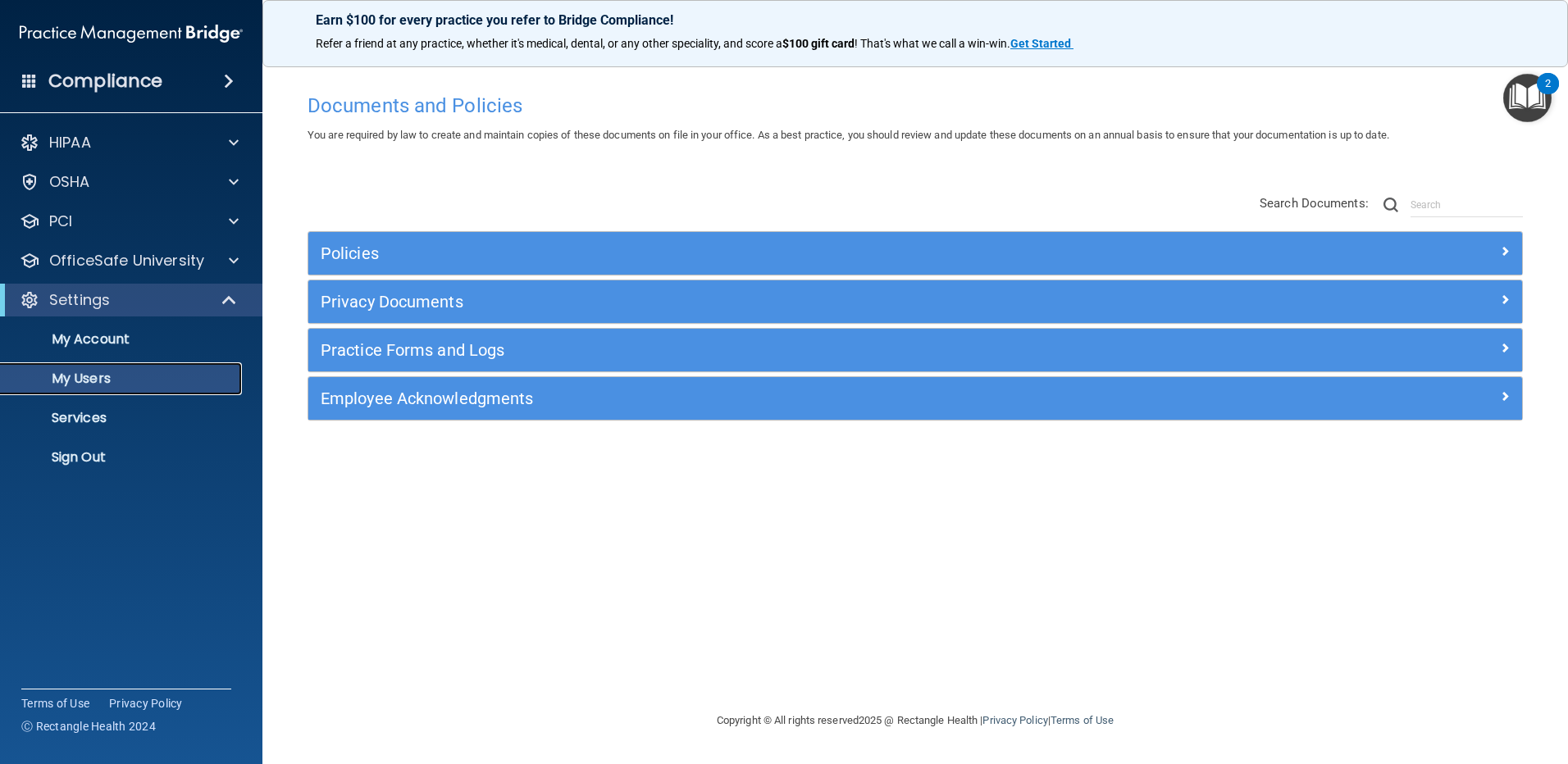
select select "20"
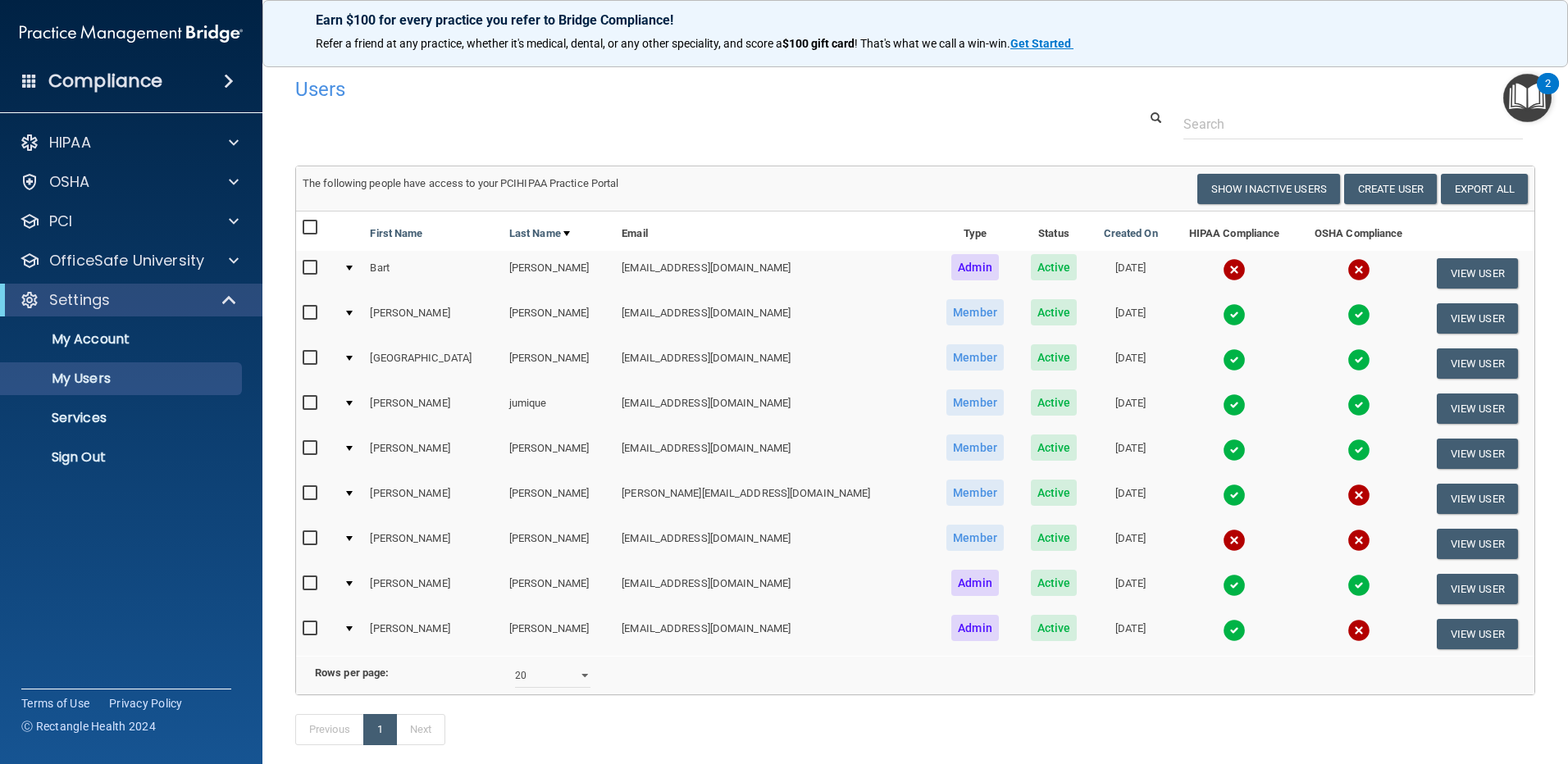
click at [1222, 399] on img at bounding box center [1234, 405] width 23 height 23
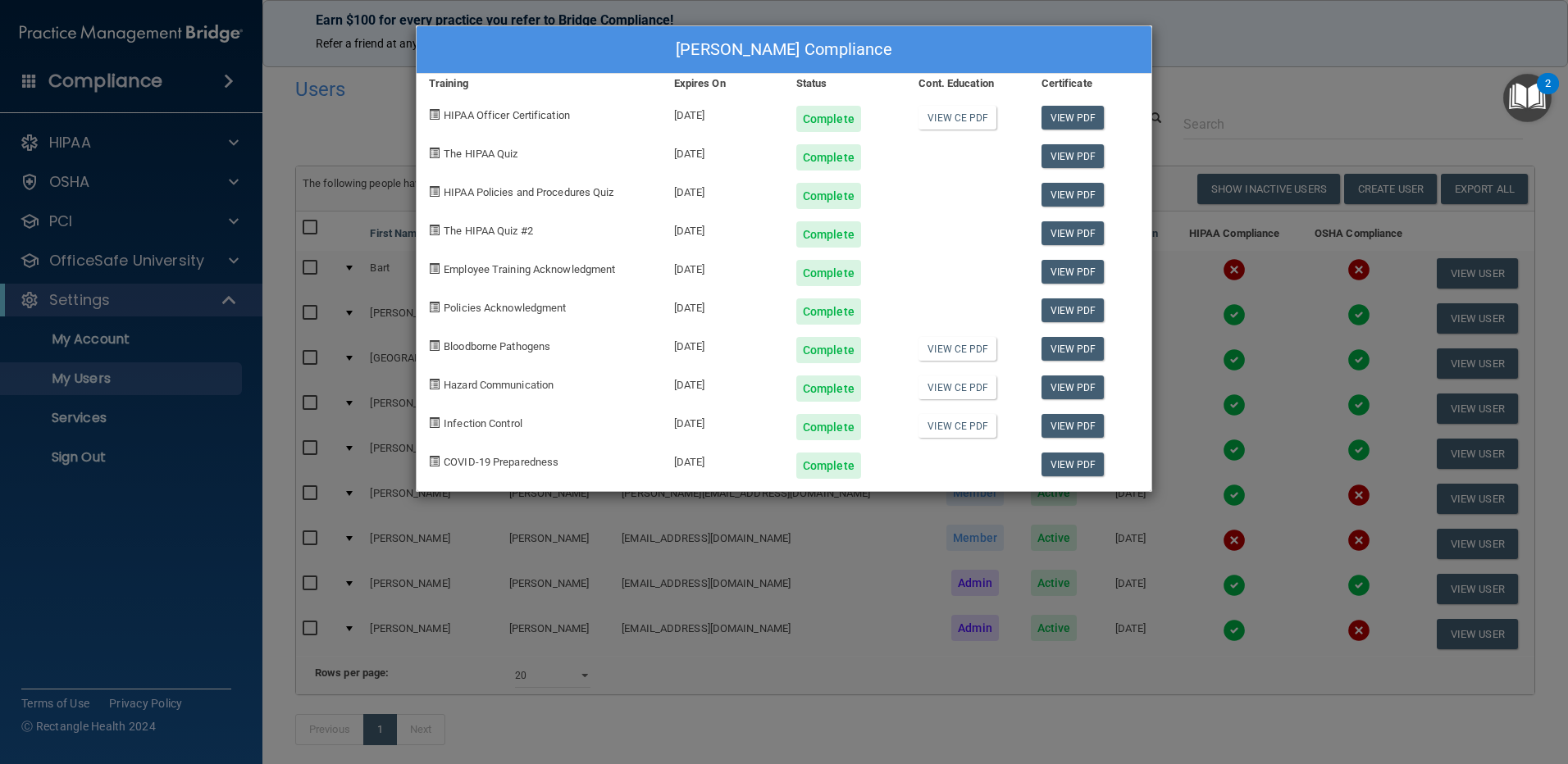
click at [1208, 30] on div "cesar jumique's Compliance Training Expires On Status Cont. Education Certifica…" at bounding box center [784, 382] width 1568 height 764
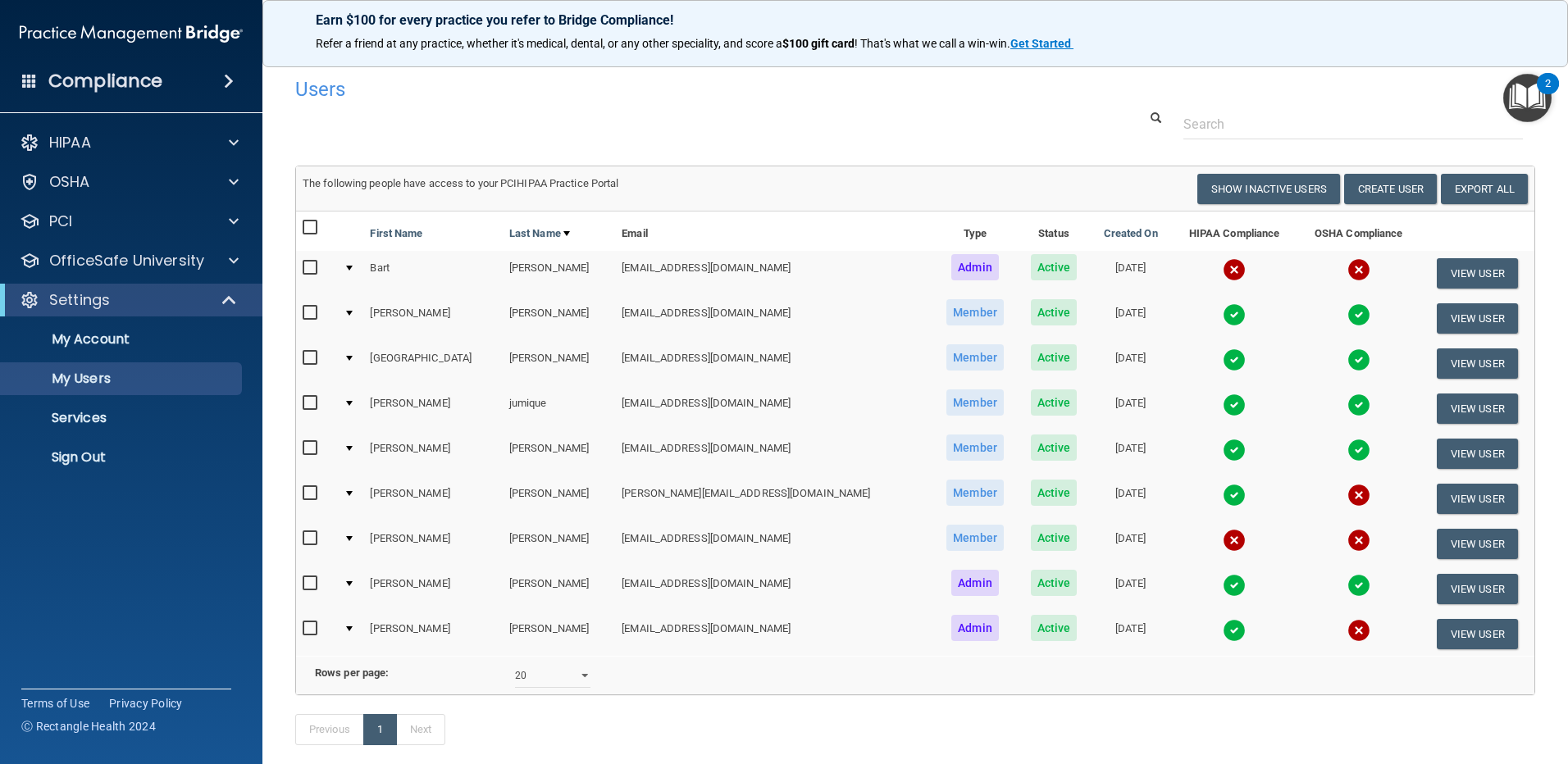
click at [1222, 488] on img at bounding box center [1234, 495] width 23 height 23
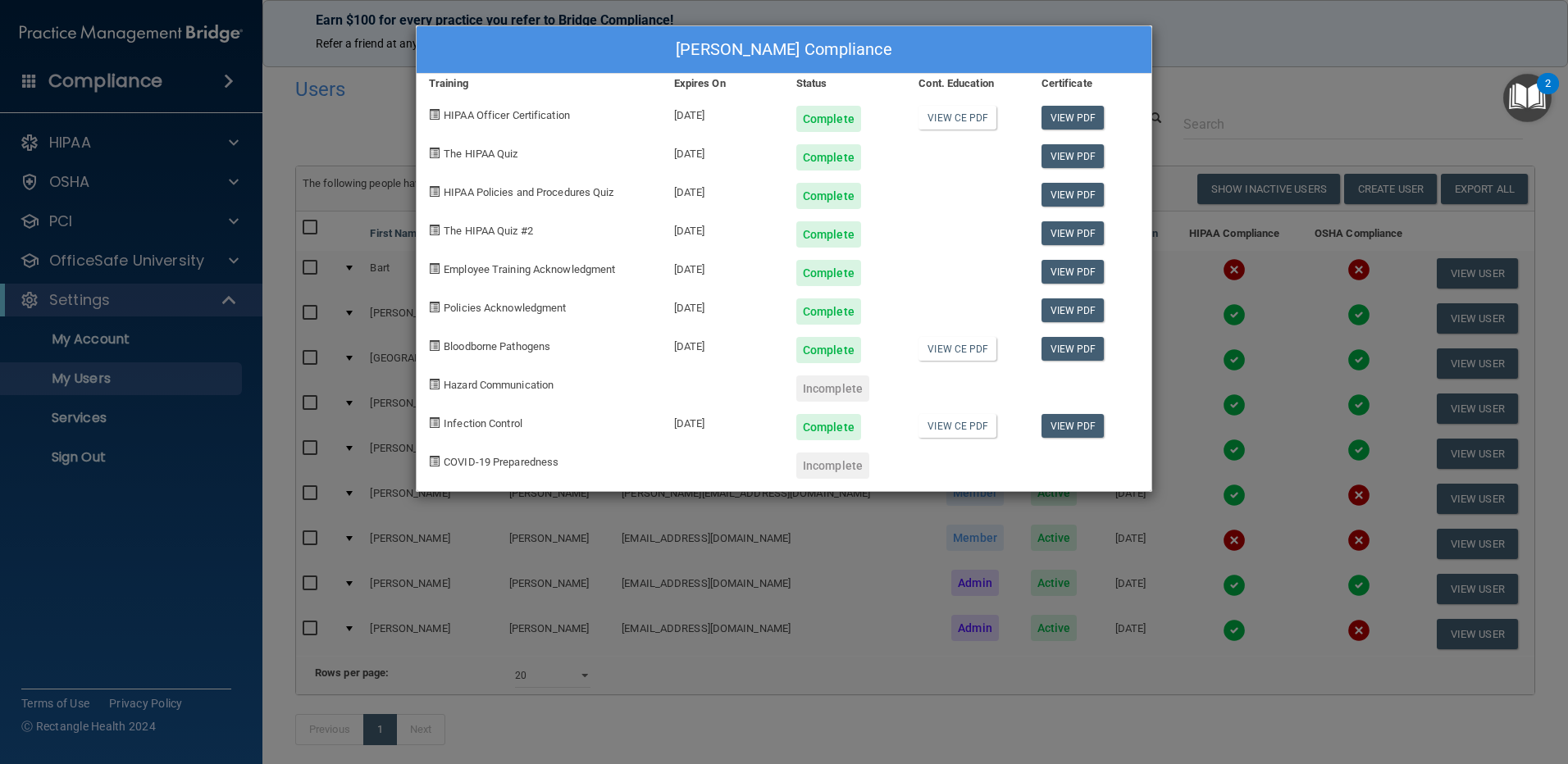
click at [1214, 9] on div "Stephanie Limon's Compliance Training Expires On Status Cont. Education Certifi…" at bounding box center [784, 382] width 1568 height 764
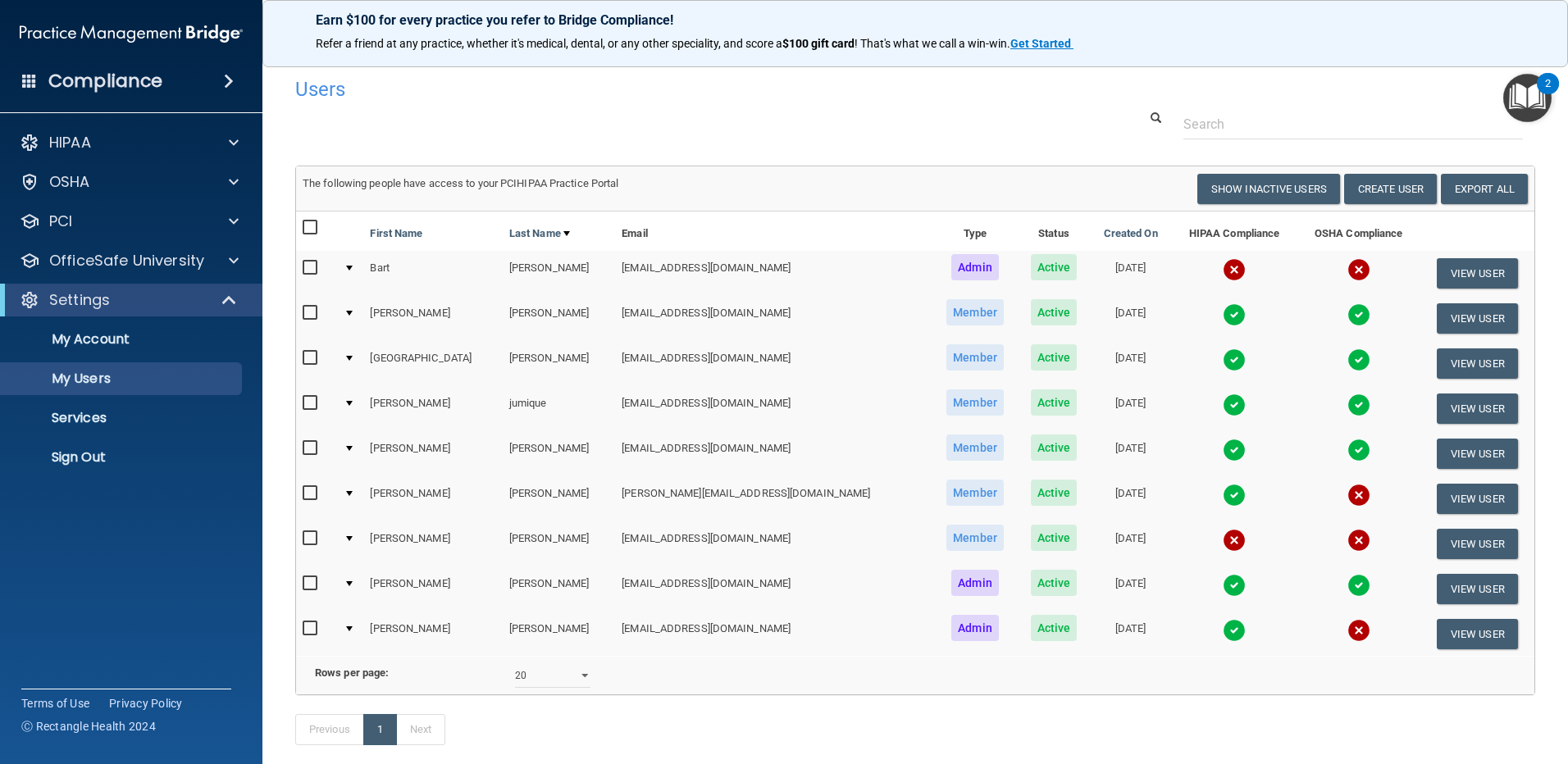
click at [1222, 534] on img at bounding box center [1234, 540] width 23 height 23
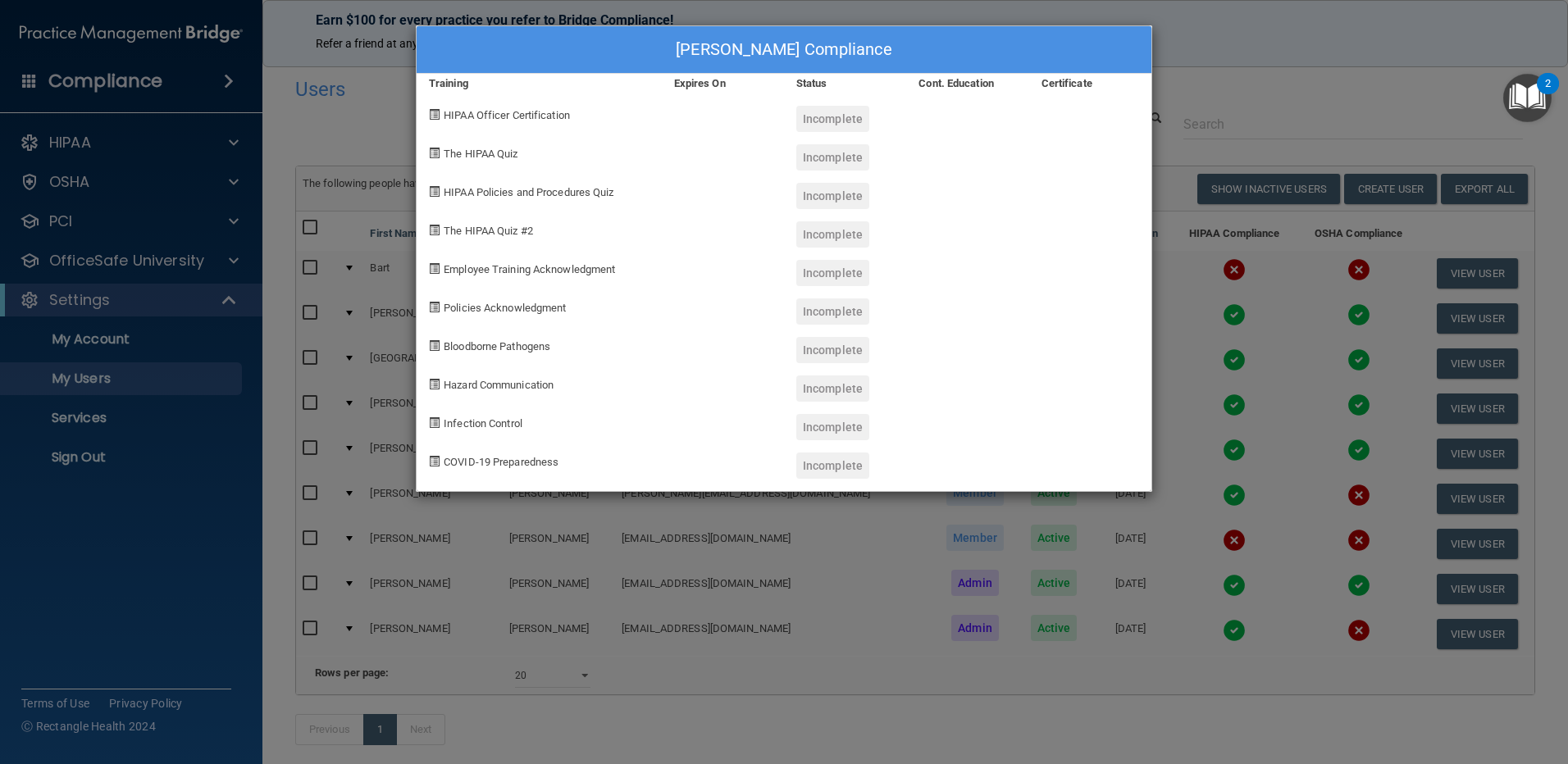
click at [1245, 65] on div "Jacqueline Randall's Compliance Training Expires On Status Cont. Education Cert…" at bounding box center [784, 382] width 1568 height 764
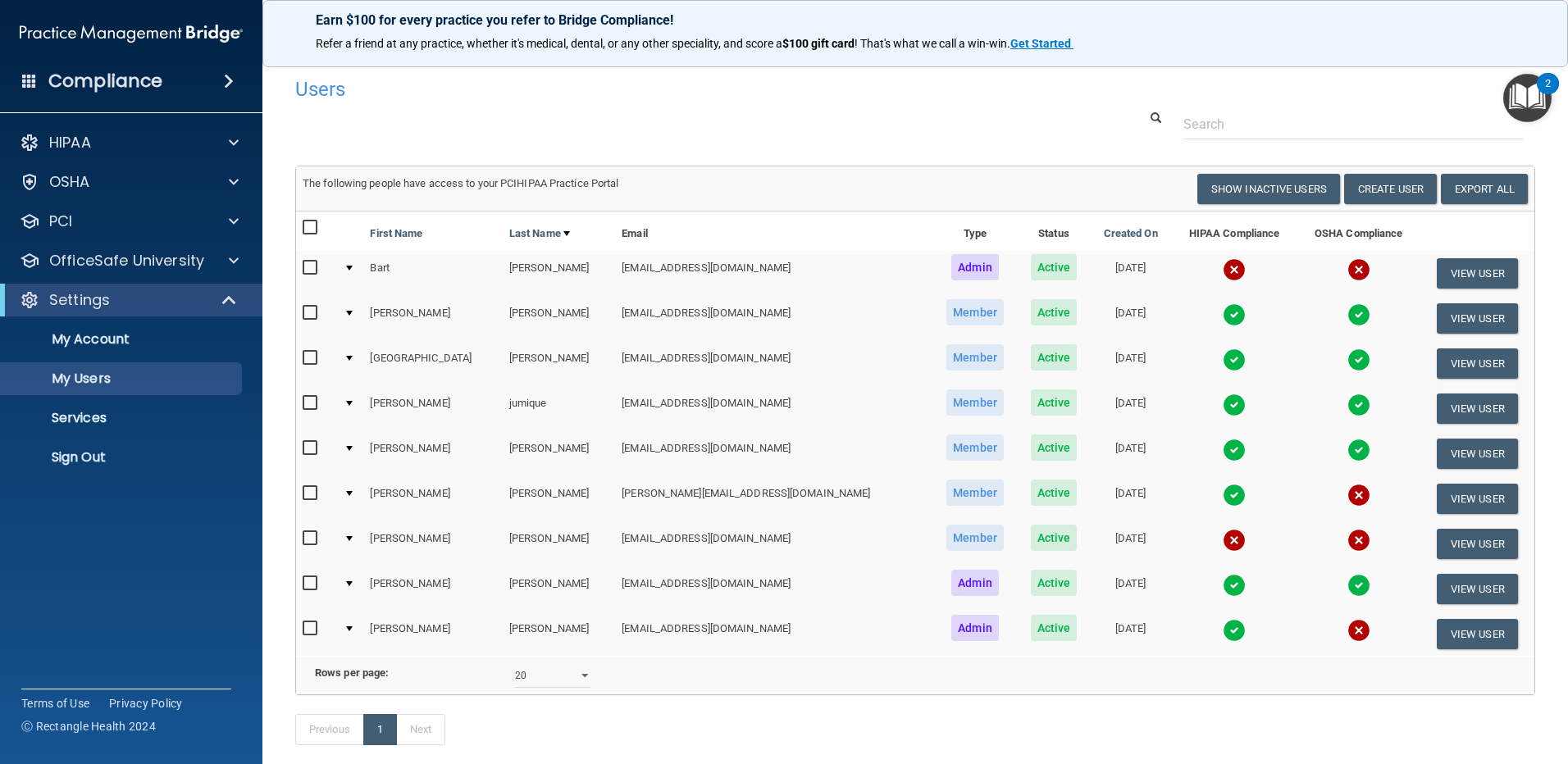
click at [1222, 641] on img at bounding box center [1234, 630] width 23 height 23
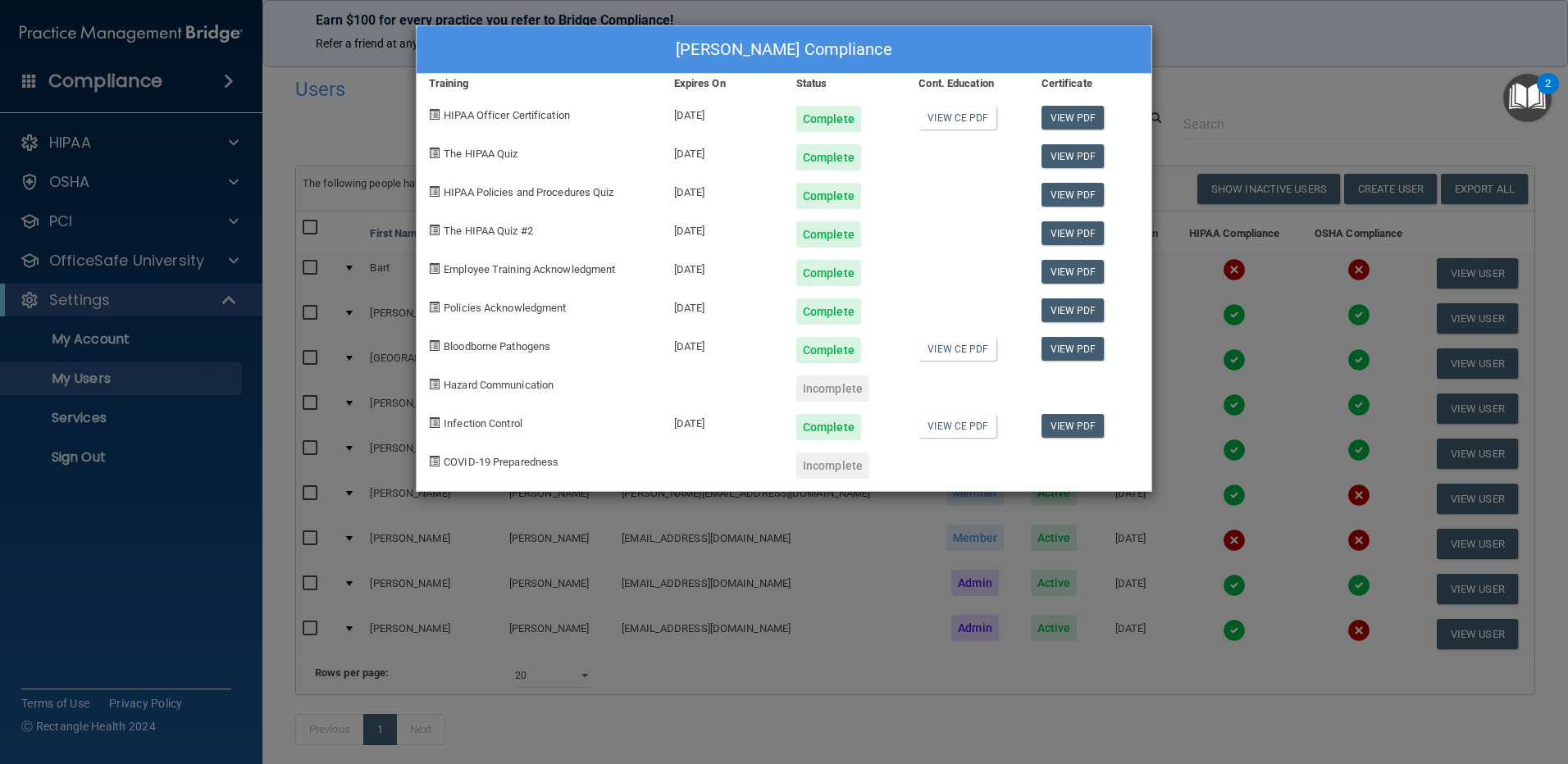
click at [1266, 47] on div "Sophia Shyne's Compliance Training Expires On Status Cont. Education Certificat…" at bounding box center [784, 382] width 1568 height 764
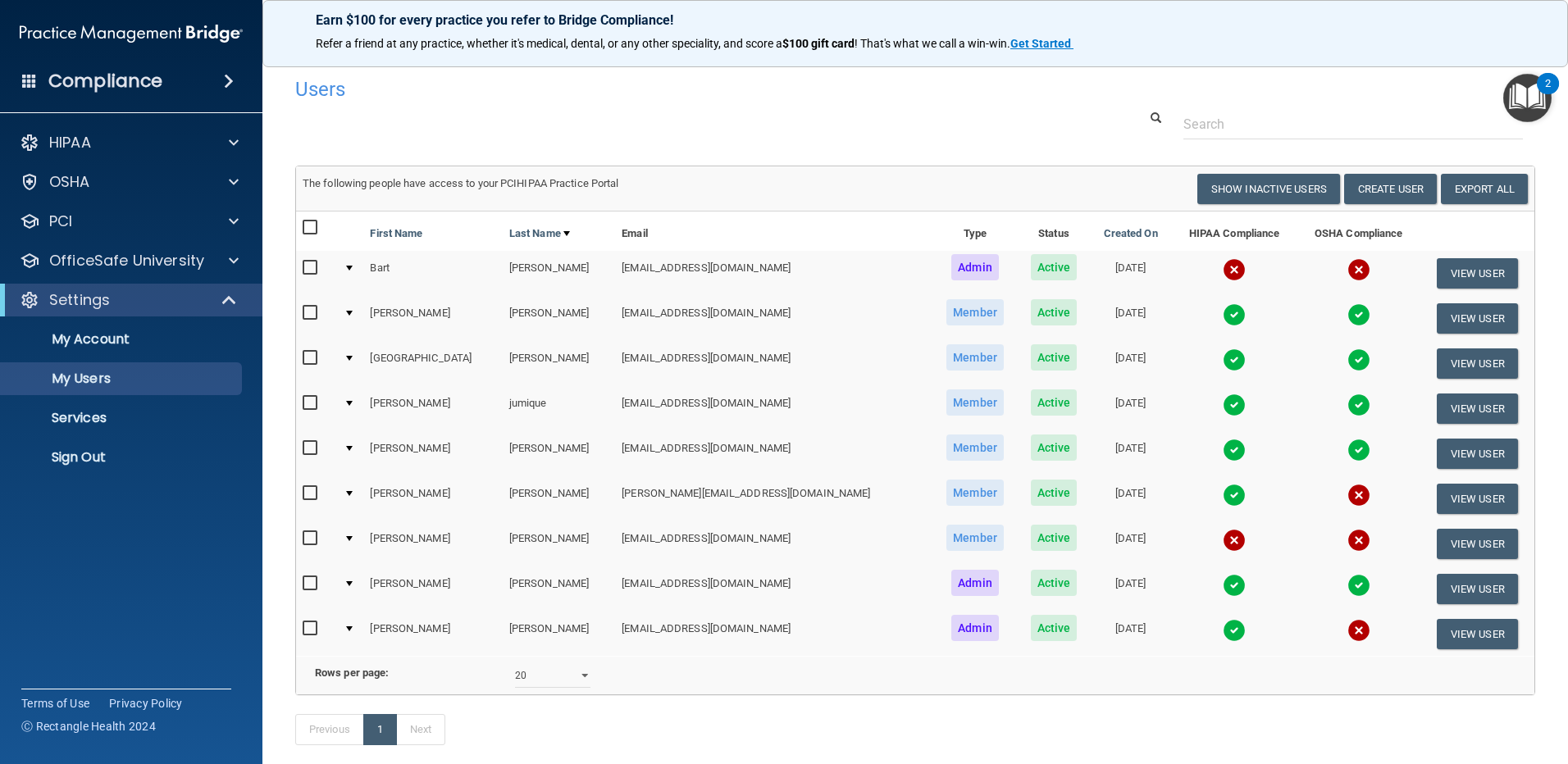
click at [358, 624] on td at bounding box center [351, 634] width 27 height 44
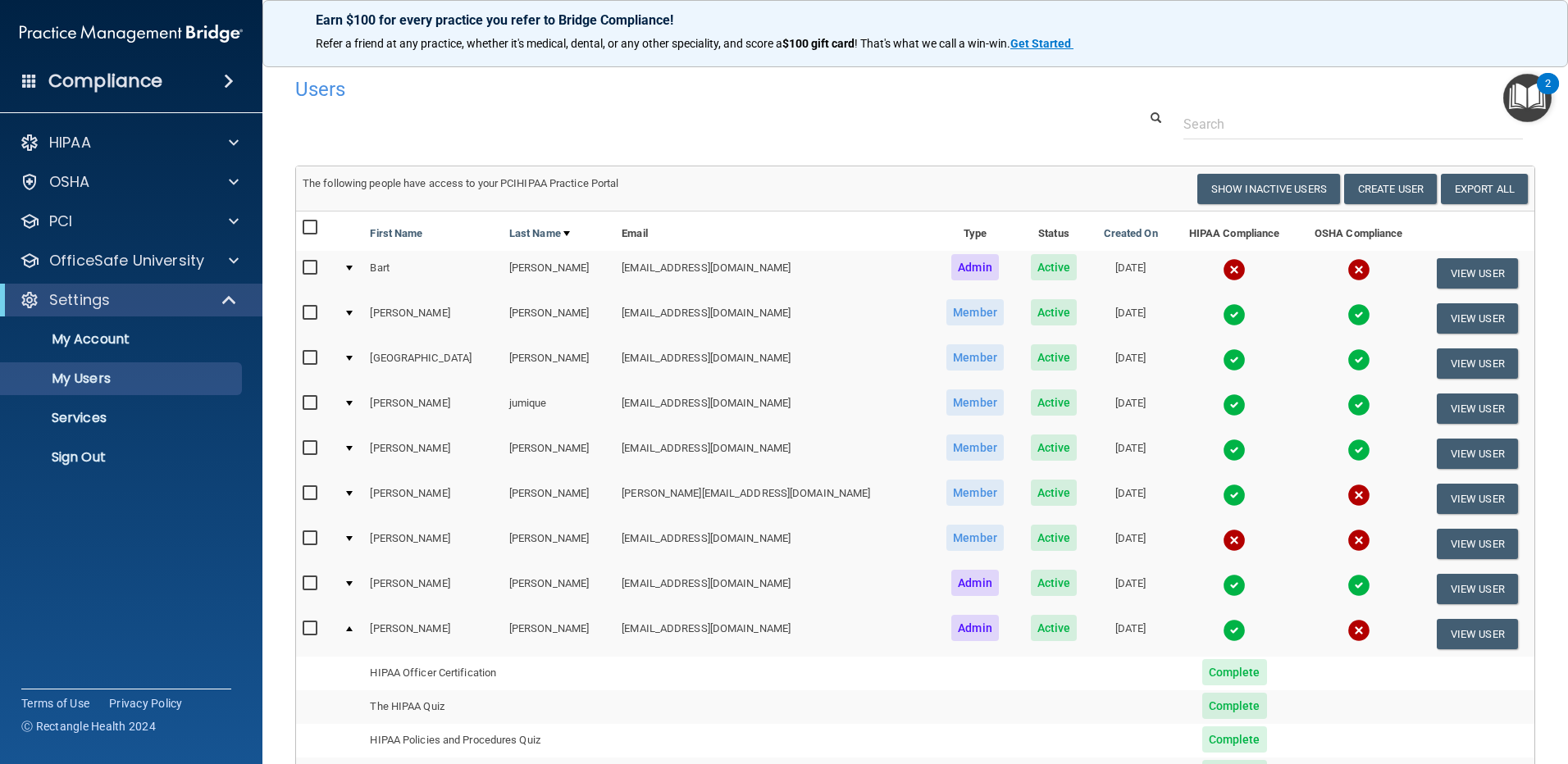
click at [344, 629] on td at bounding box center [351, 634] width 27 height 44
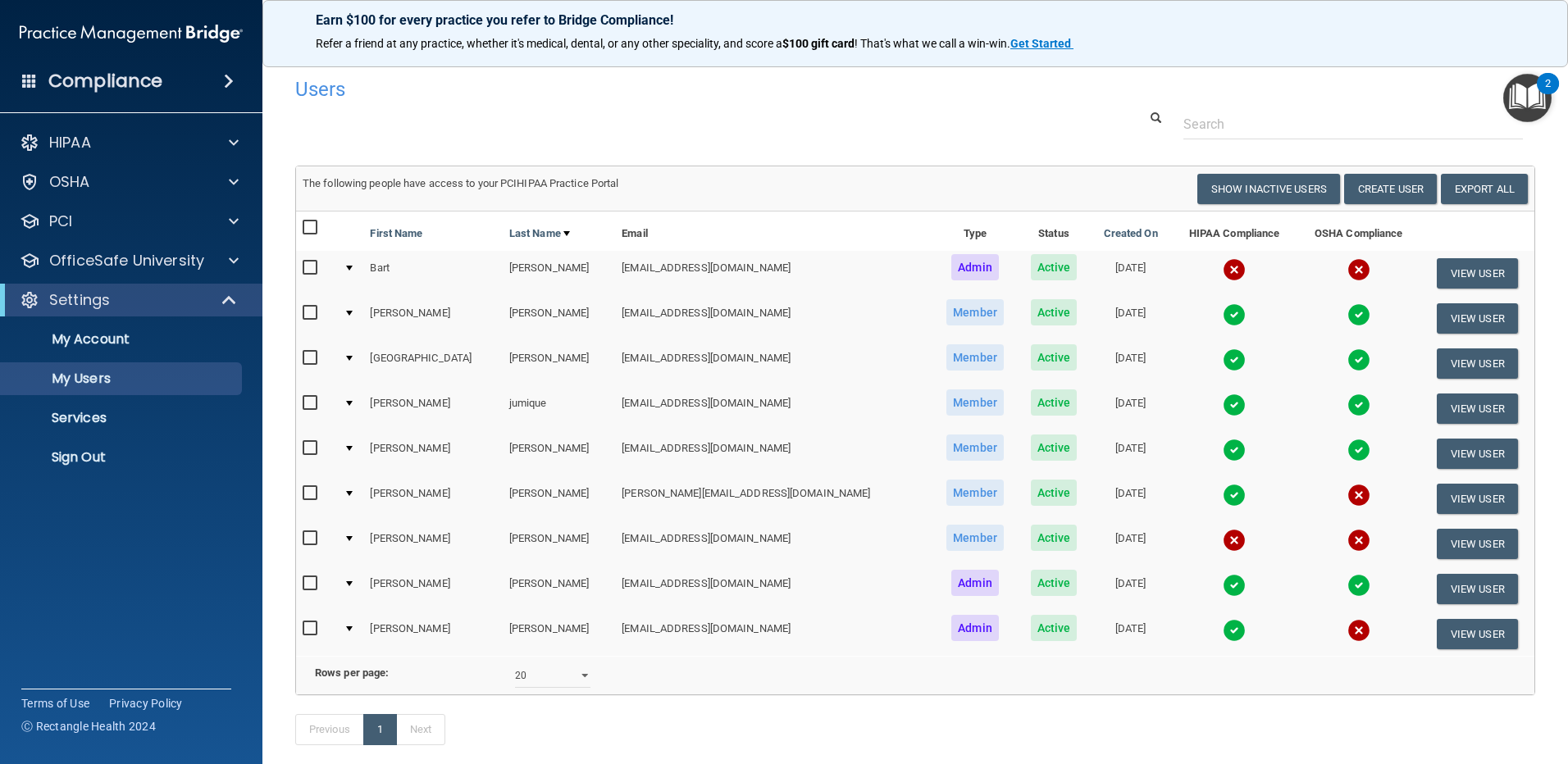
click at [1421, 40] on p "Refer a friend at any practice, whether it's medical, dental, or any other spec…" at bounding box center [915, 44] width 1199 height 16
click at [135, 262] on p "OfficeSafe University" at bounding box center [126, 261] width 155 height 20
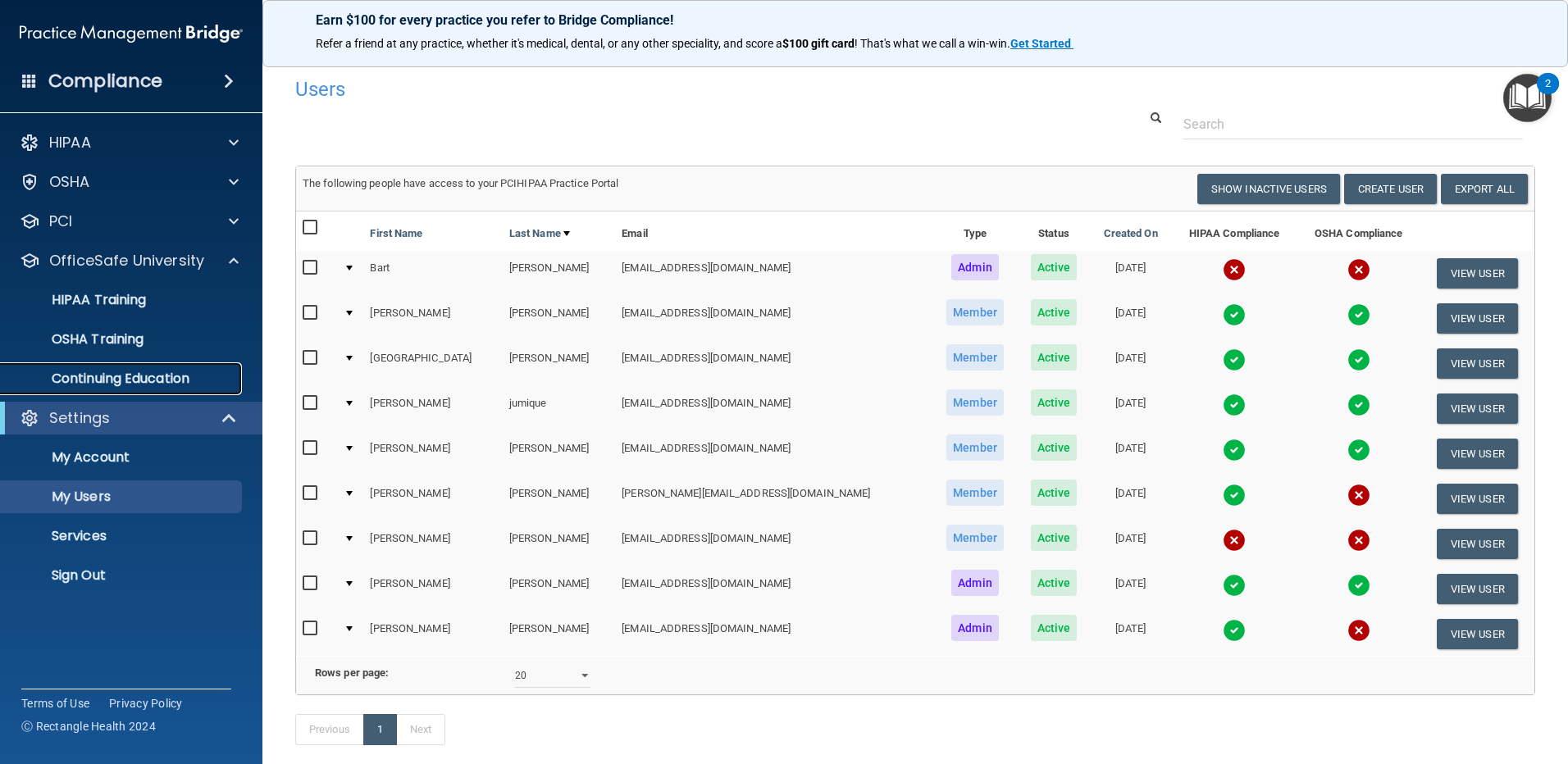
click at [117, 377] on p "Continuing Education" at bounding box center [122, 378] width 224 height 16
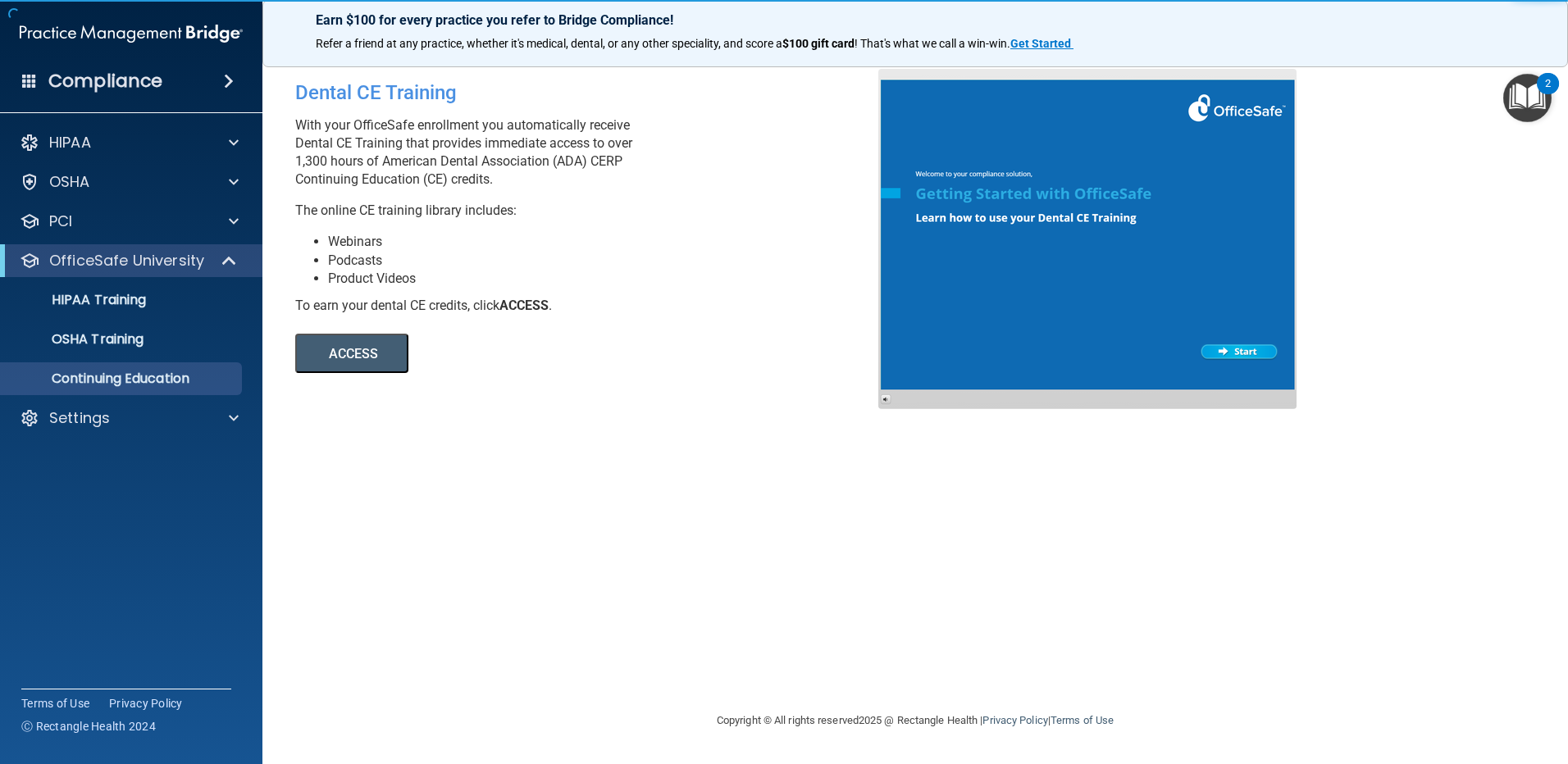
click at [354, 345] on button "ACCESS" at bounding box center [352, 354] width 113 height 39
